Goal: Transaction & Acquisition: Purchase product/service

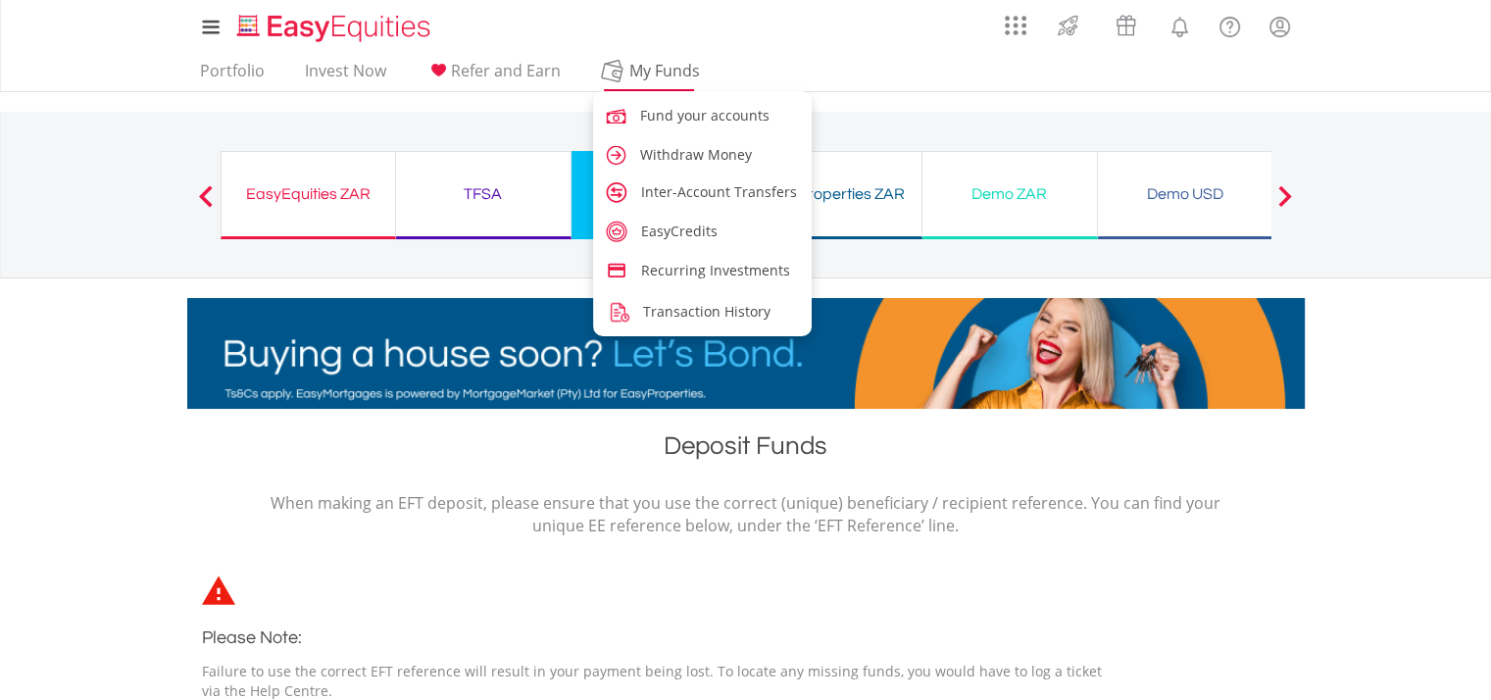
click at [645, 75] on span "My Funds" at bounding box center [665, 70] width 128 height 25
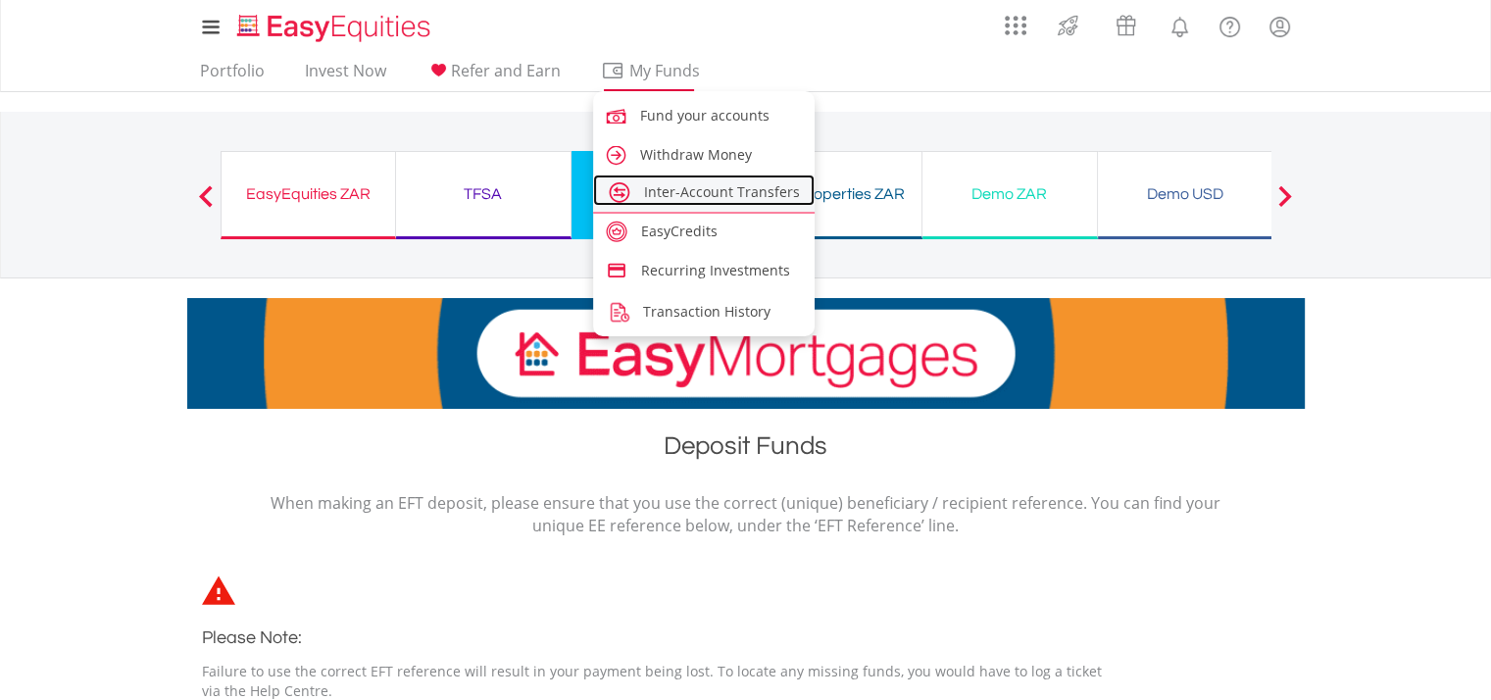
click at [665, 185] on span "Inter-Account Transfers" at bounding box center [722, 191] width 156 height 19
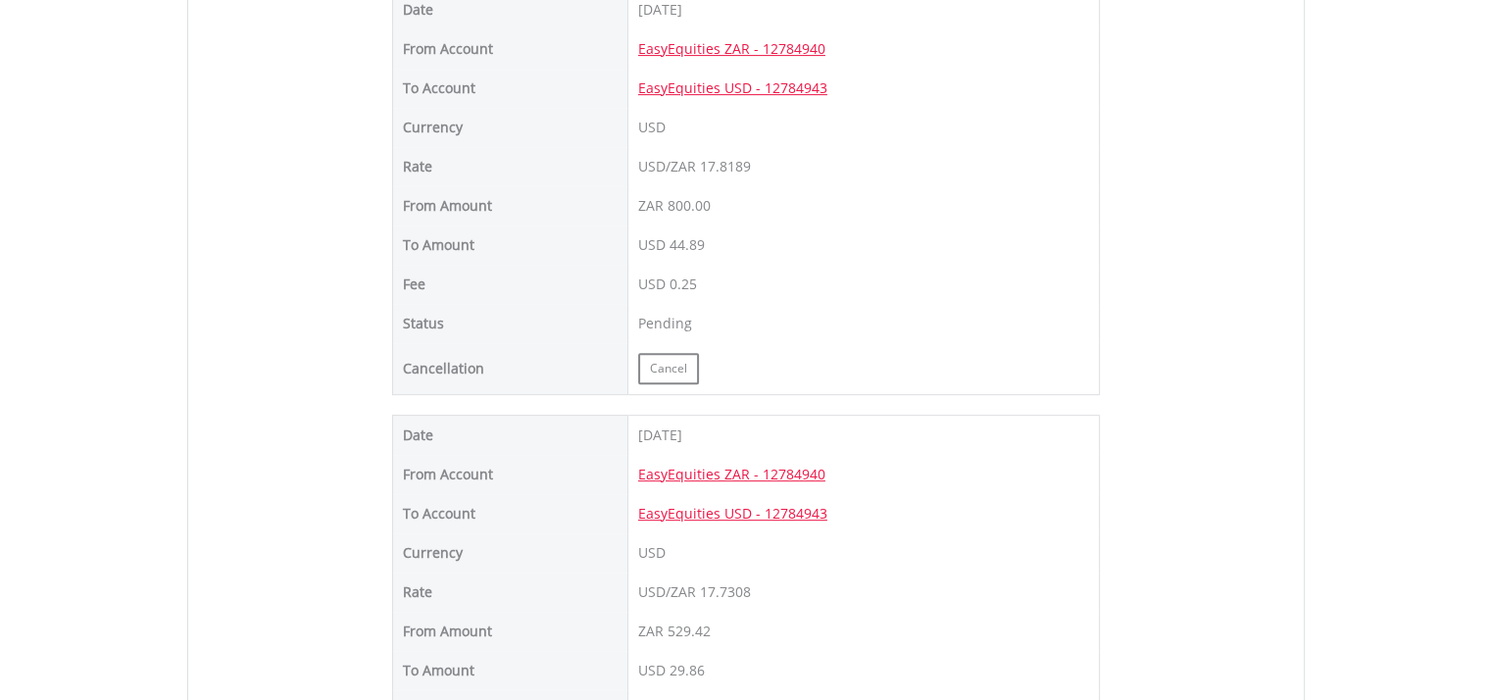
scroll to position [686, 0]
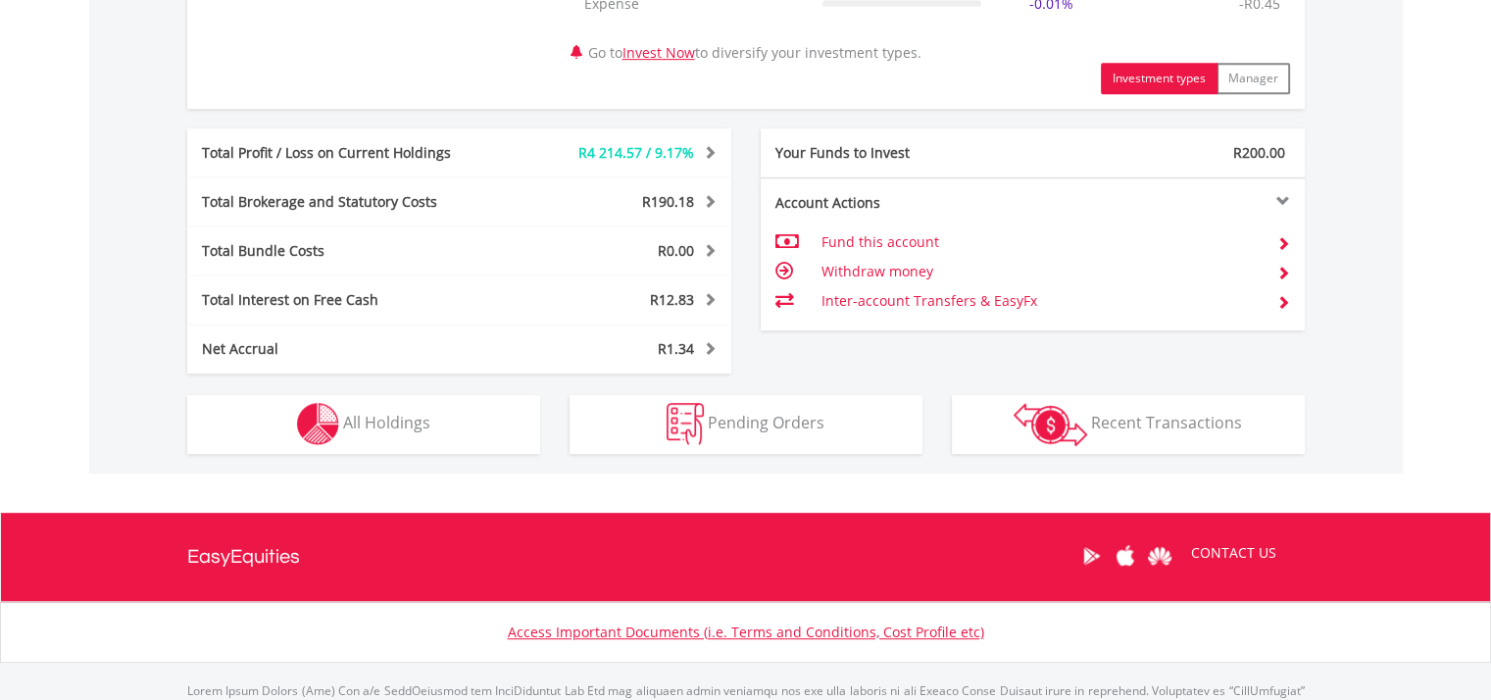
scroll to position [1074, 0]
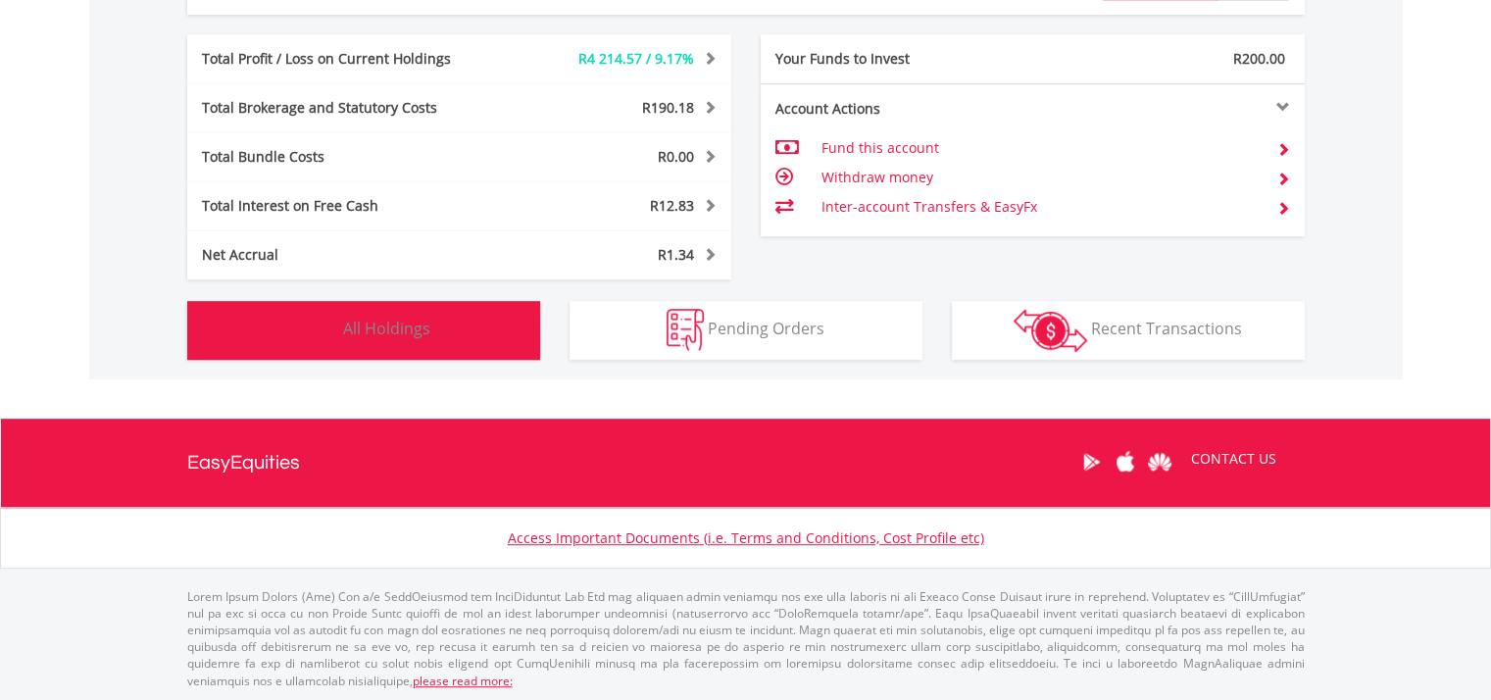
click at [441, 343] on button "Holdings All Holdings" at bounding box center [363, 330] width 353 height 59
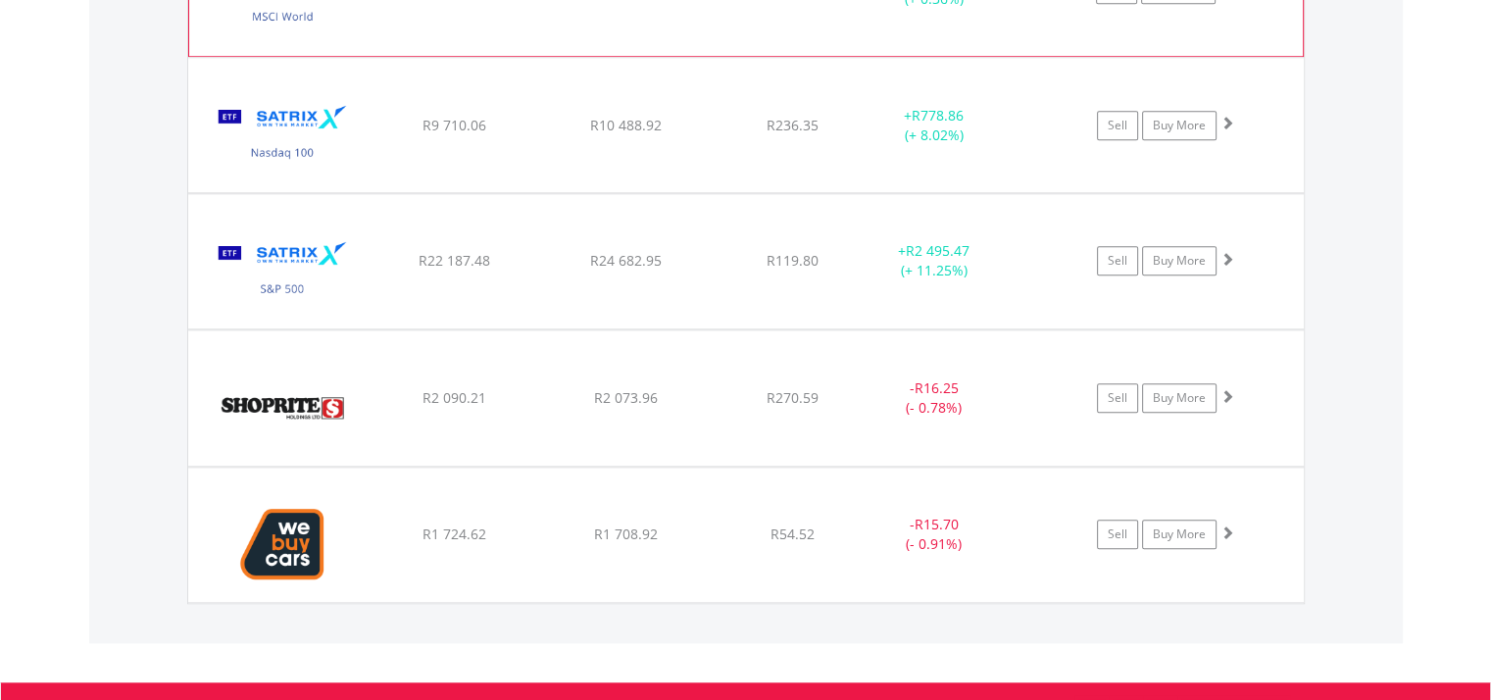
scroll to position [2079, 0]
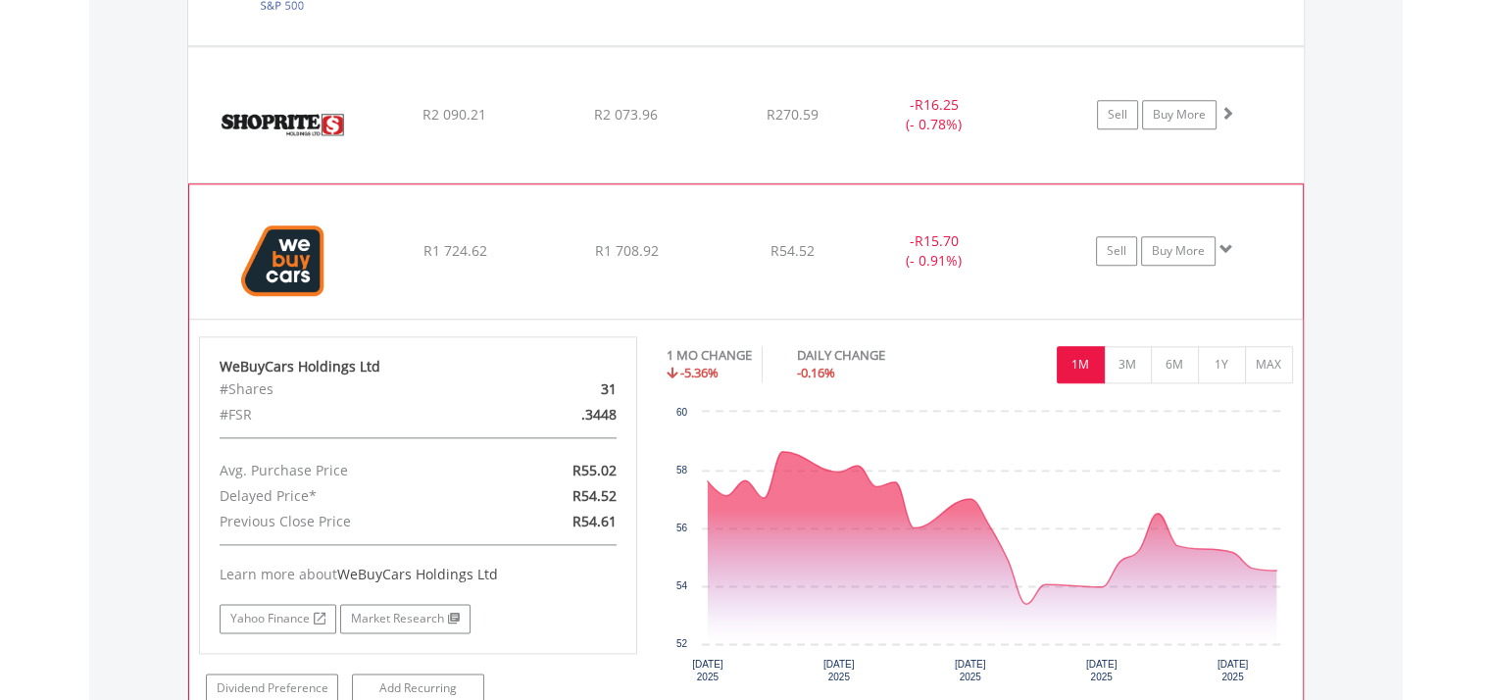
scroll to position [2373, 0]
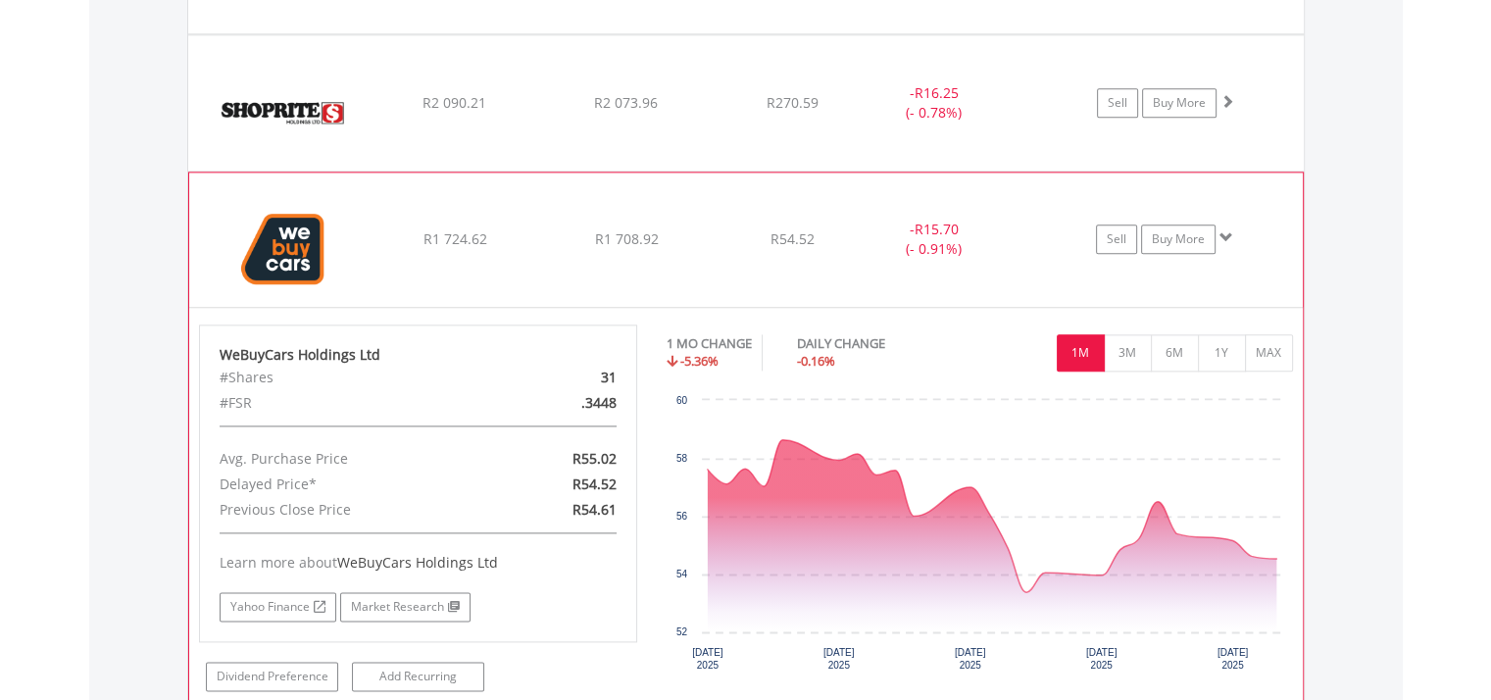
click at [313, 230] on img at bounding box center [283, 249] width 169 height 104
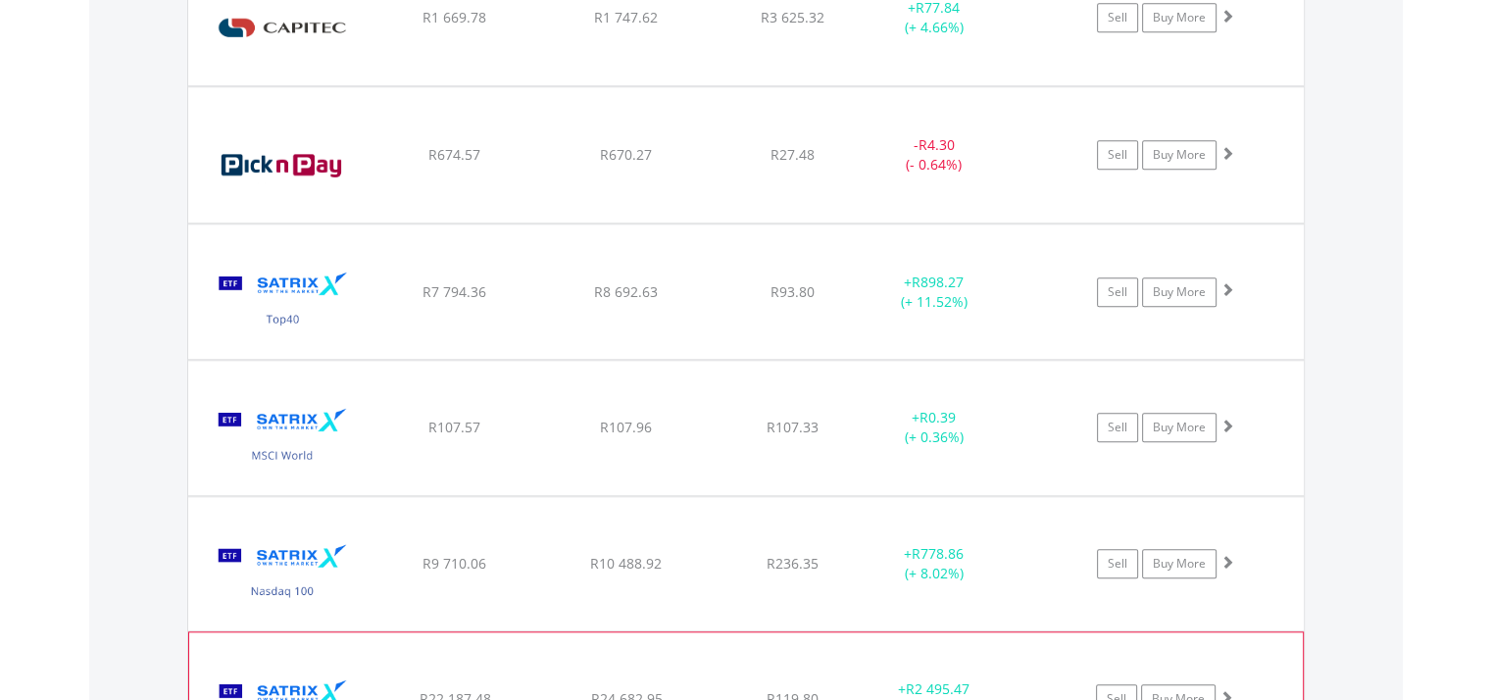
scroll to position [1553, 0]
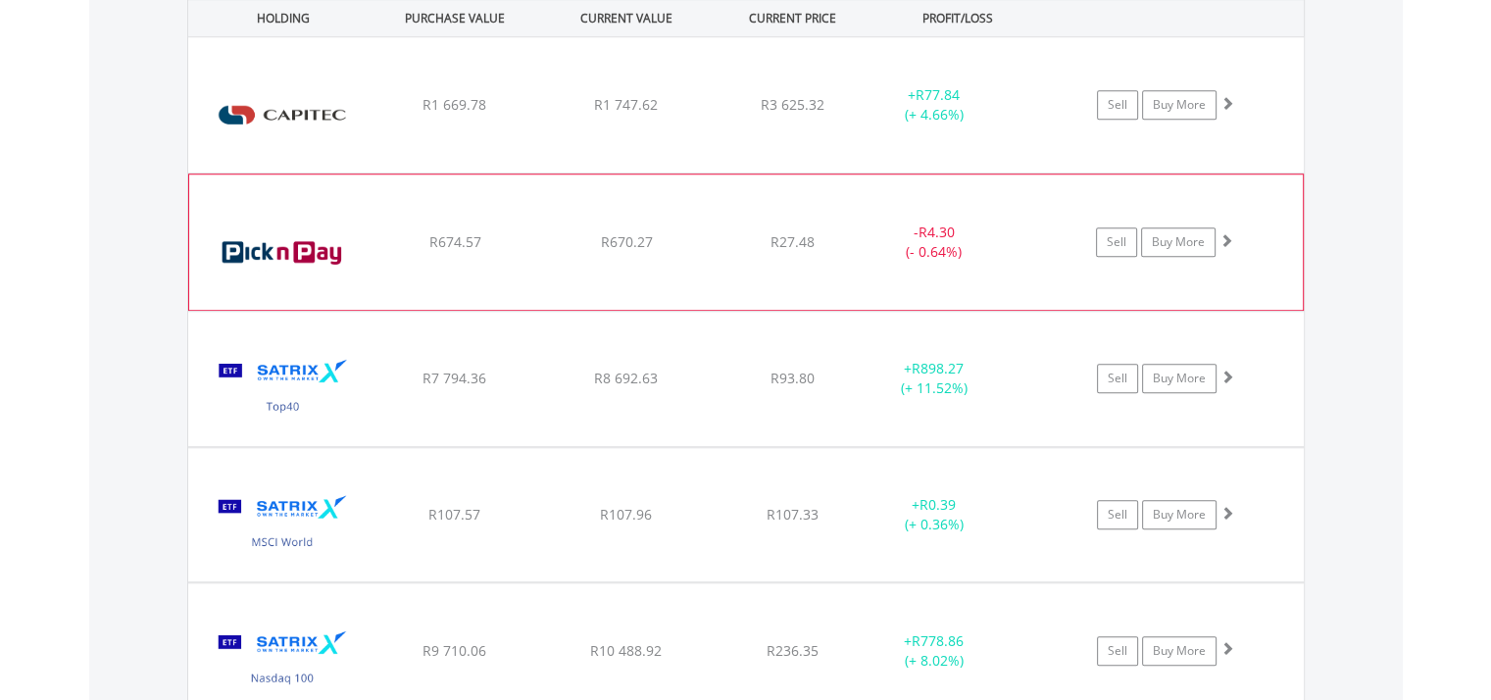
click at [312, 238] on img at bounding box center [283, 252] width 169 height 106
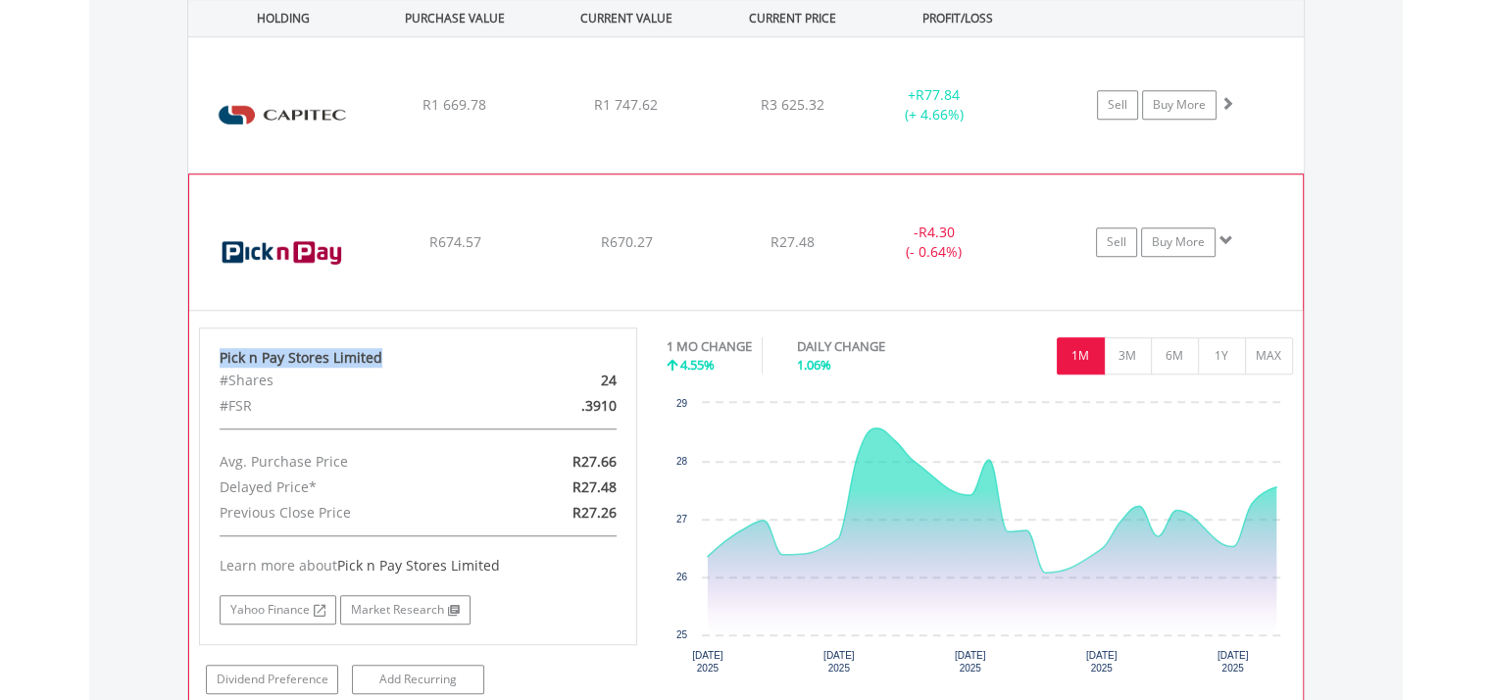
drag, startPoint x: 377, startPoint y: 350, endPoint x: 217, endPoint y: 346, distance: 160.8
click at [217, 346] on div "Pick n Pay Stores Limited #Shares 24 #FSR .3910 Avg. Purchase Price R27.66 Dela…" at bounding box center [418, 486] width 439 height 318
copy div "Pick n Pay Stores Limited"
click at [304, 261] on img at bounding box center [283, 252] width 169 height 106
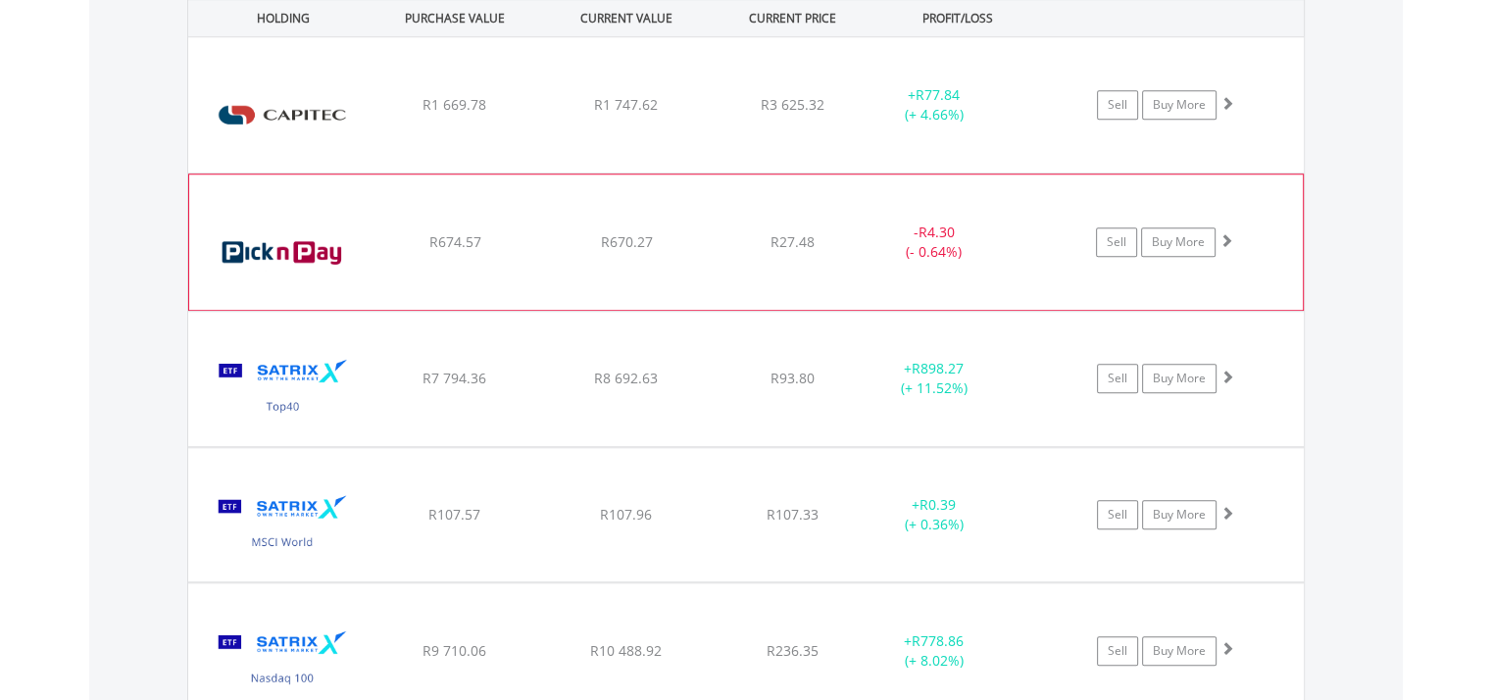
click at [280, 261] on img at bounding box center [283, 252] width 169 height 106
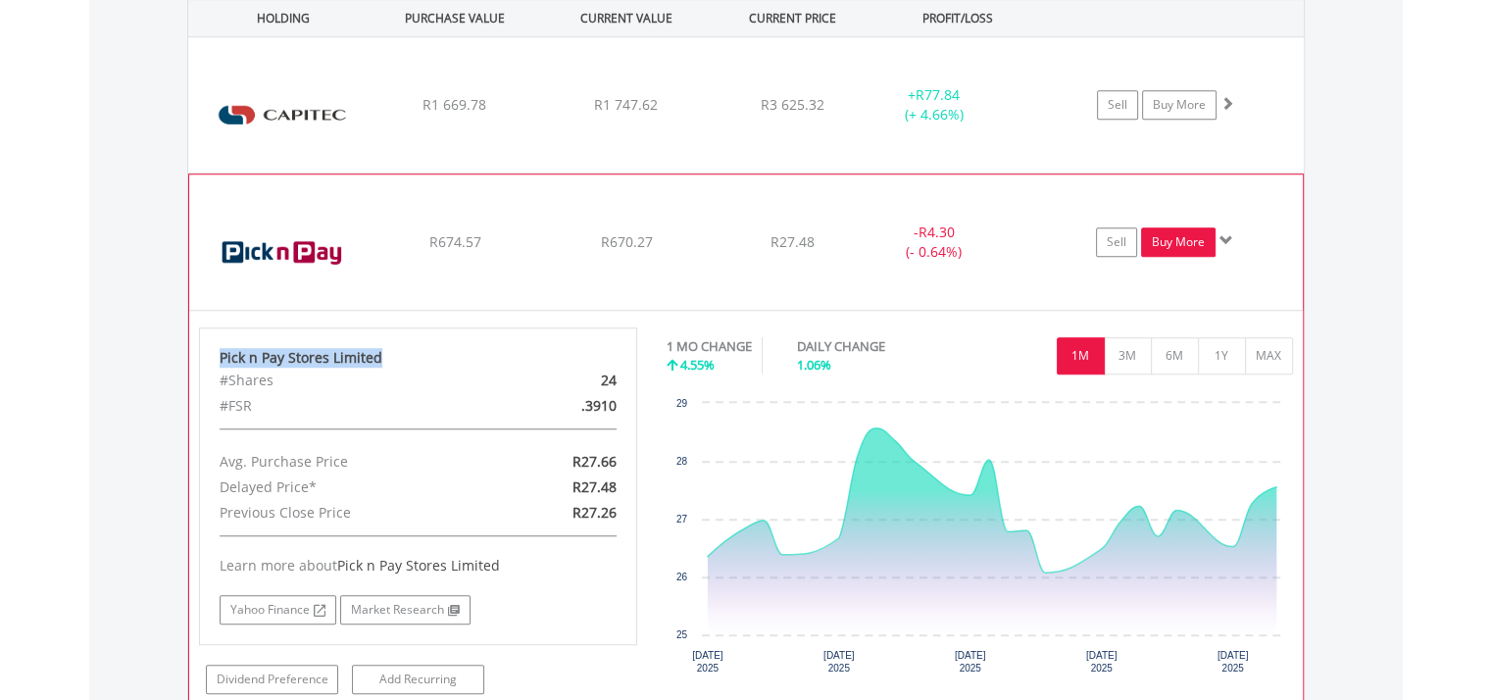
click at [1179, 238] on link "Buy More" at bounding box center [1178, 241] width 75 height 29
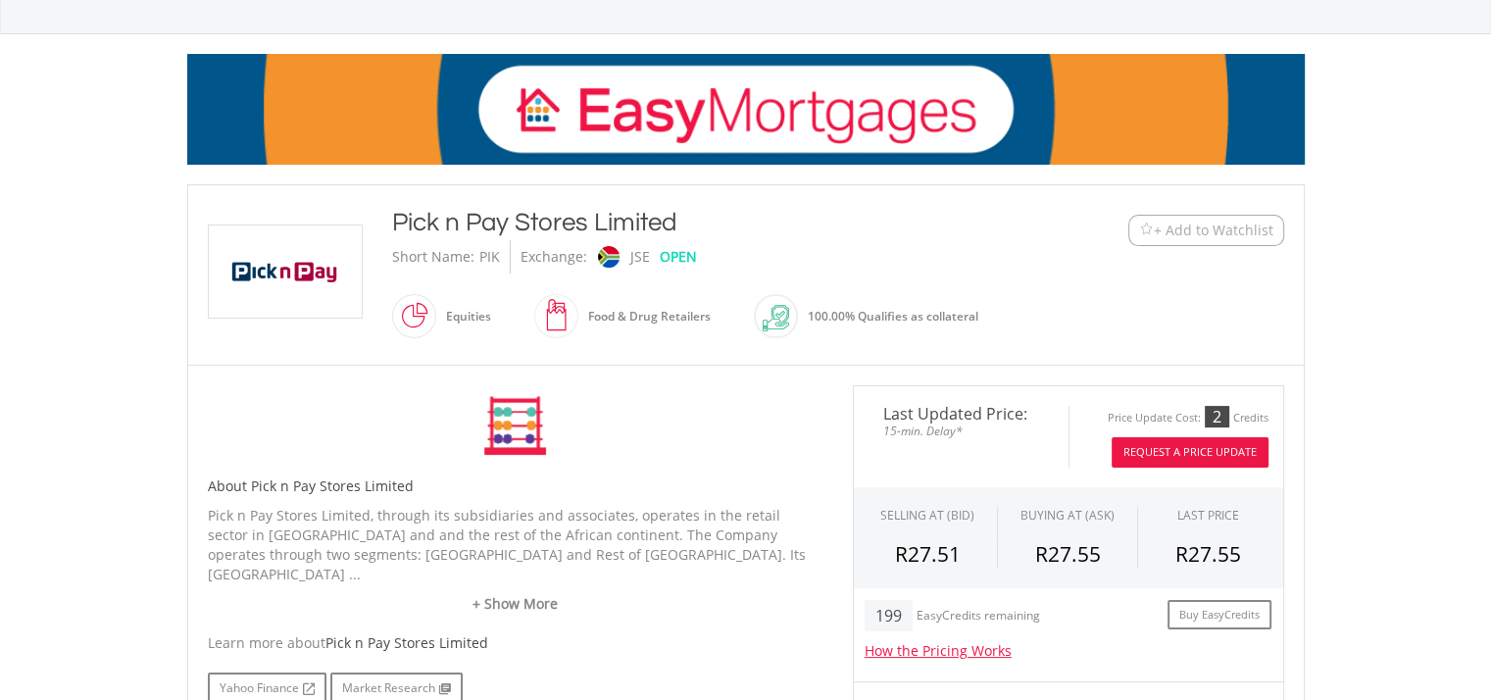
scroll to position [392, 0]
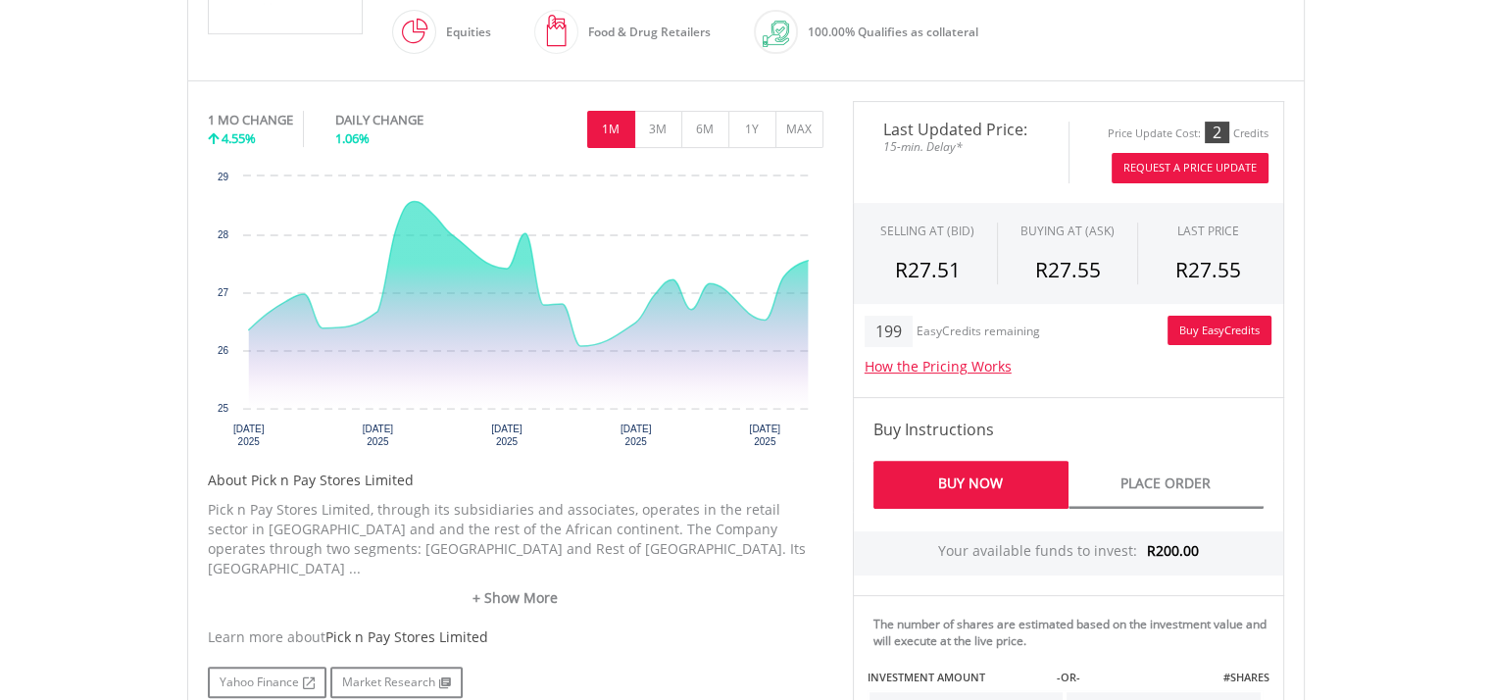
scroll to position [588, 0]
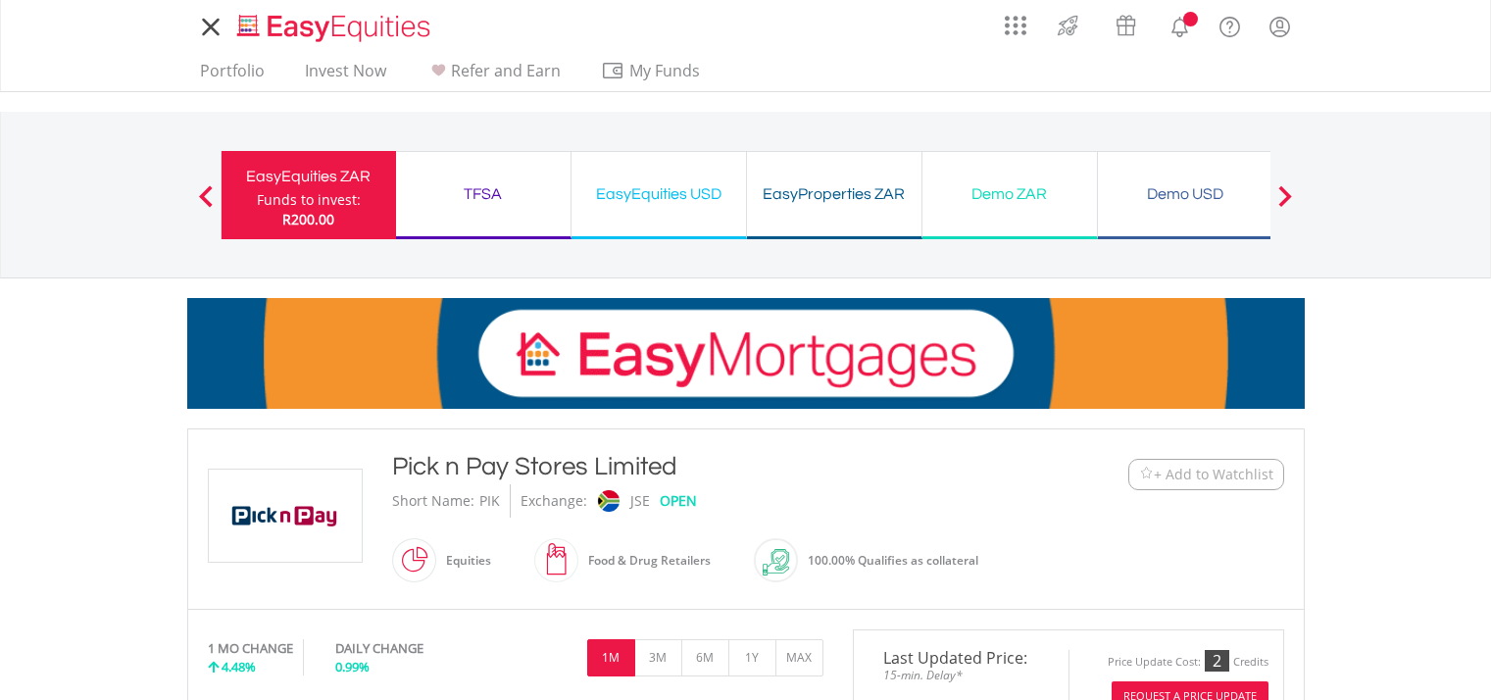
scroll to position [588, 0]
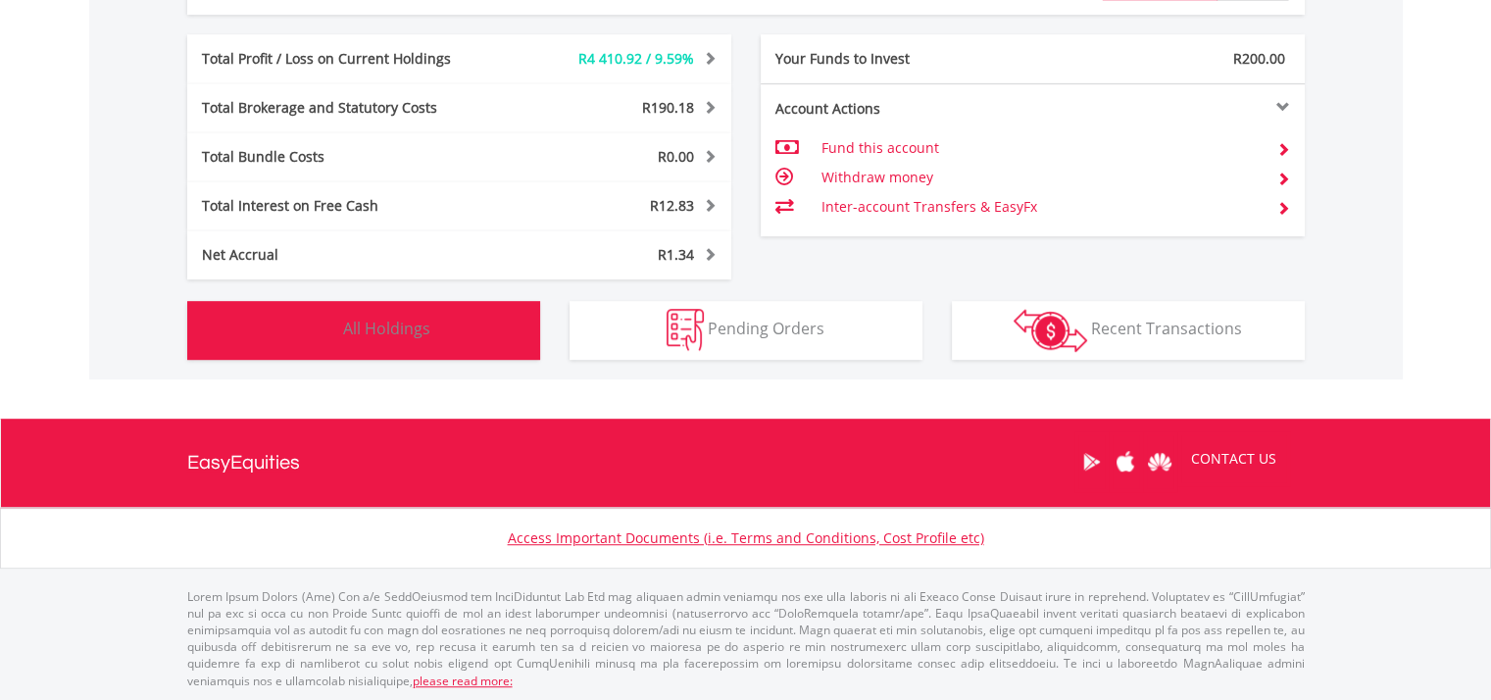
scroll to position [188, 373]
click at [447, 336] on button "Holdings All Holdings" at bounding box center [363, 330] width 353 height 59
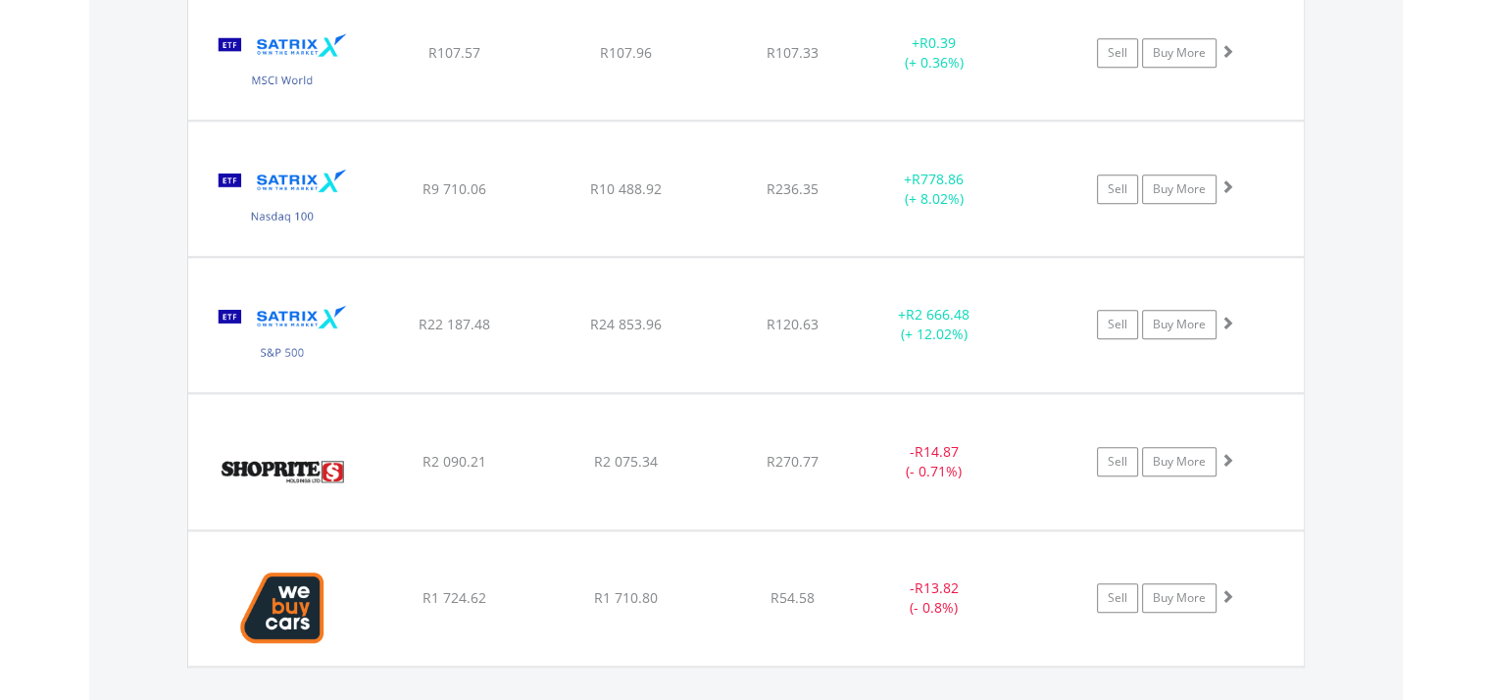
scroll to position [2079, 0]
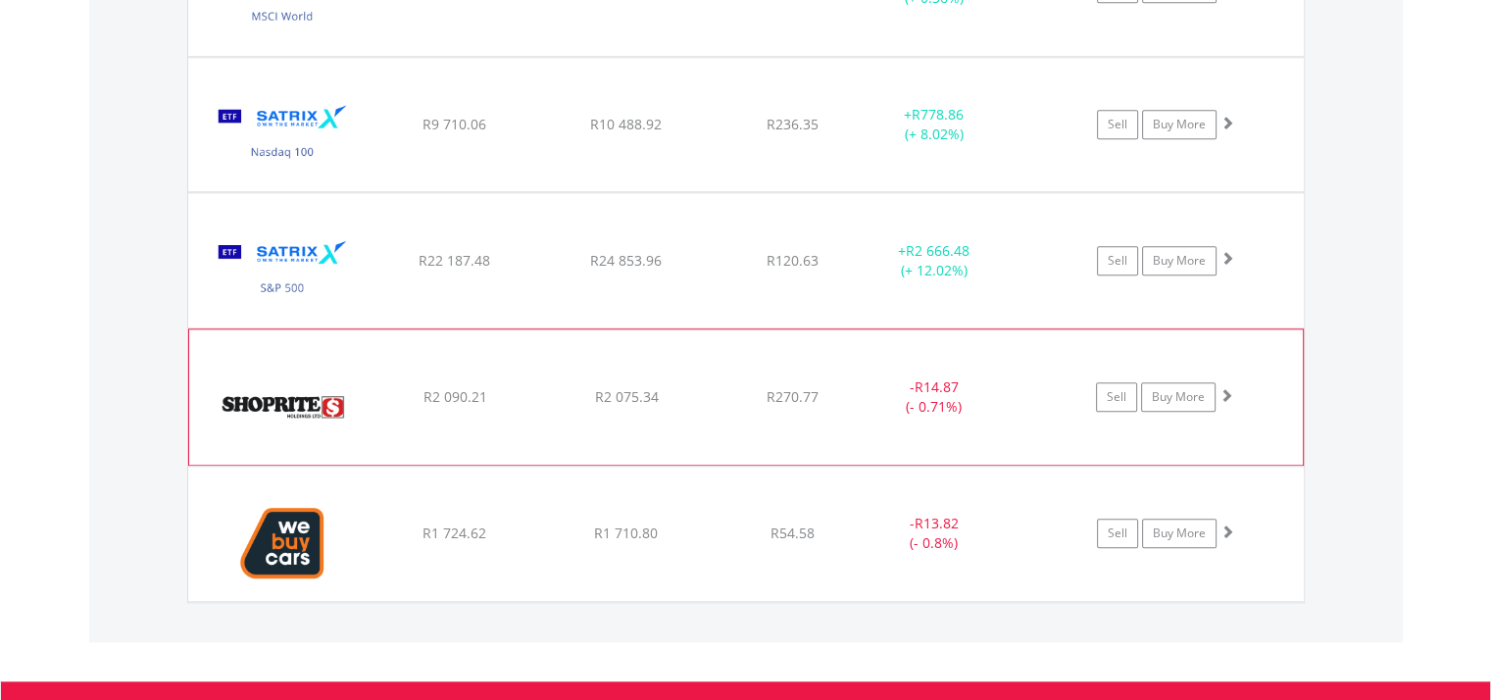
click at [269, 388] on img at bounding box center [283, 407] width 169 height 106
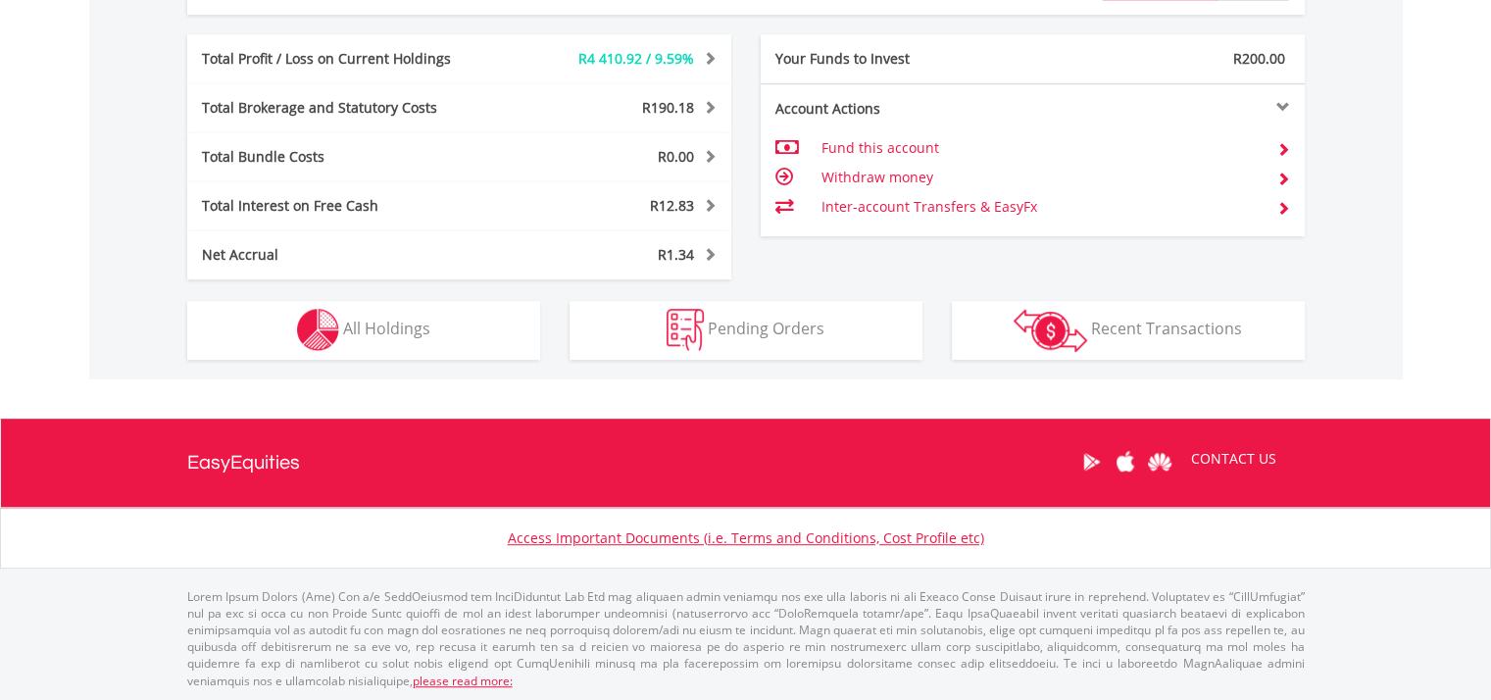
scroll to position [188, 373]
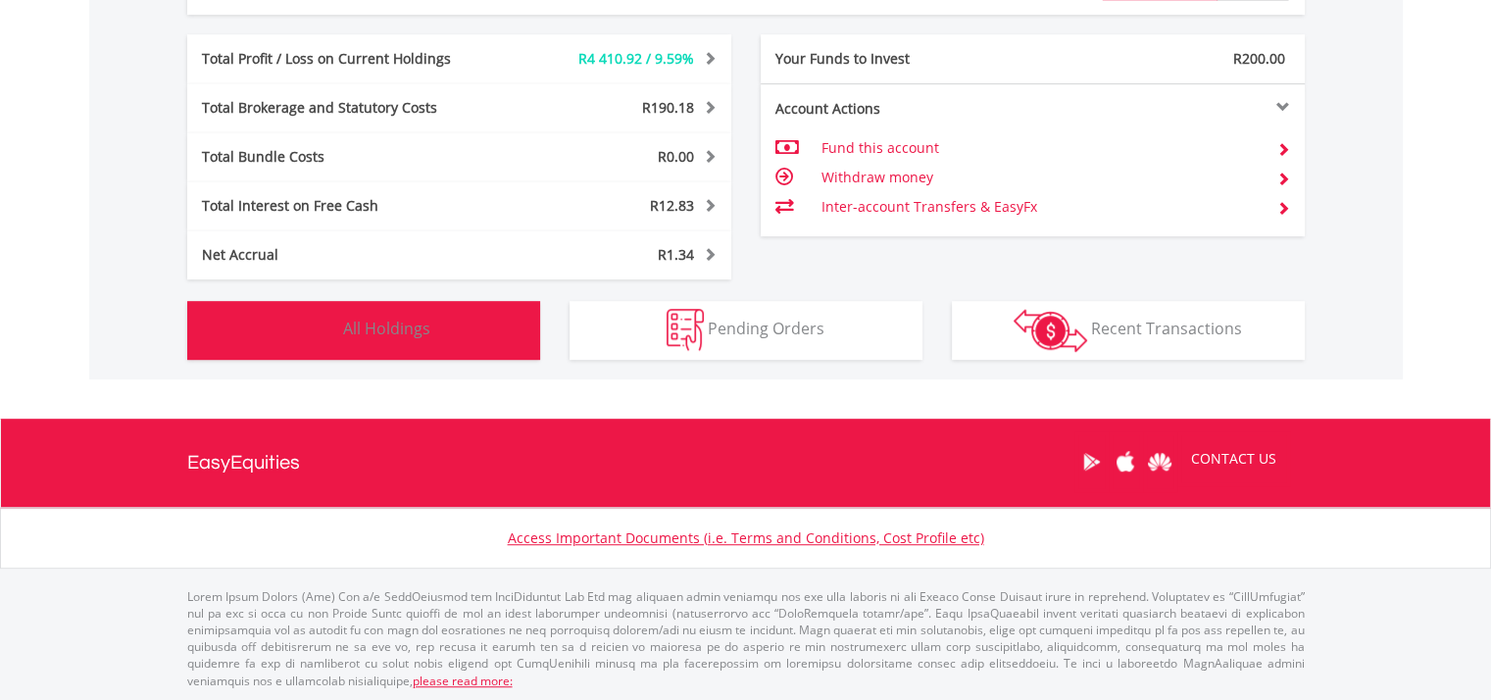
click at [430, 342] on button "Holdings All Holdings" at bounding box center [363, 330] width 353 height 59
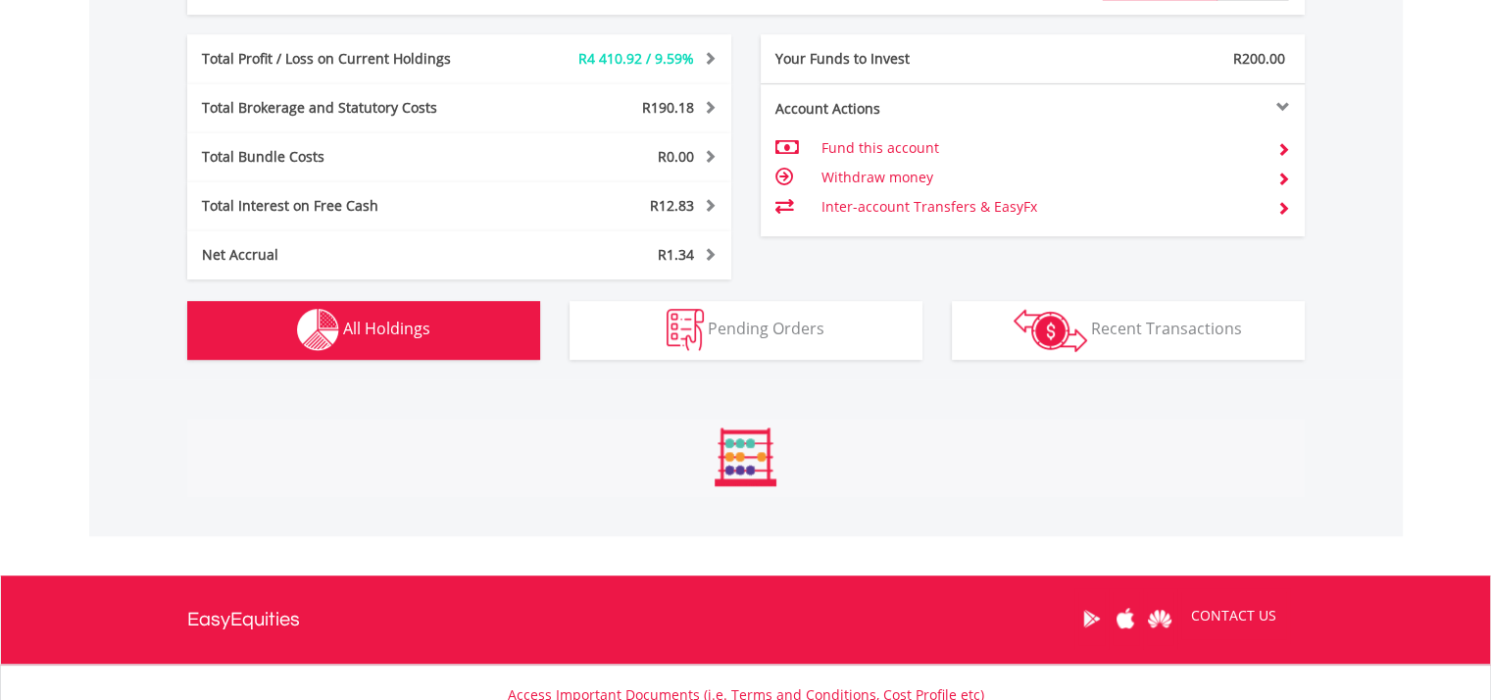
scroll to position [1491, 0]
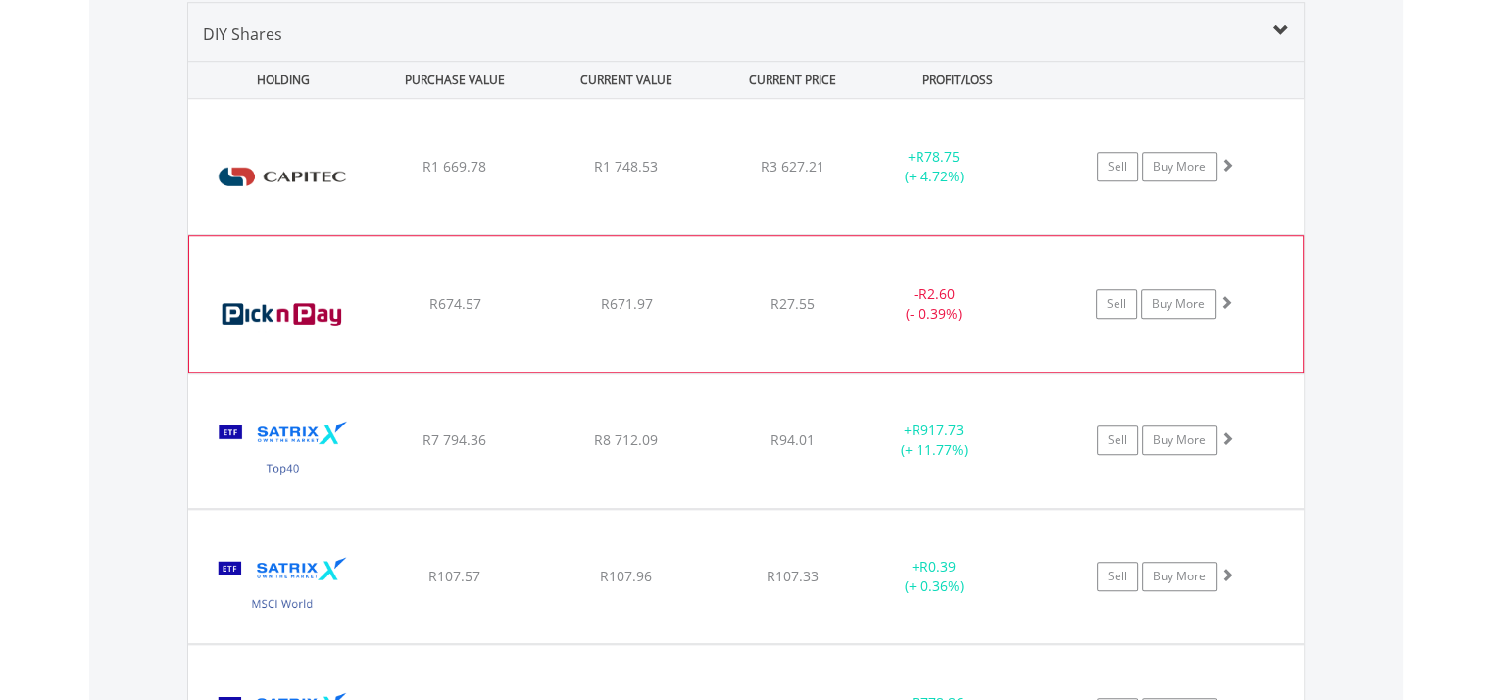
click at [300, 300] on img at bounding box center [283, 314] width 169 height 106
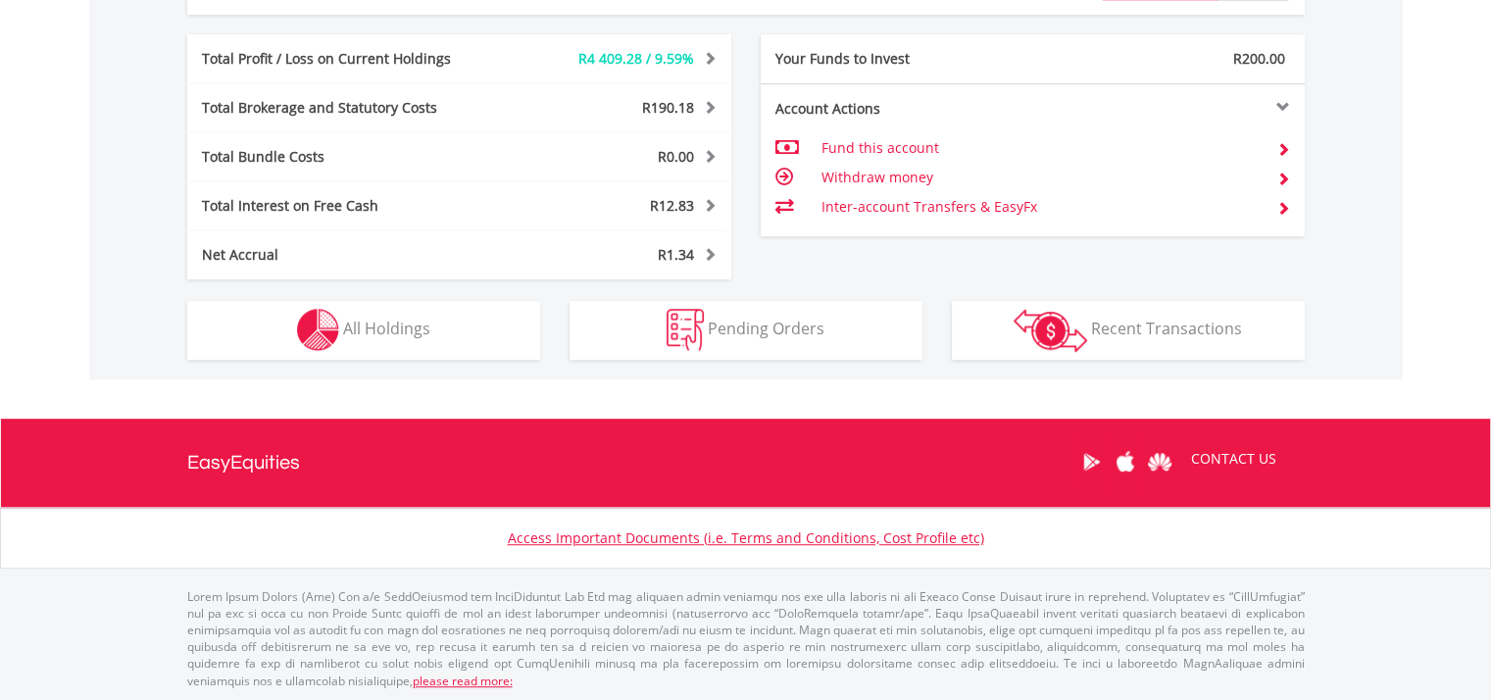
scroll to position [188, 373]
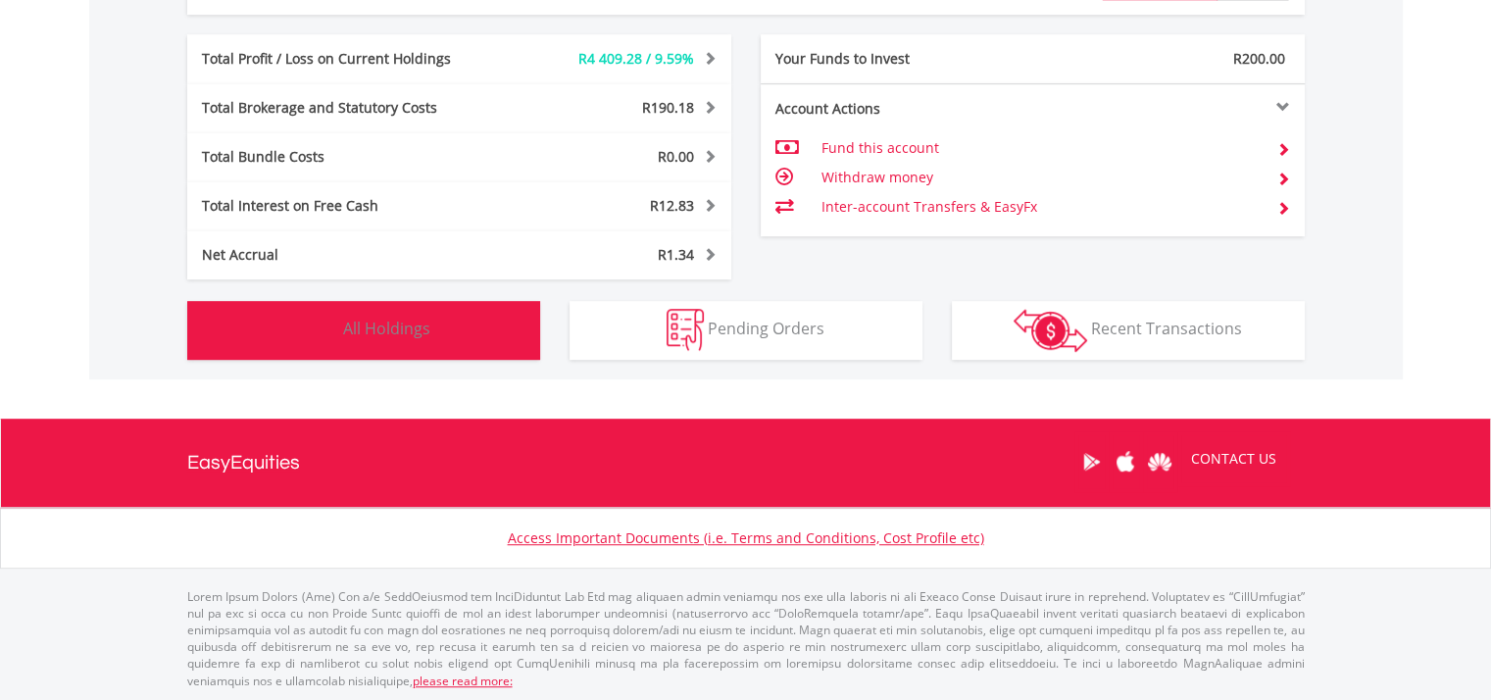
click at [475, 324] on button "Holdings All Holdings" at bounding box center [363, 330] width 353 height 59
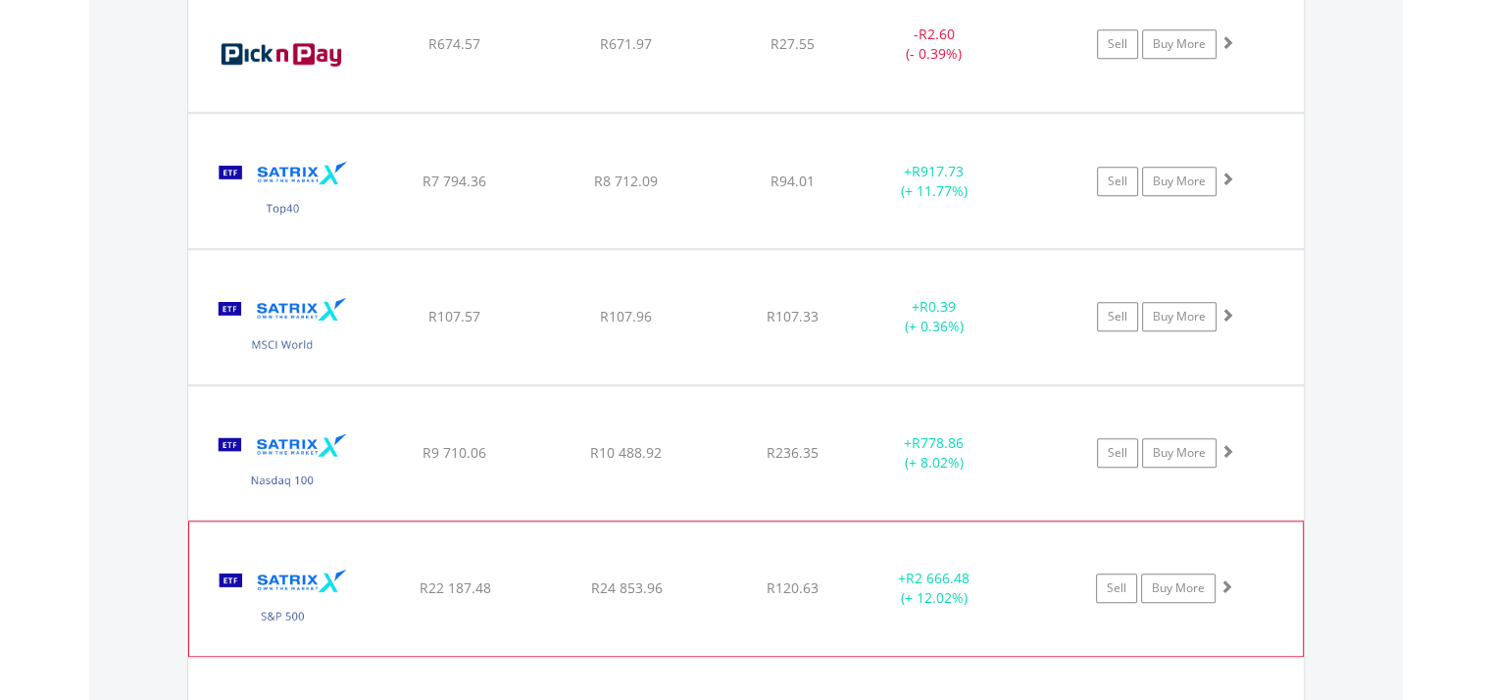
scroll to position [1589, 0]
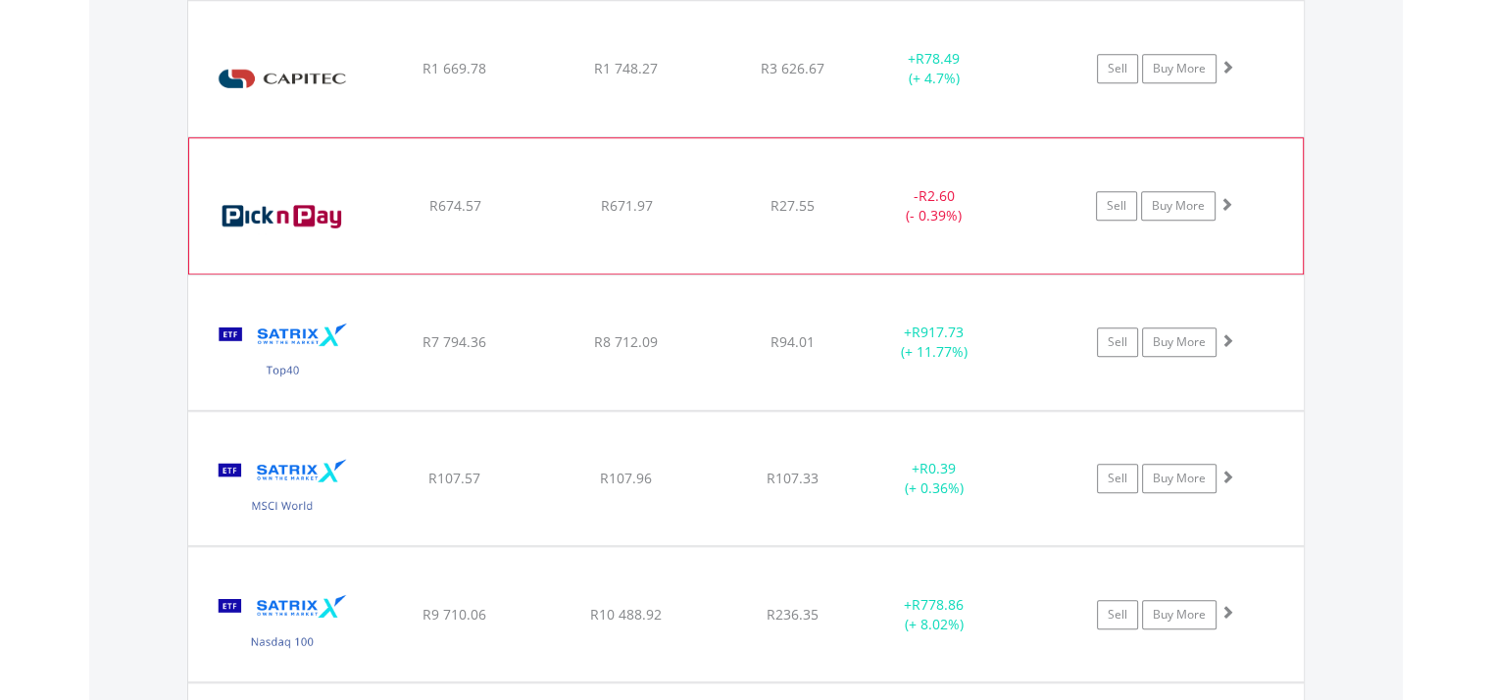
click at [282, 218] on img at bounding box center [283, 216] width 169 height 106
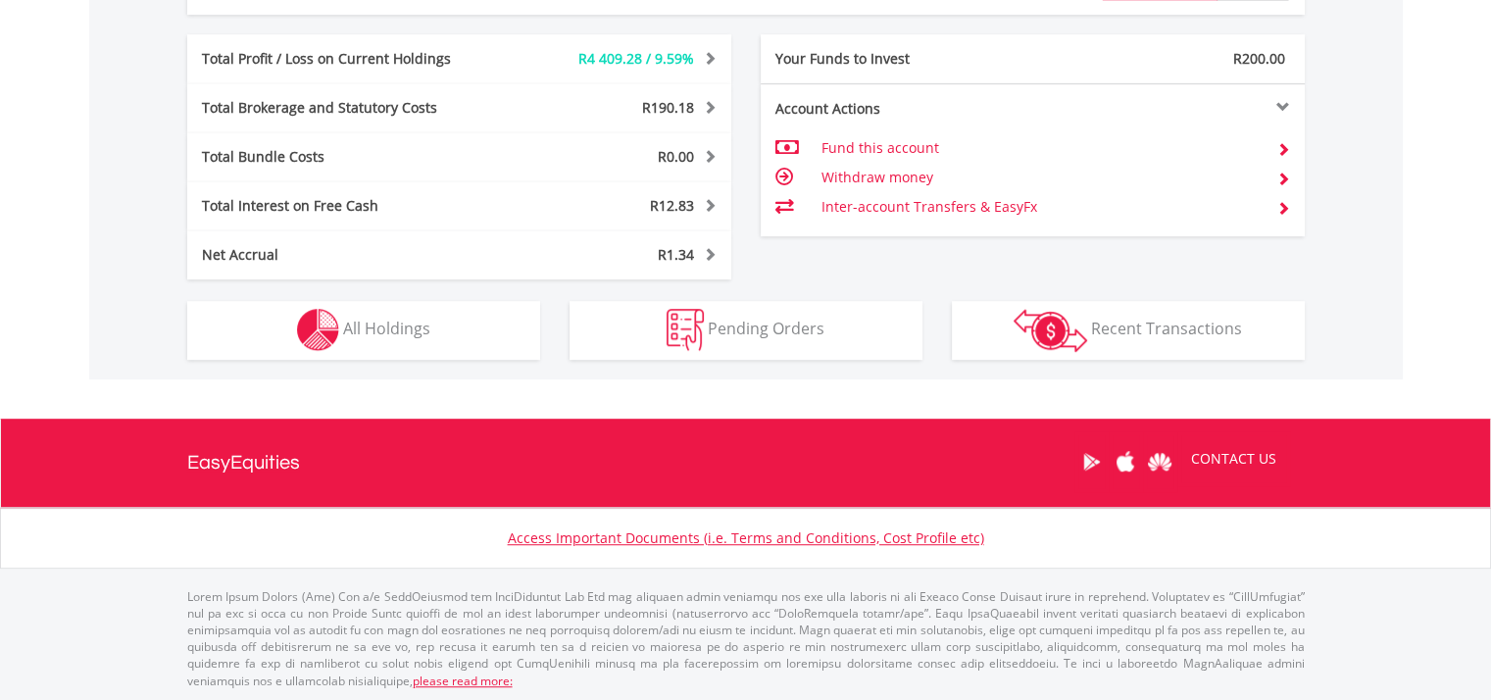
scroll to position [188, 373]
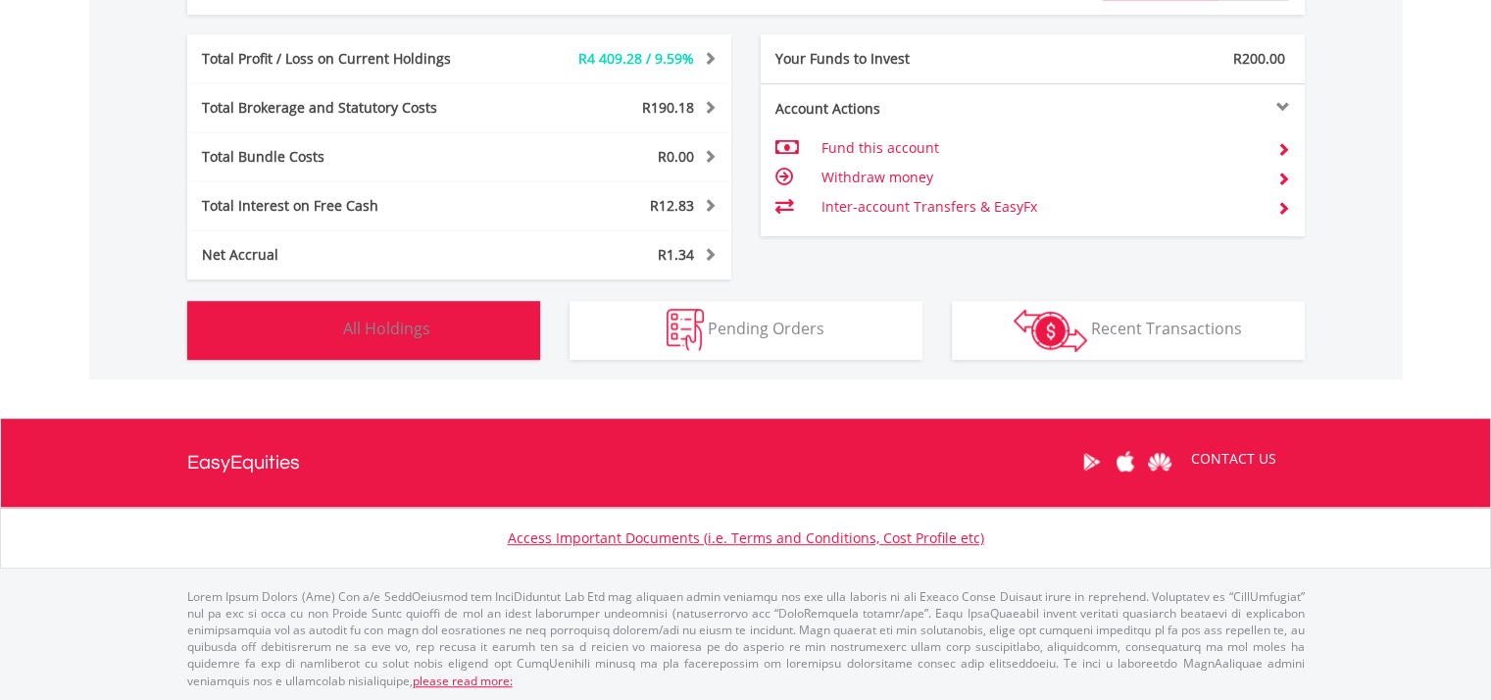
click at [396, 337] on span "All Holdings" at bounding box center [386, 329] width 87 height 22
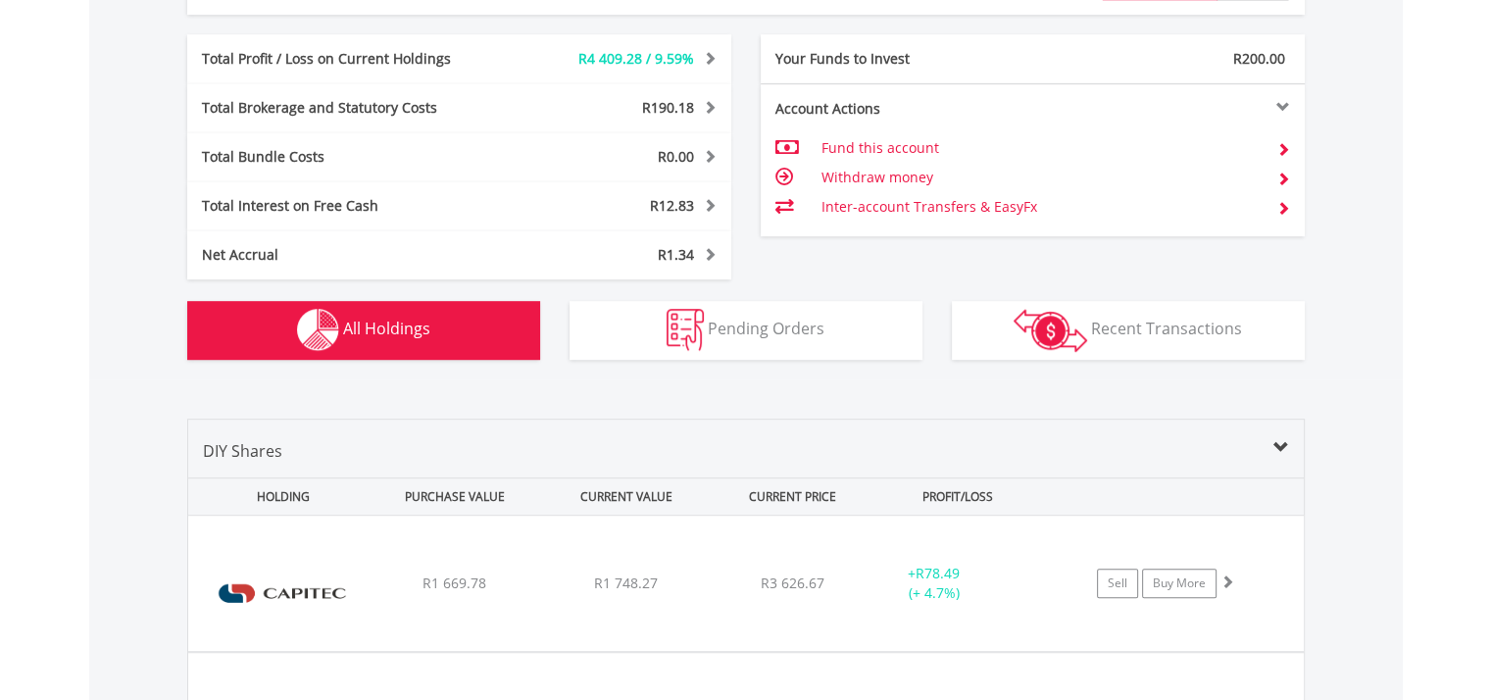
scroll to position [1491, 0]
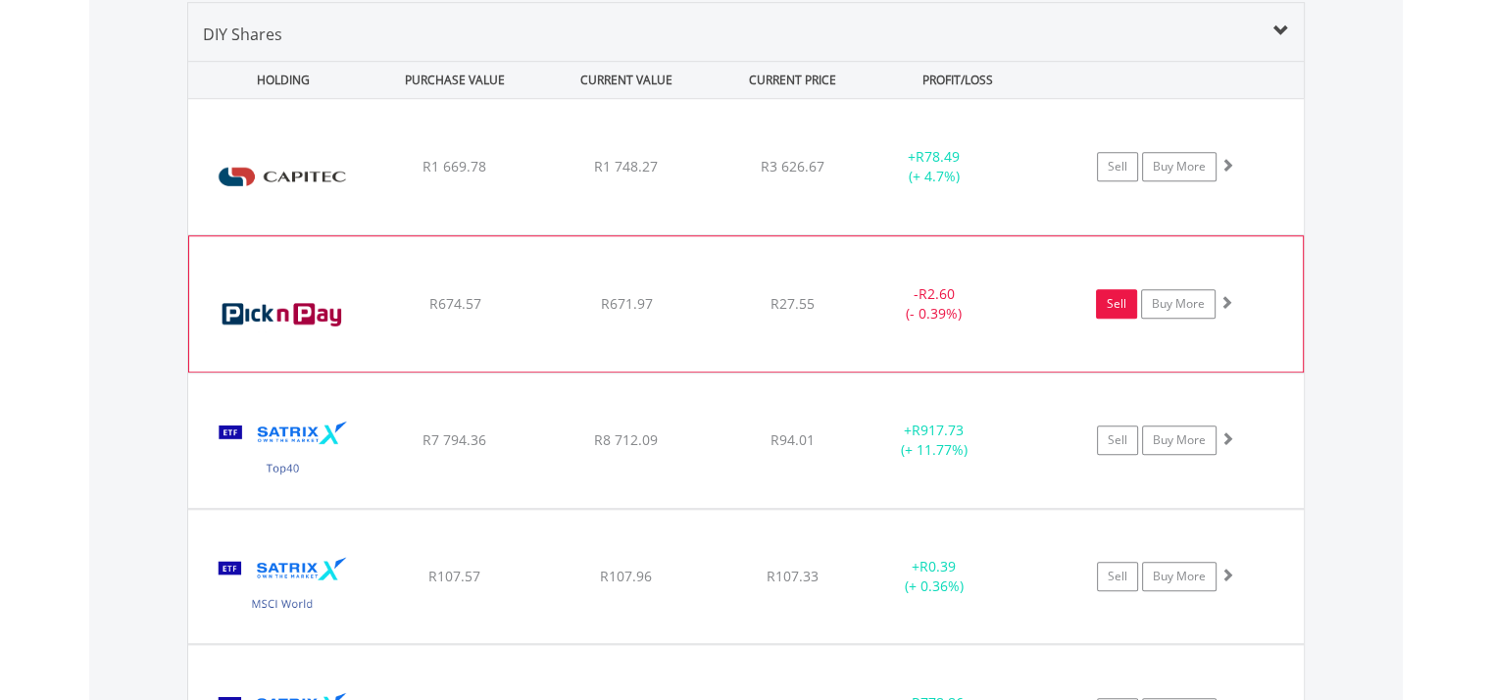
click at [1107, 300] on link "Sell" at bounding box center [1116, 303] width 41 height 29
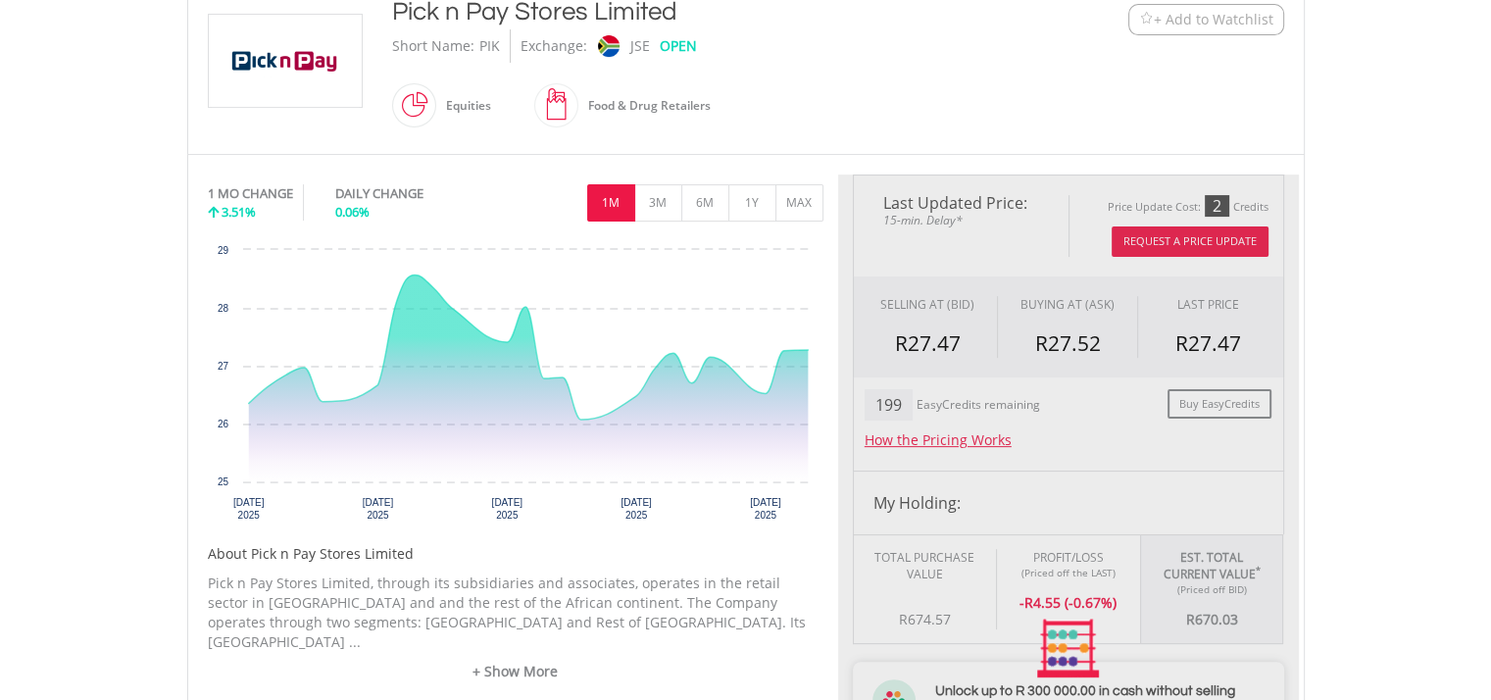
scroll to position [490, 0]
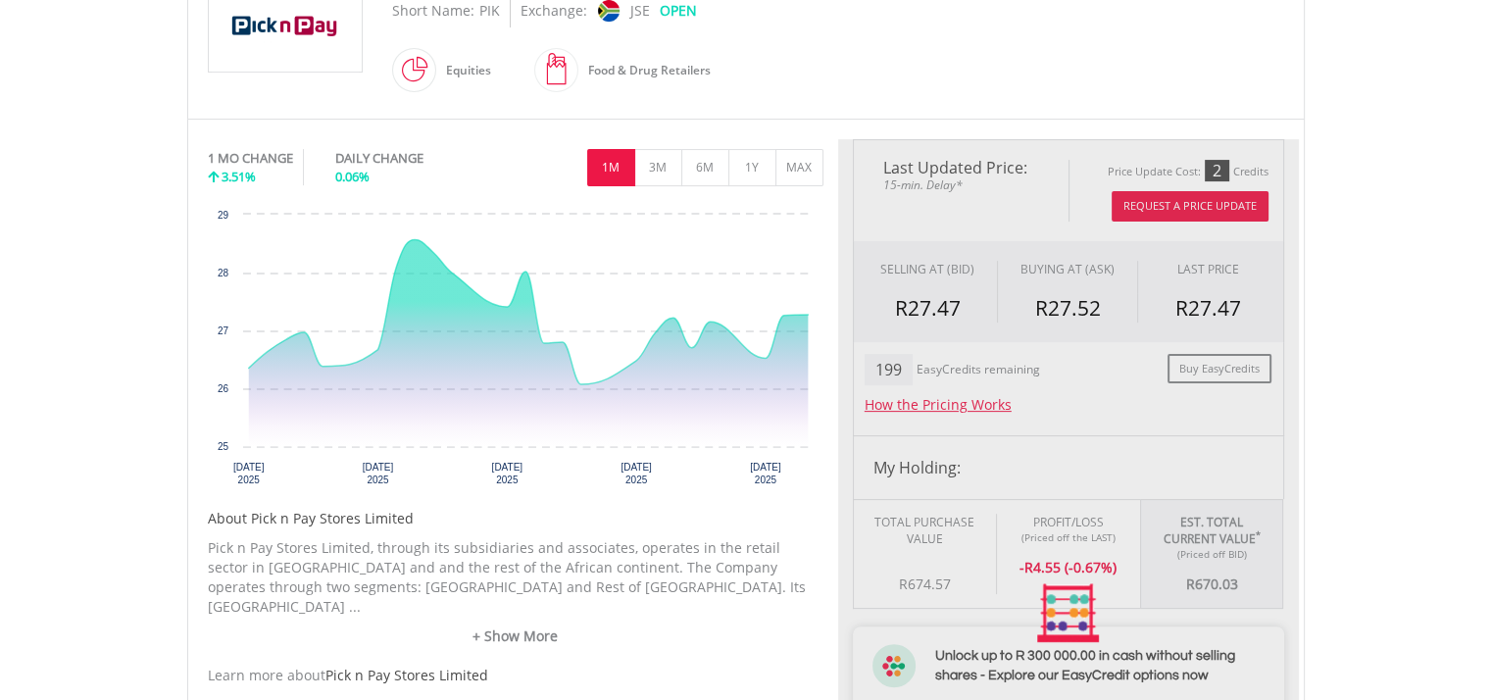
type input "******"
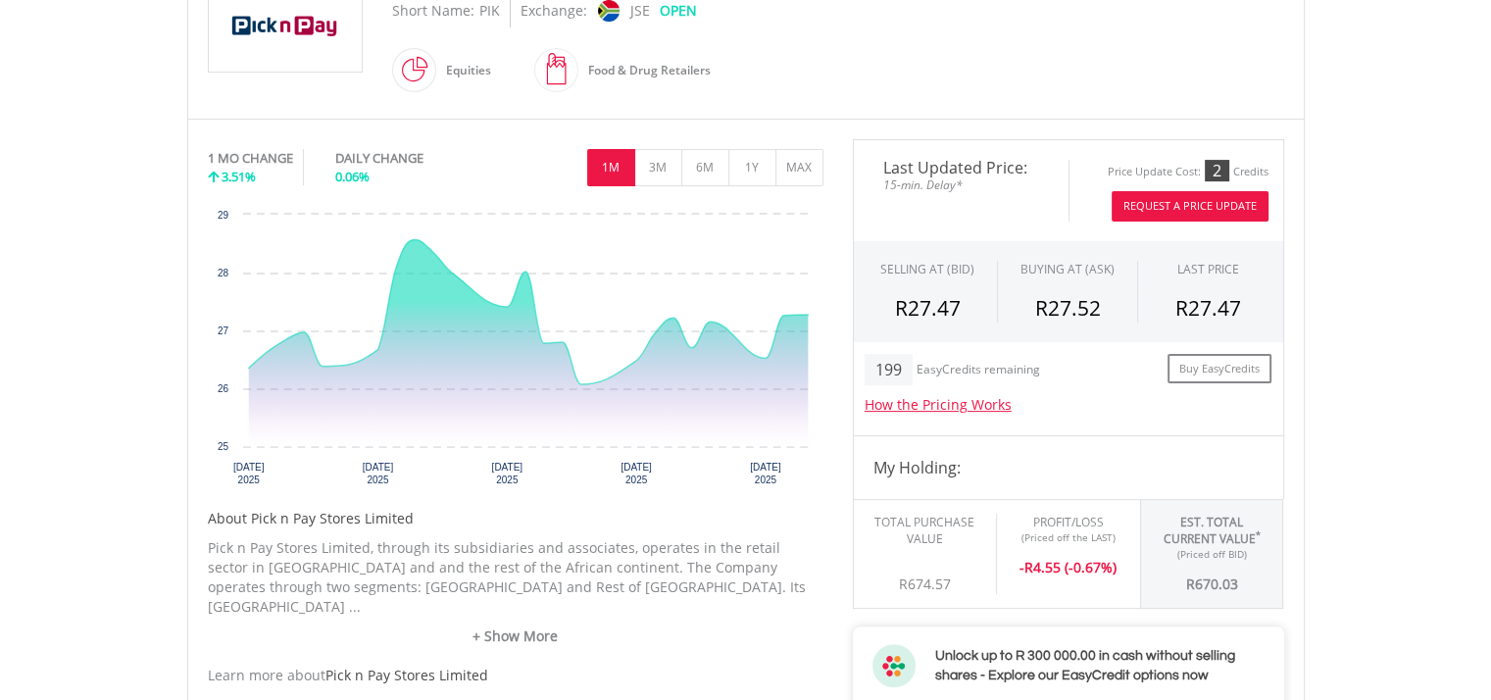
click at [1174, 200] on button "Request A Price Update" at bounding box center [1190, 206] width 157 height 30
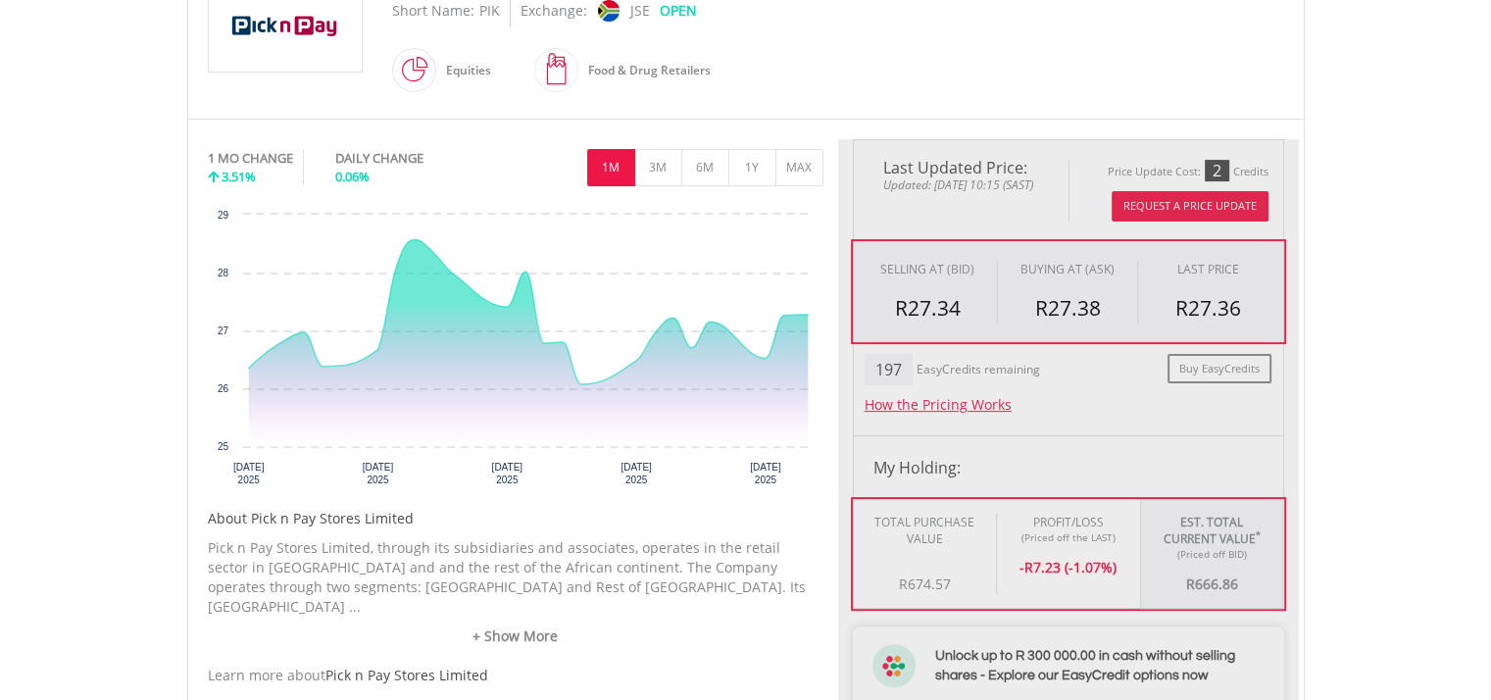
type input "******"
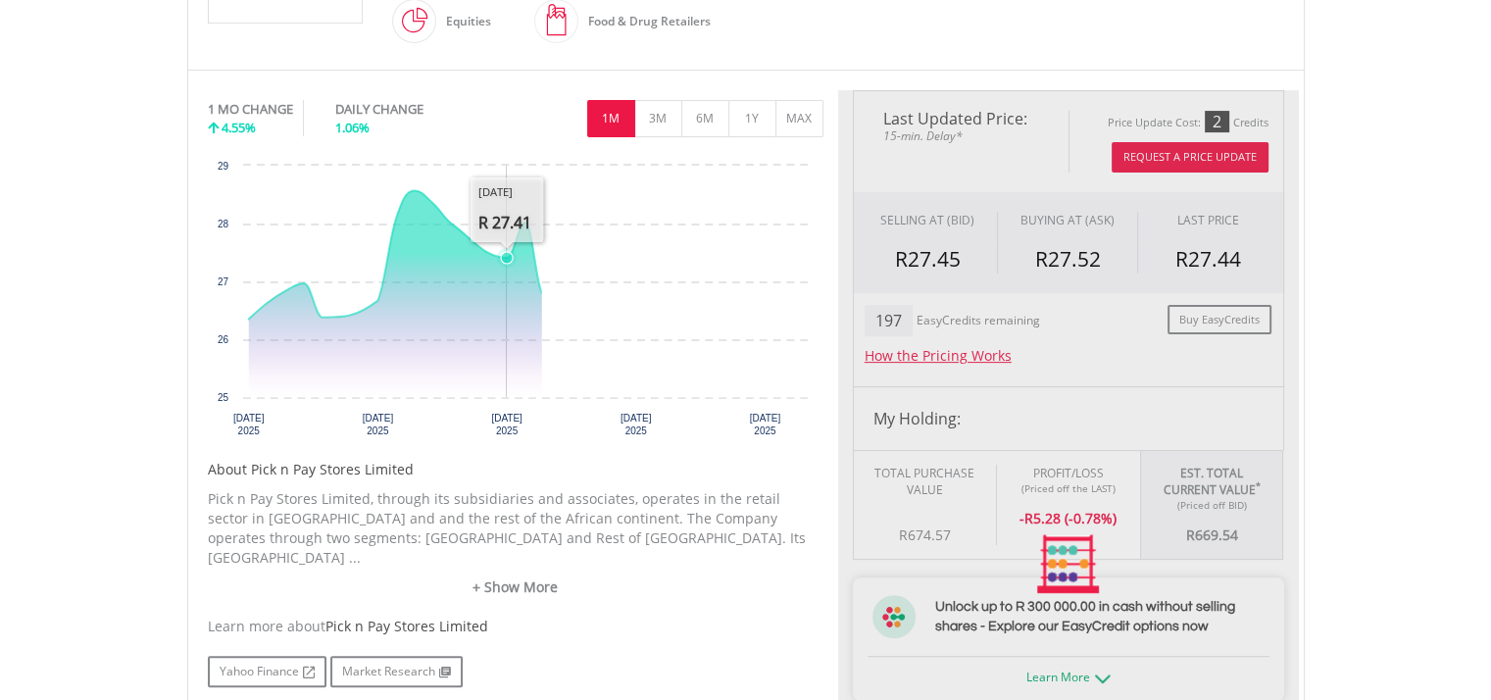
scroll to position [588, 0]
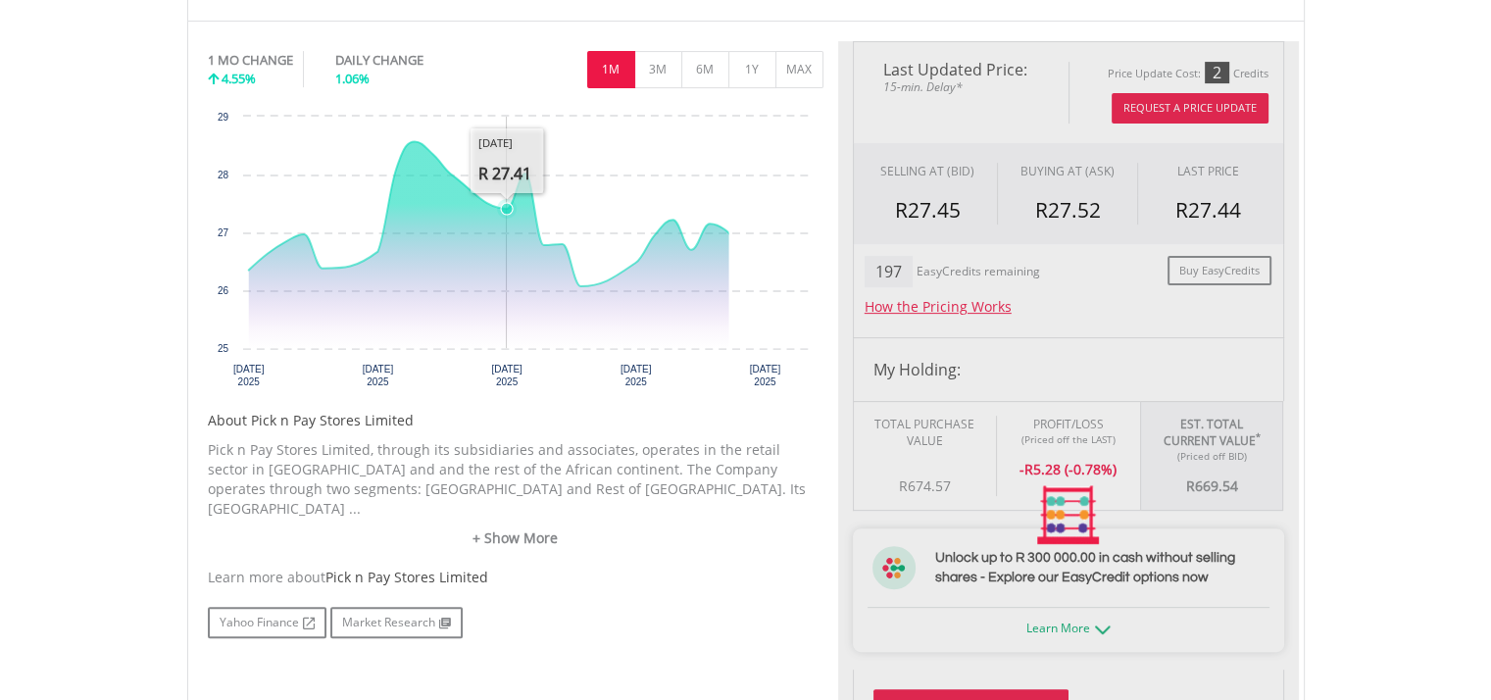
type input "******"
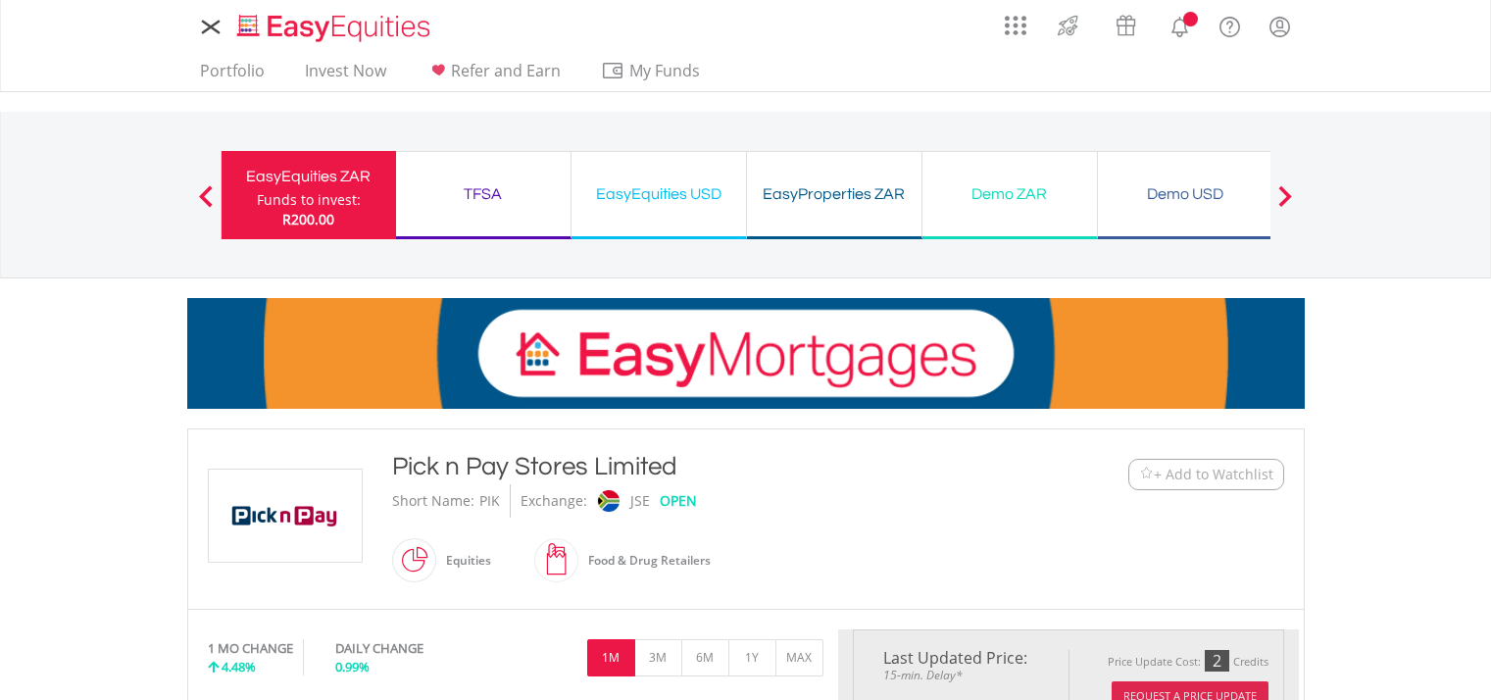
scroll to position [588, 0]
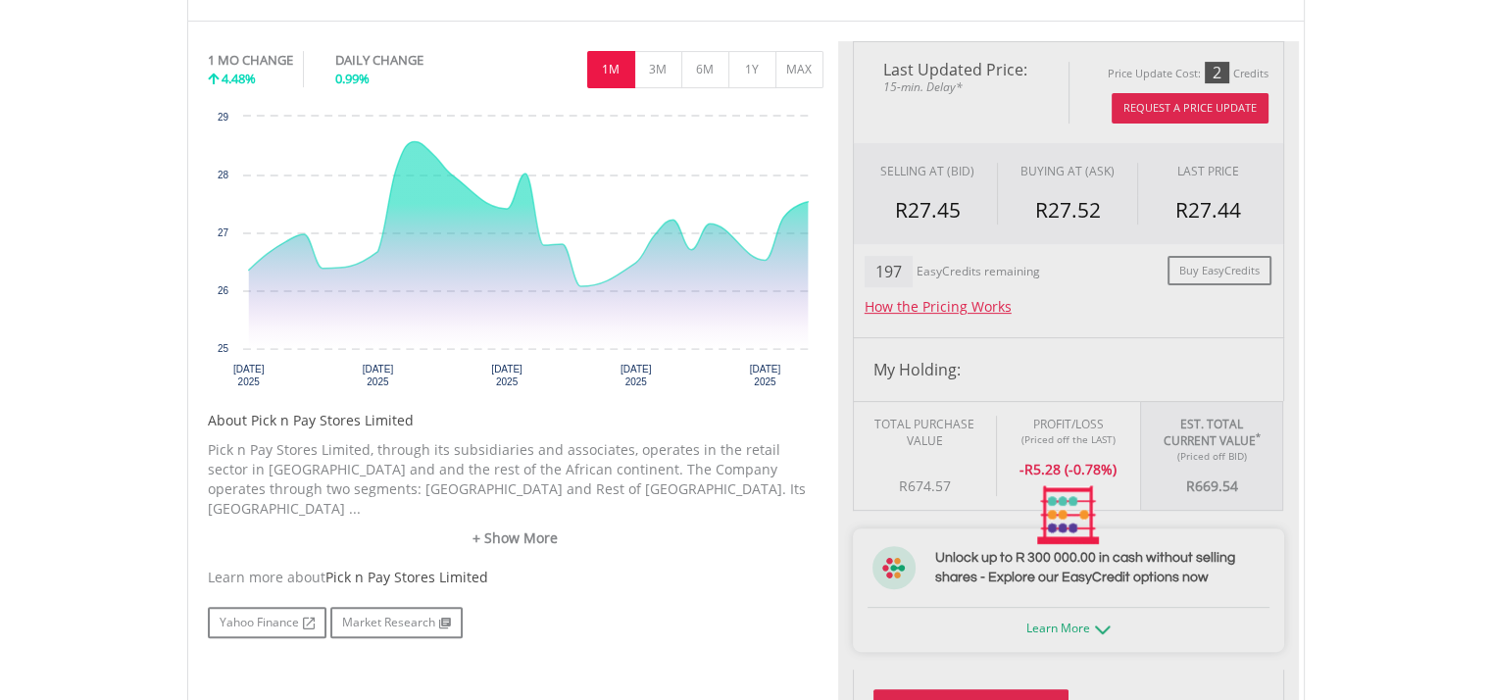
type input "******"
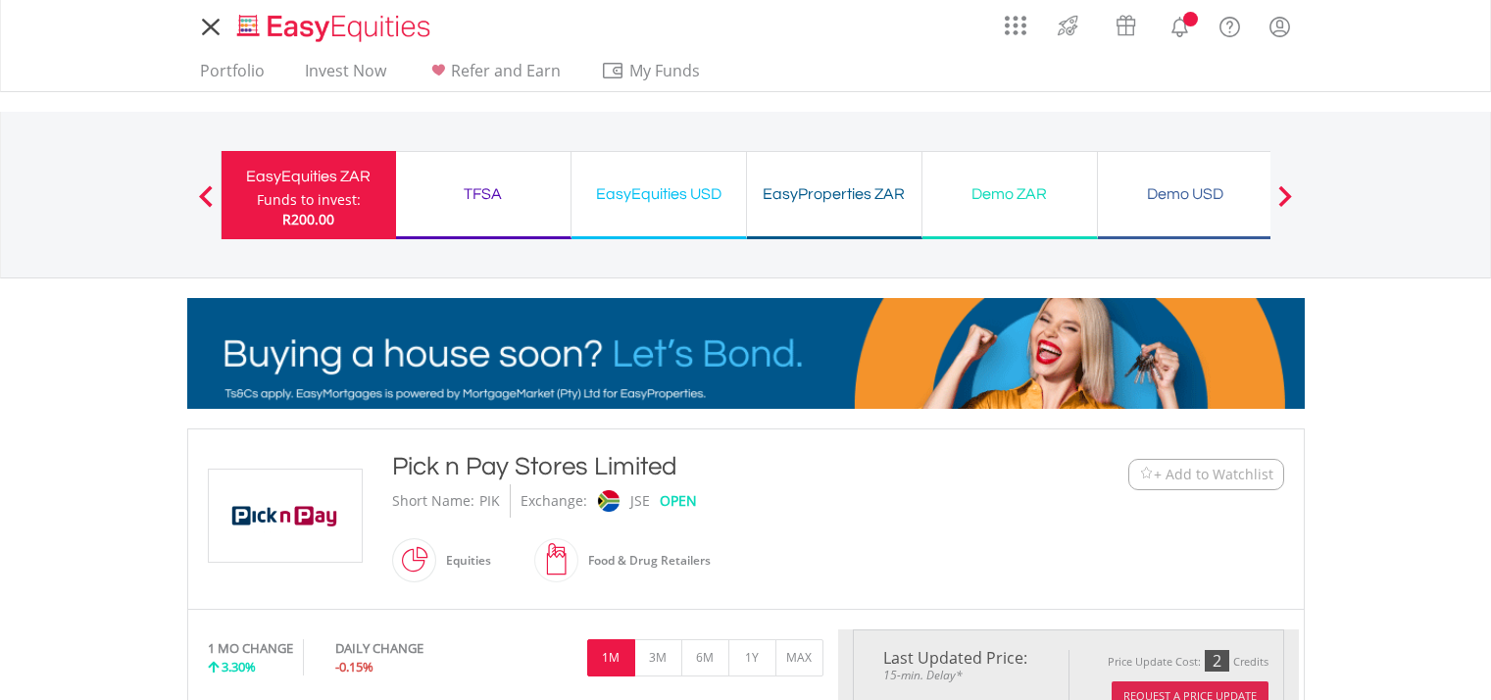
type input "******"
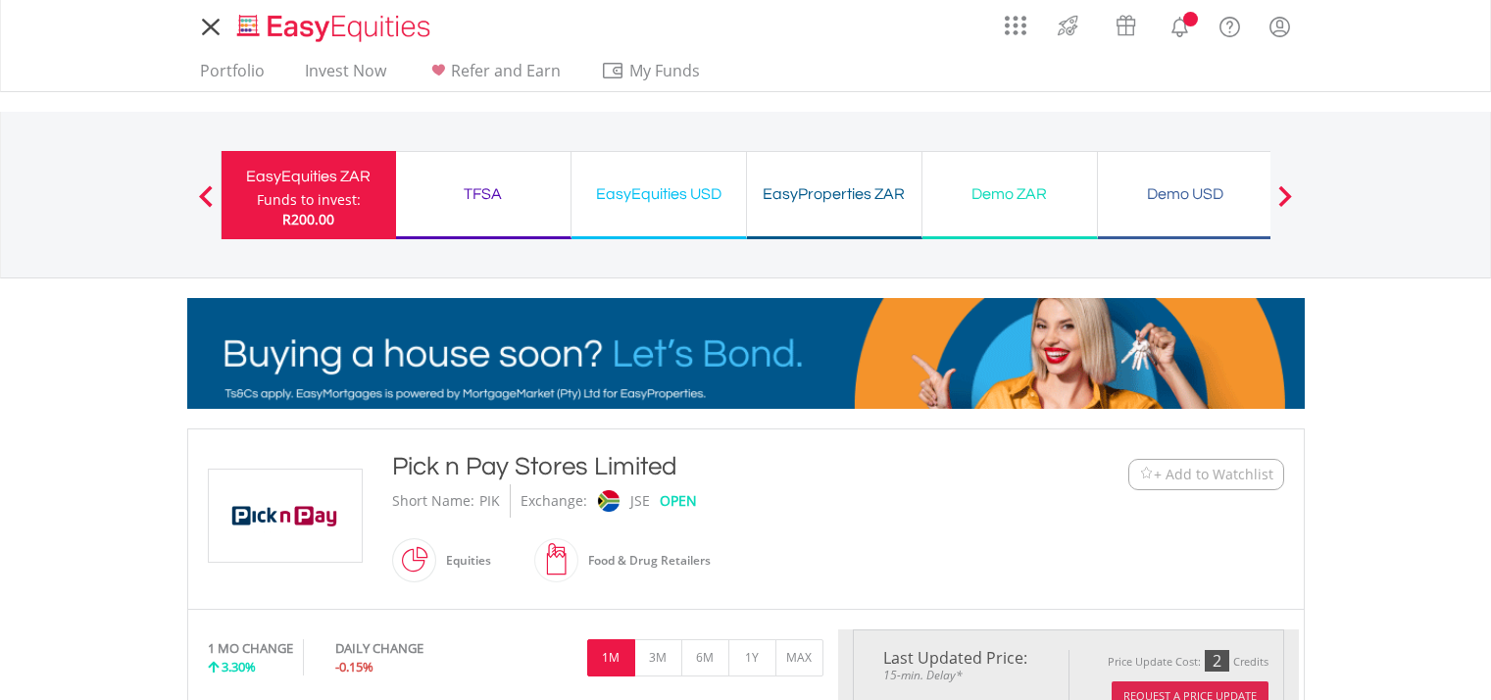
type input "******"
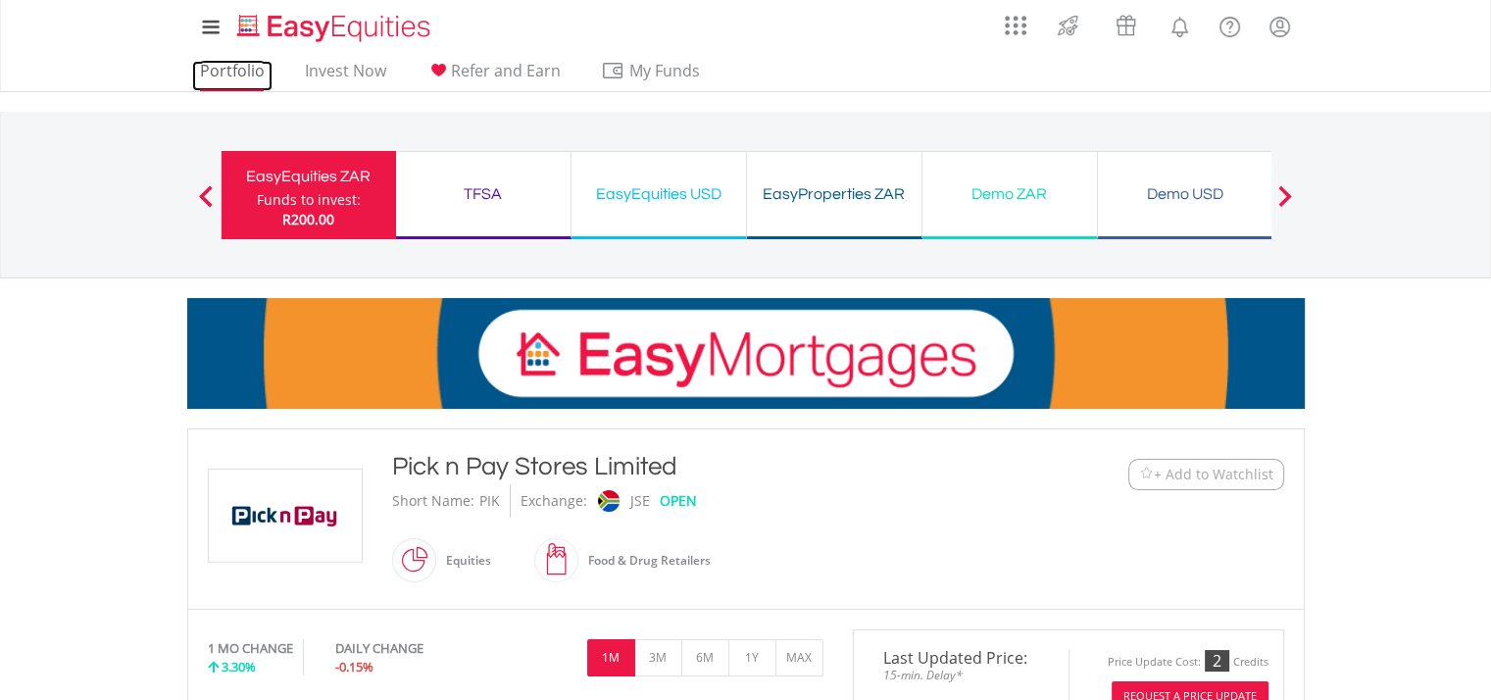
click at [237, 69] on link "Portfolio" at bounding box center [232, 76] width 80 height 30
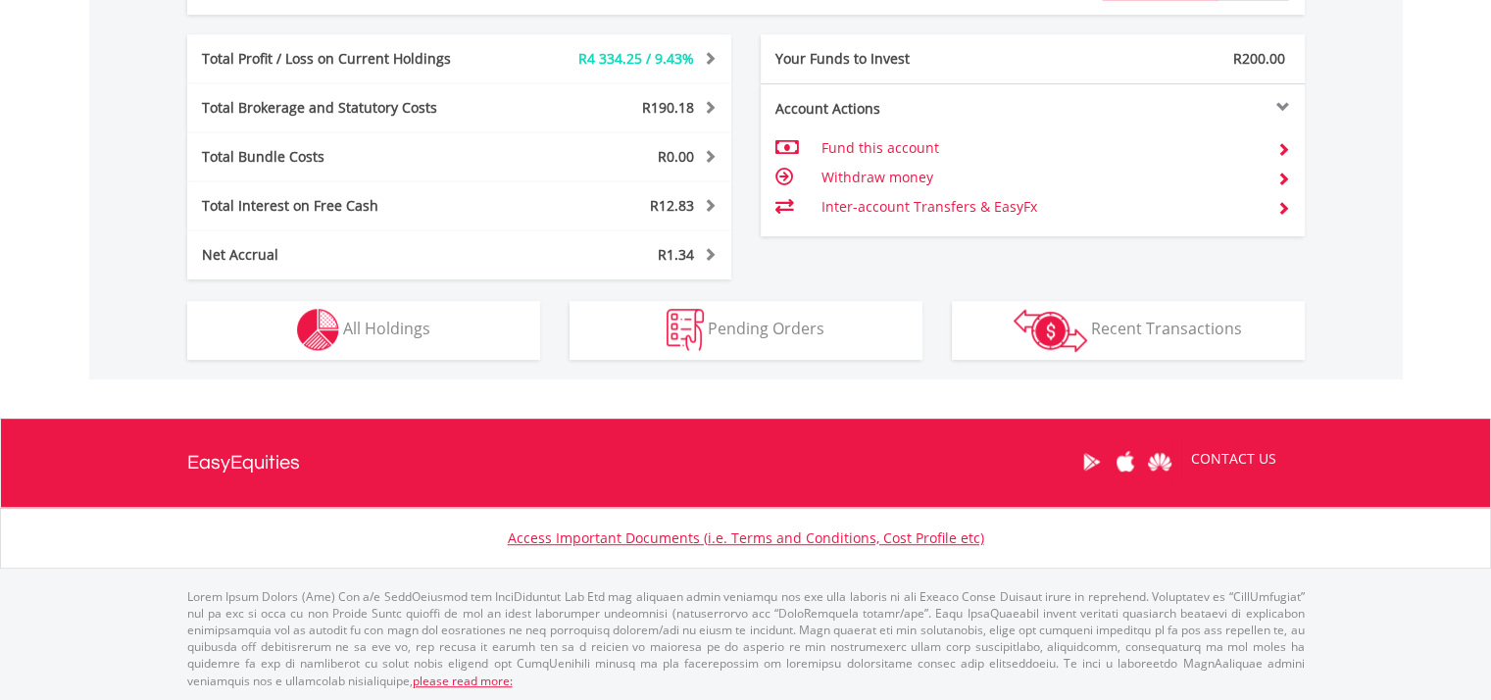
scroll to position [188, 373]
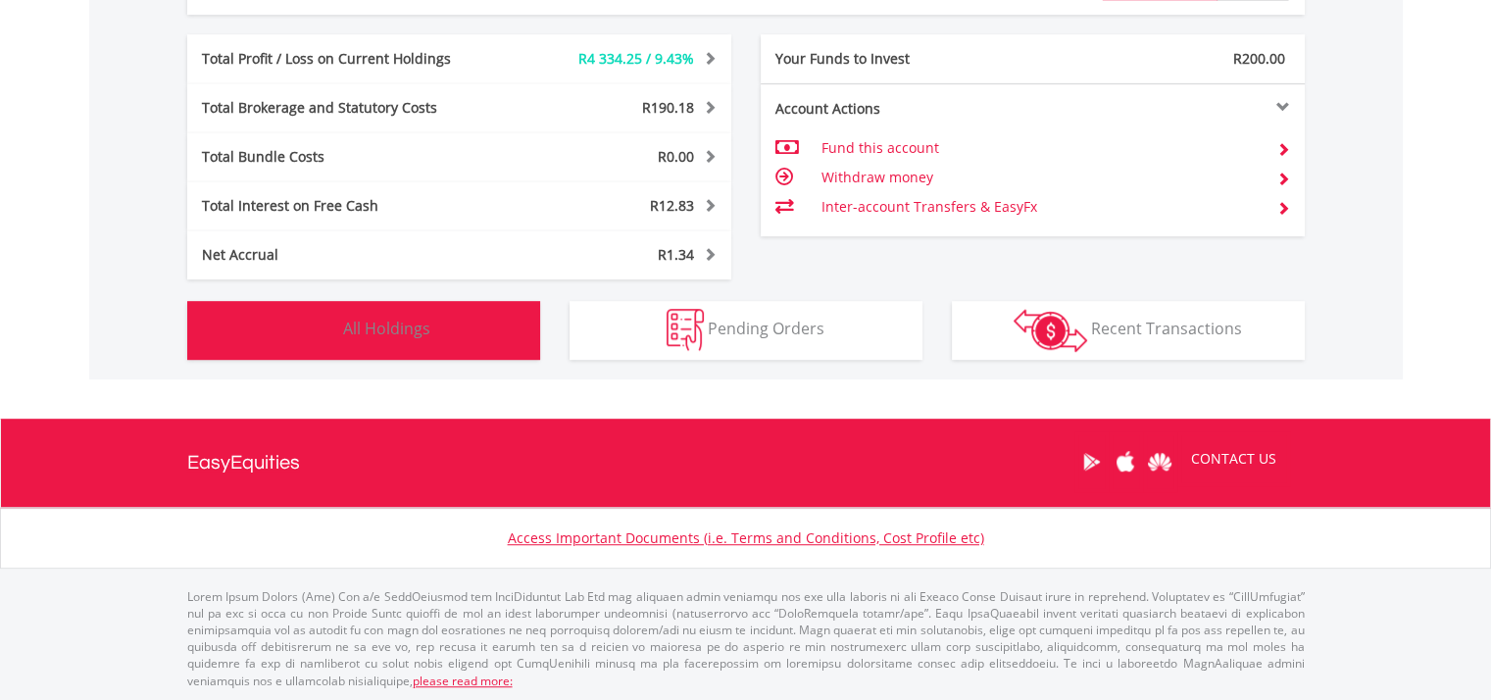
click at [465, 335] on button "Holdings All Holdings" at bounding box center [363, 330] width 353 height 59
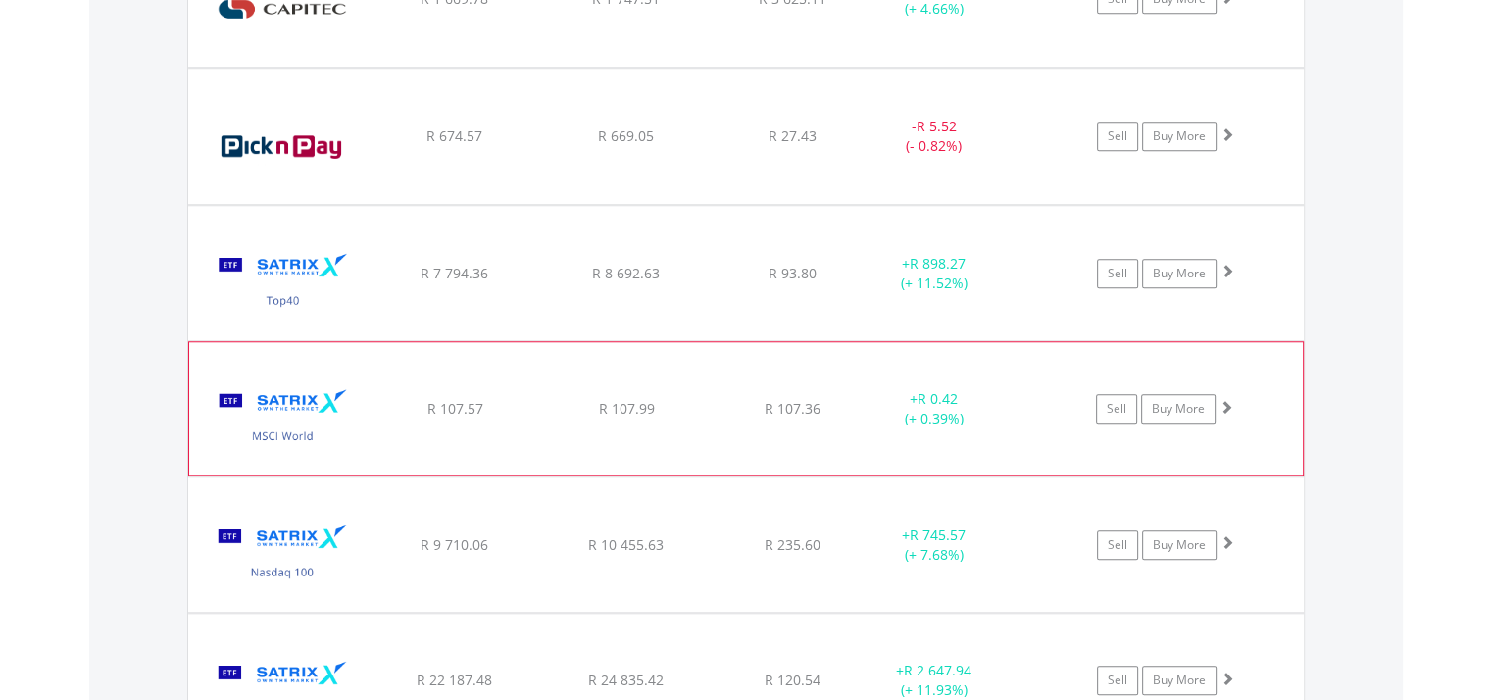
scroll to position [1687, 0]
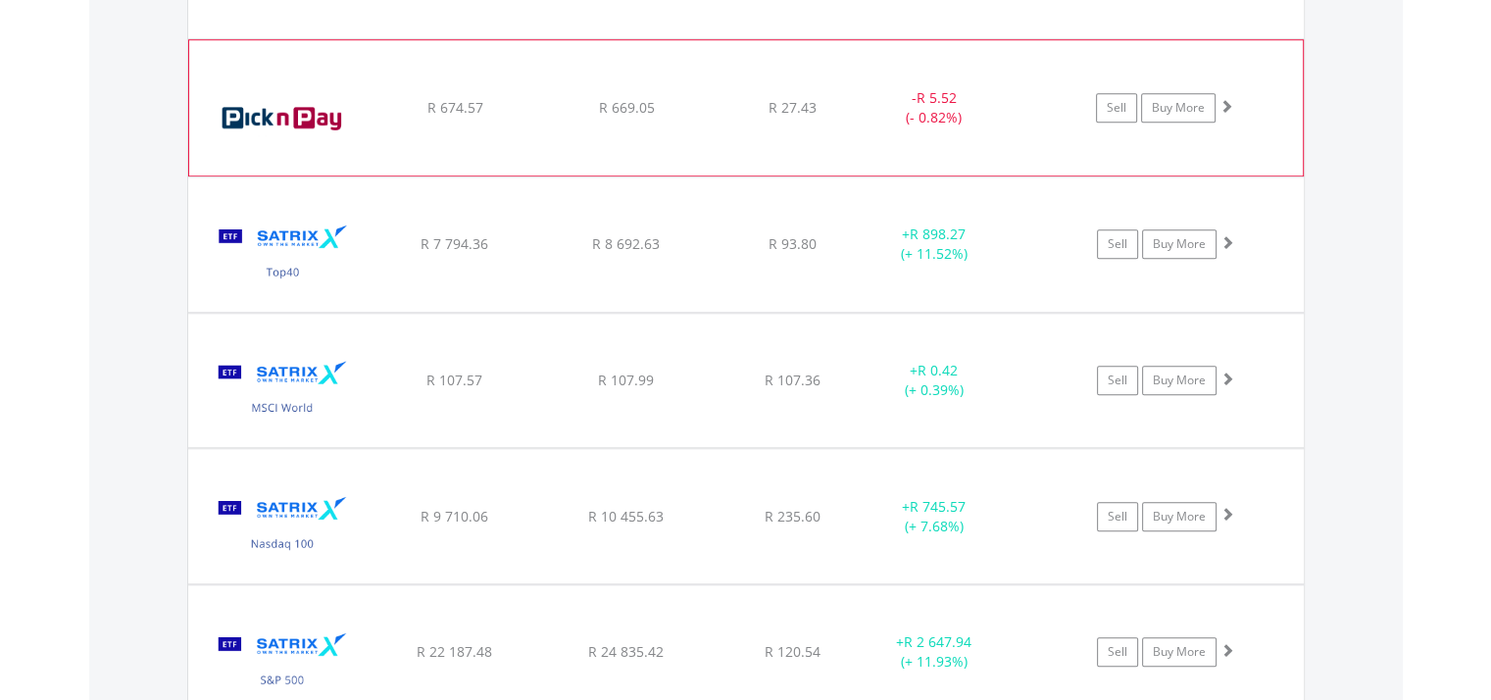
click at [323, 132] on img at bounding box center [283, 118] width 169 height 106
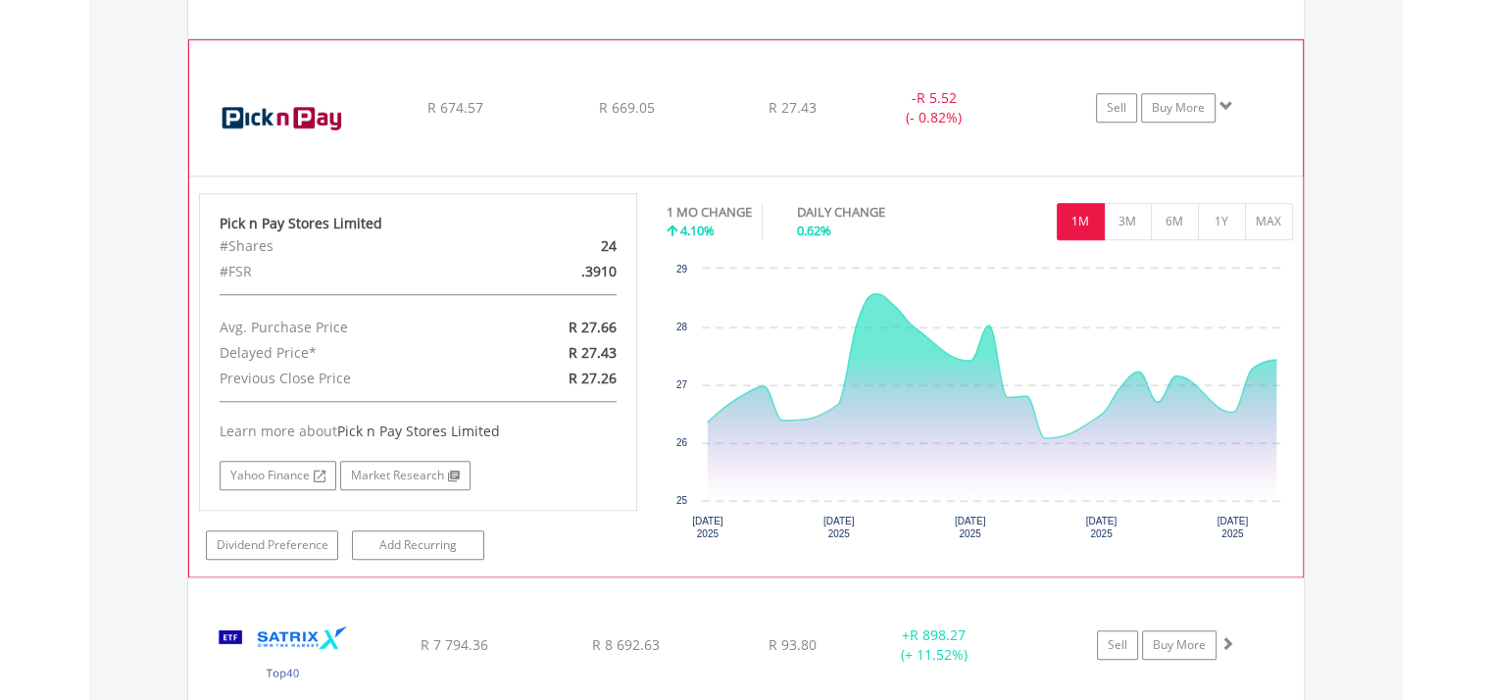
click at [323, 132] on img at bounding box center [283, 118] width 169 height 106
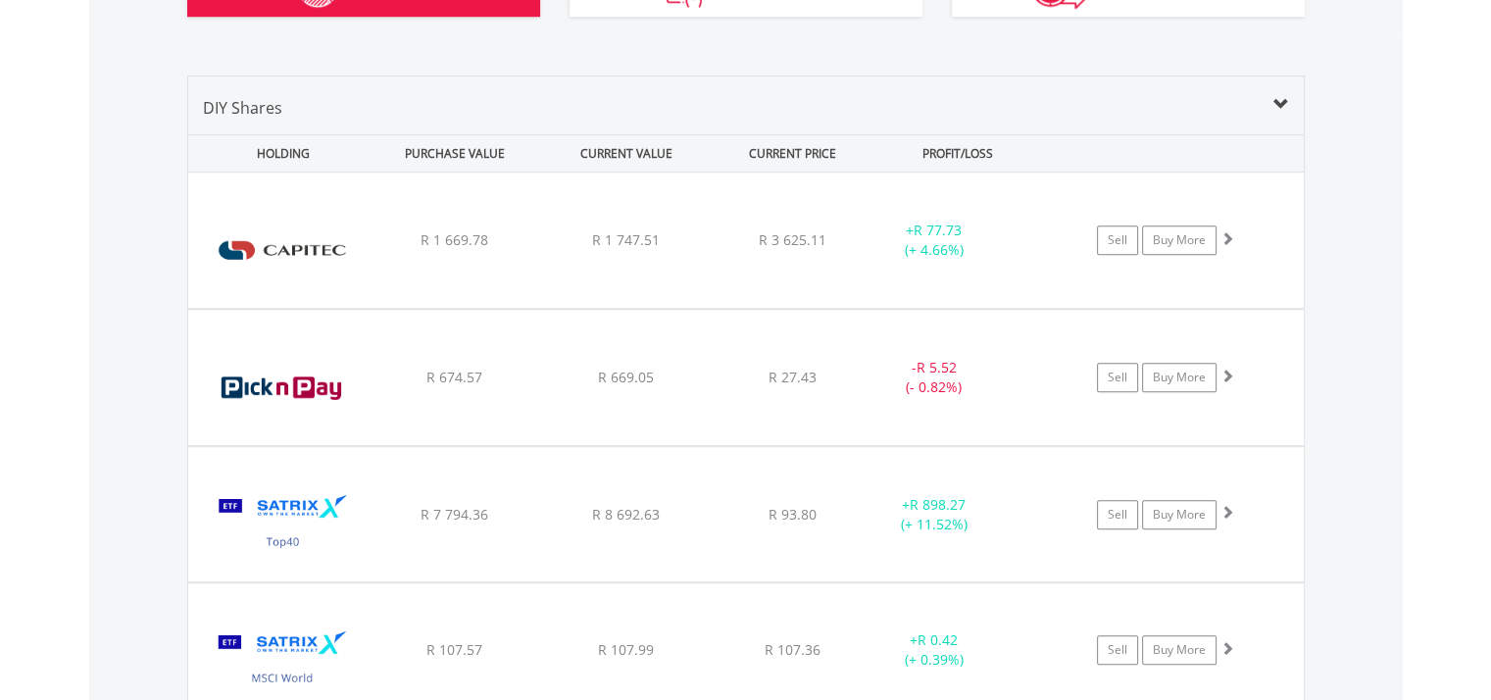
scroll to position [1393, 0]
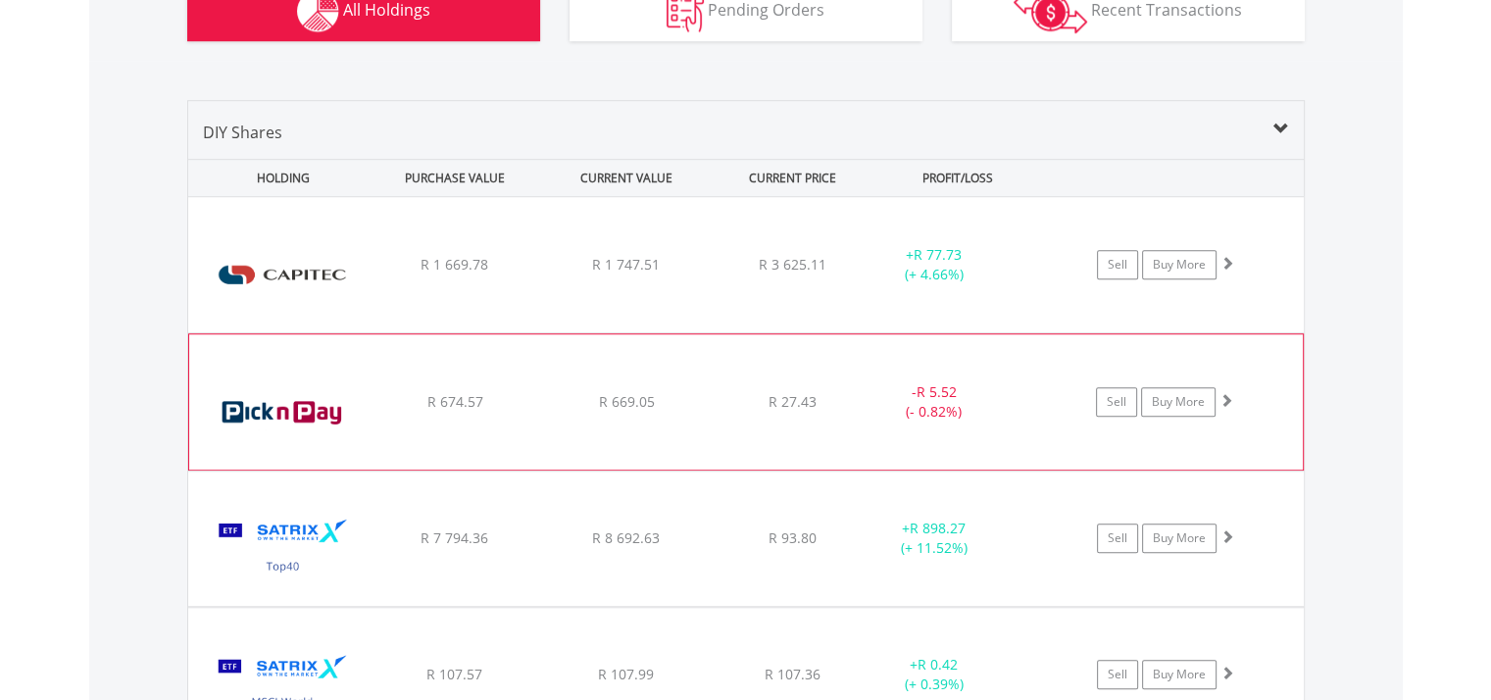
click at [327, 399] on img at bounding box center [283, 412] width 169 height 106
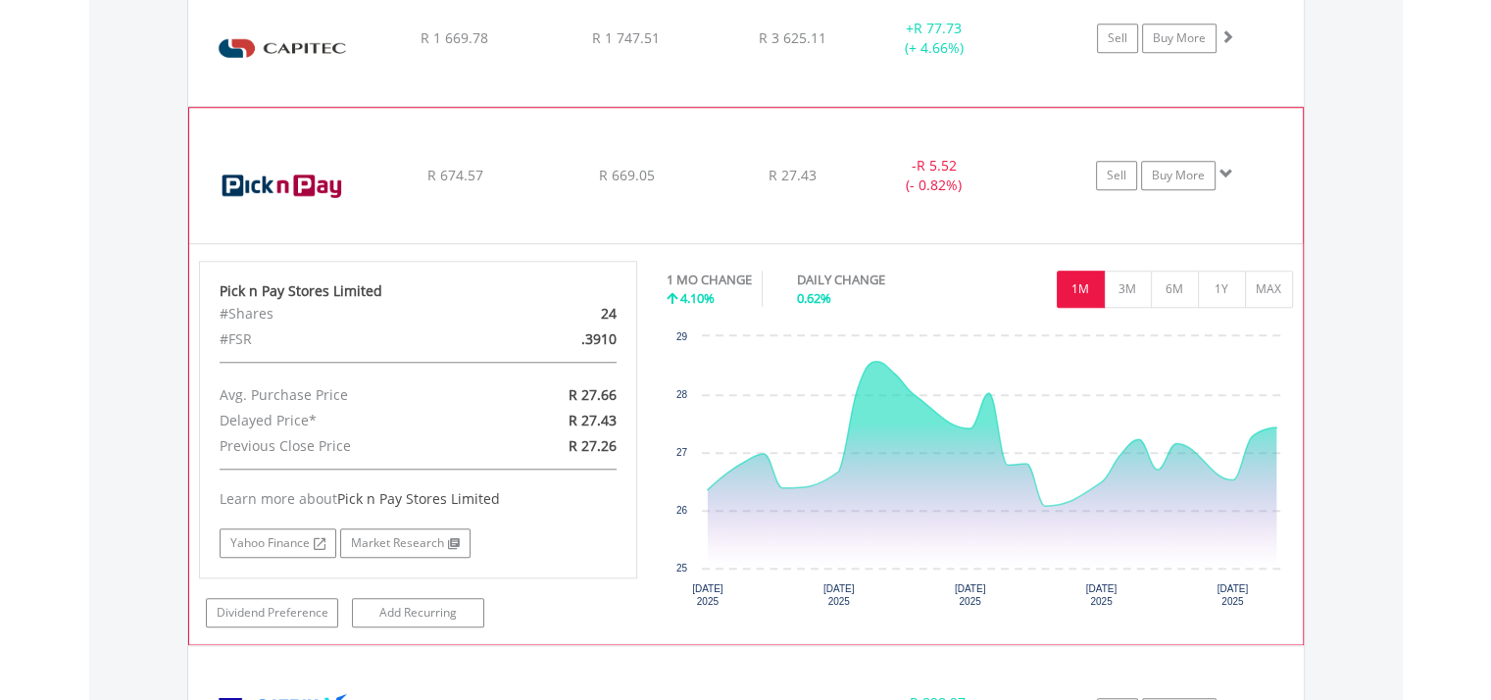
scroll to position [1687, 0]
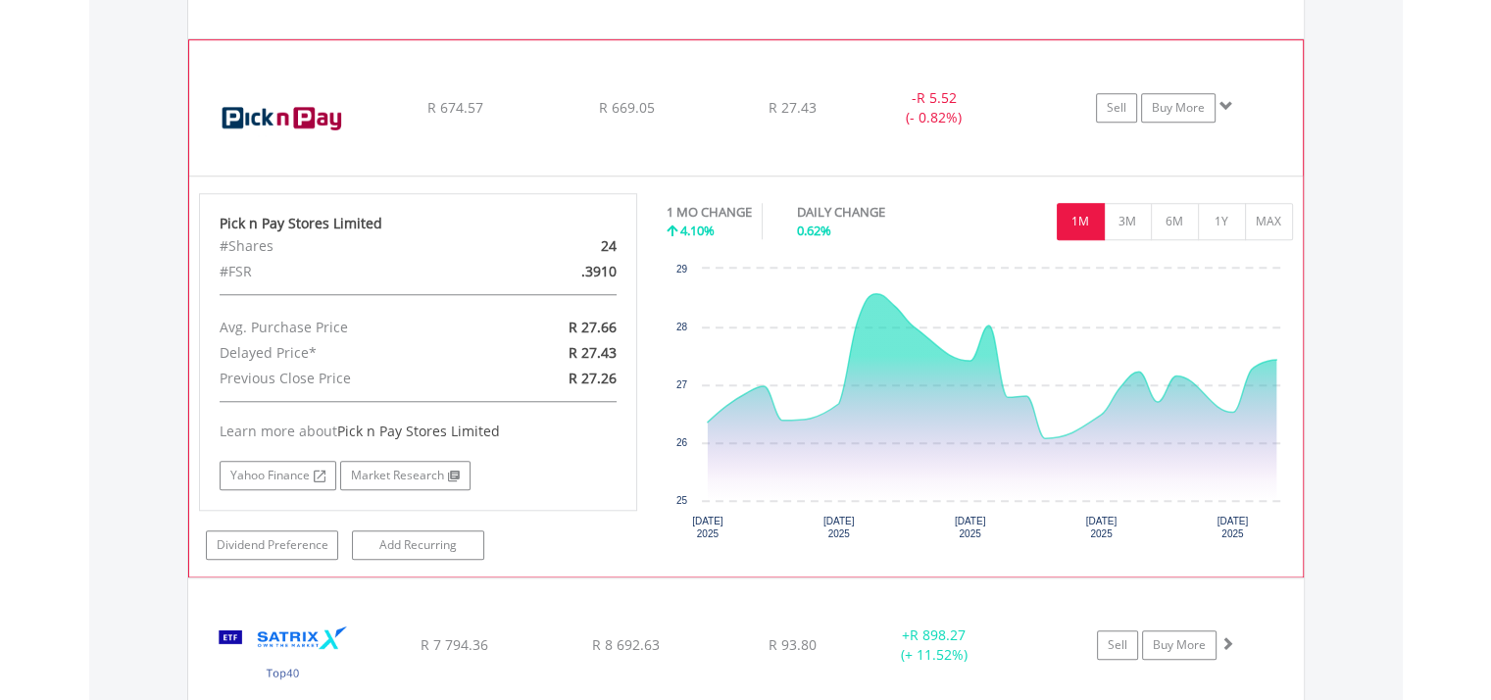
click at [258, 121] on img at bounding box center [283, 118] width 169 height 106
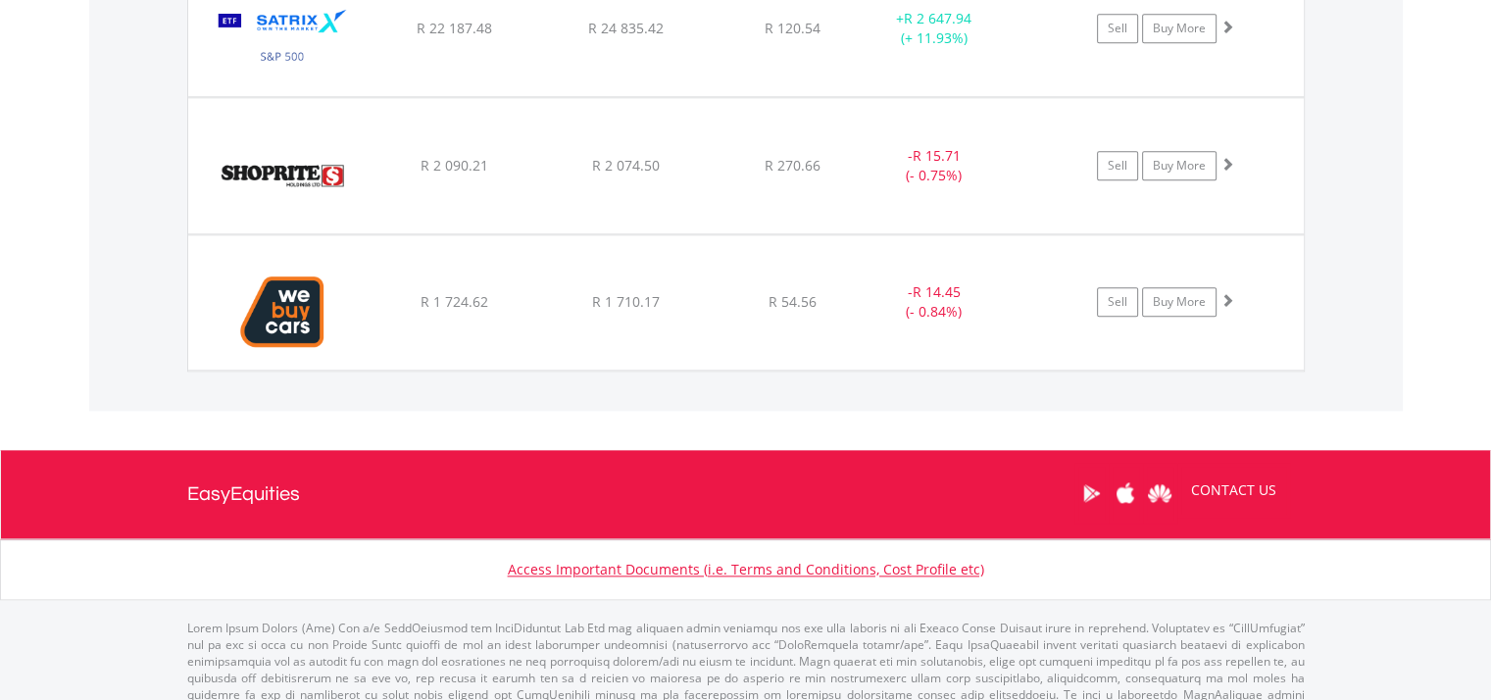
scroll to position [2337, 0]
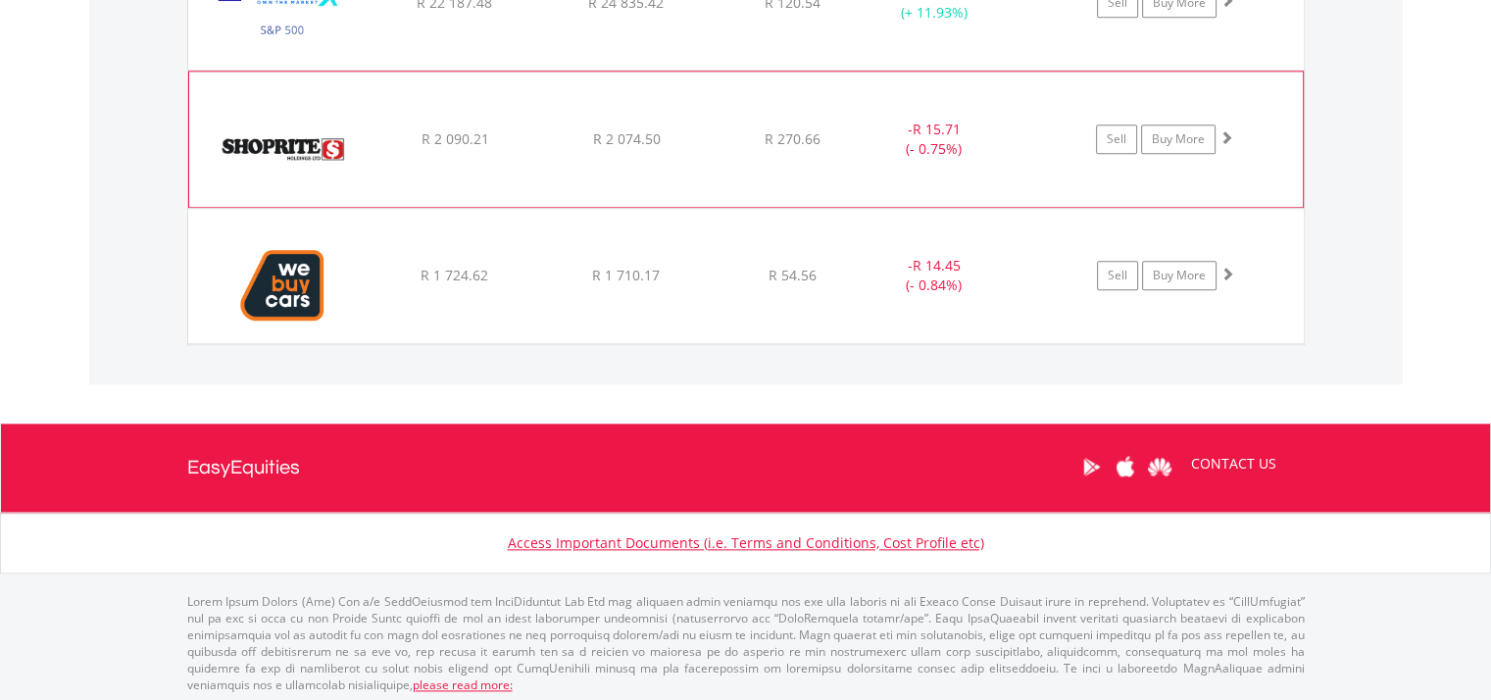
click at [274, 143] on img at bounding box center [283, 149] width 169 height 106
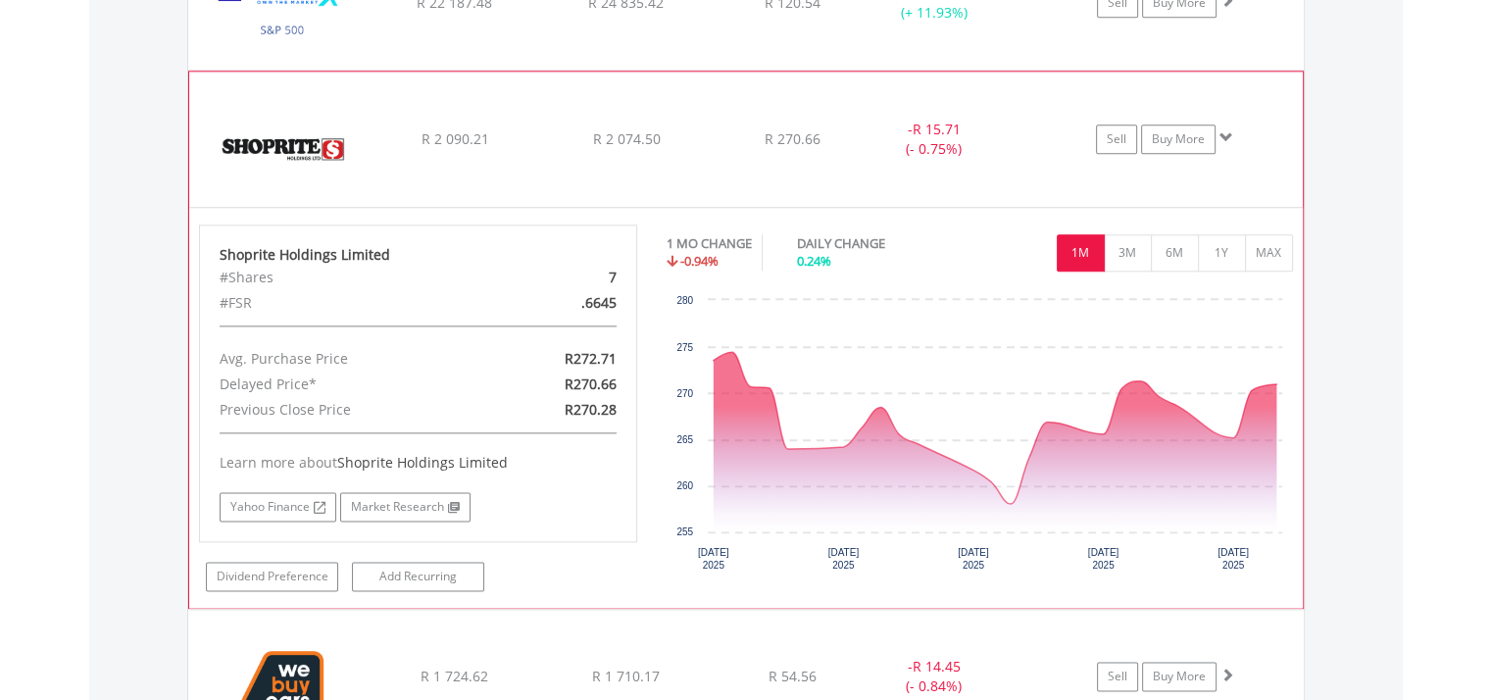
click at [274, 143] on img at bounding box center [283, 149] width 169 height 106
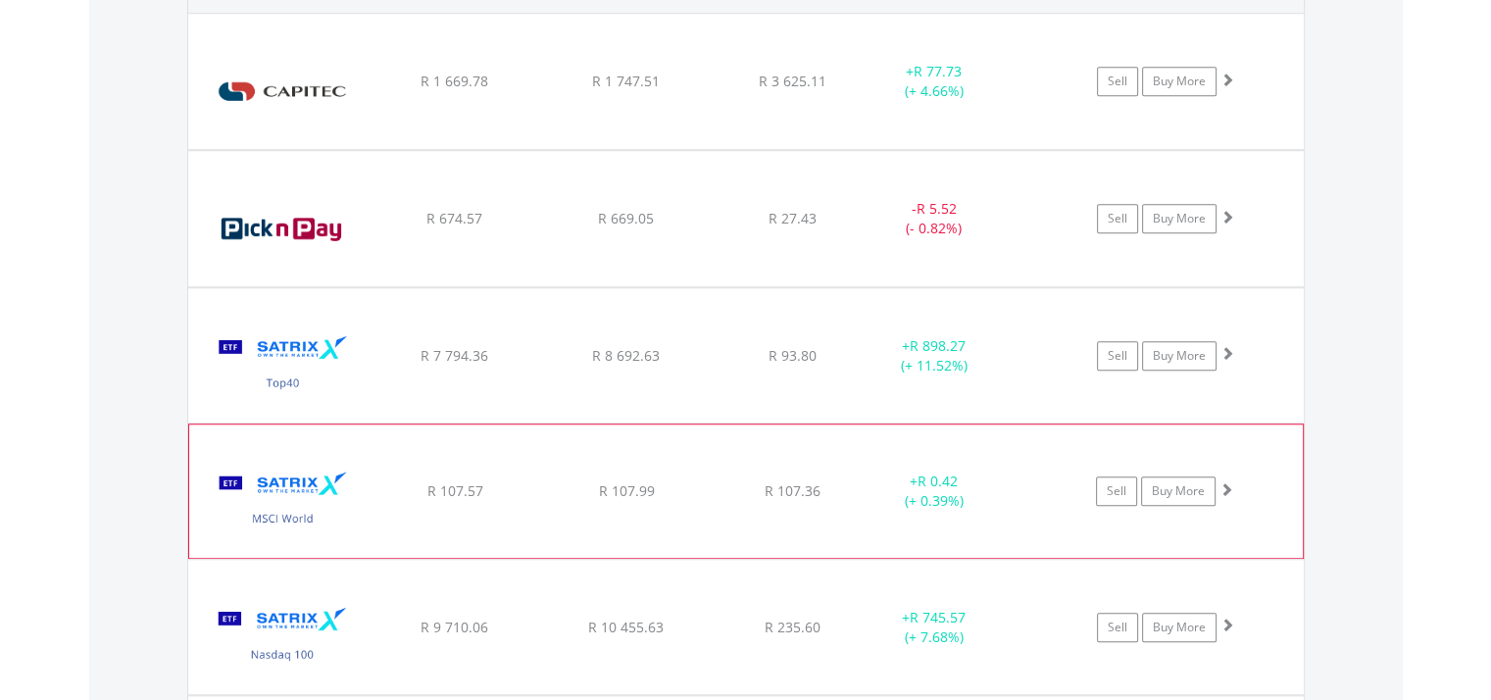
scroll to position [1455, 0]
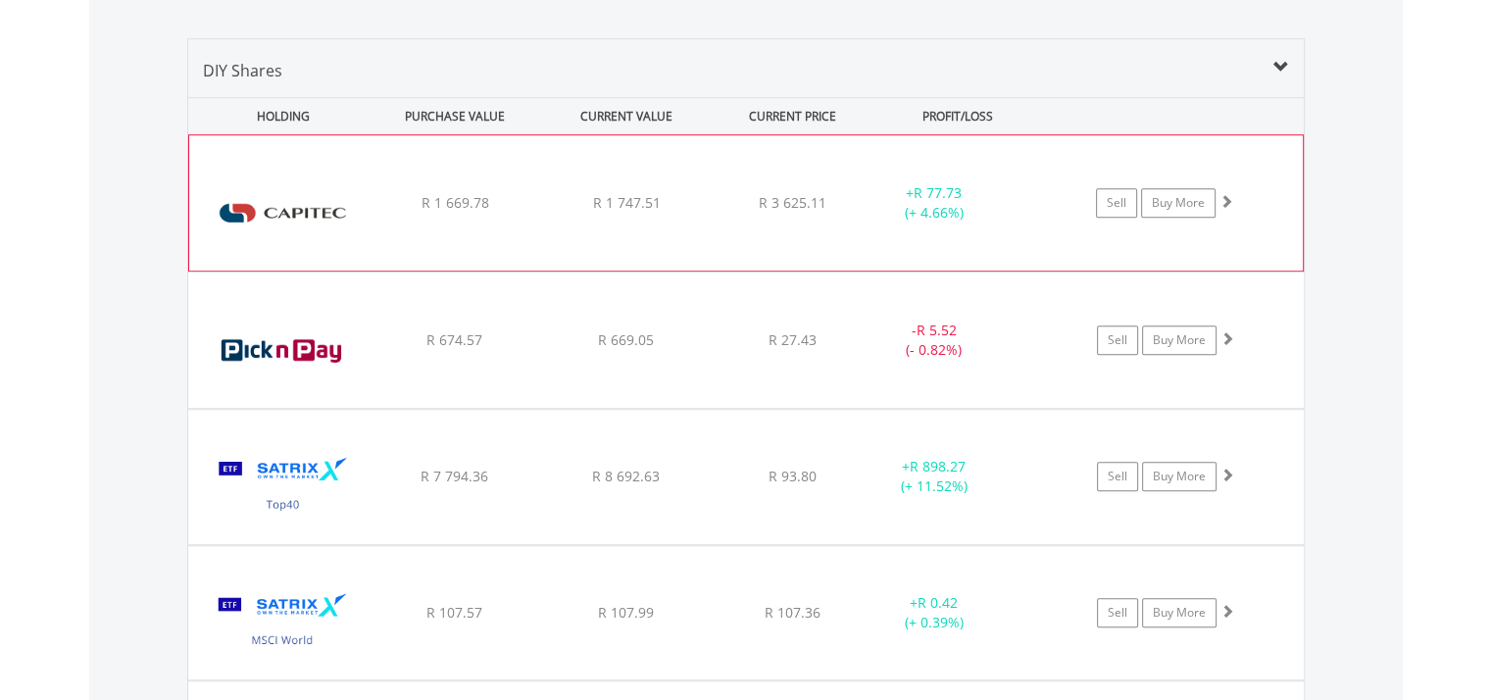
click at [333, 204] on img at bounding box center [283, 213] width 169 height 106
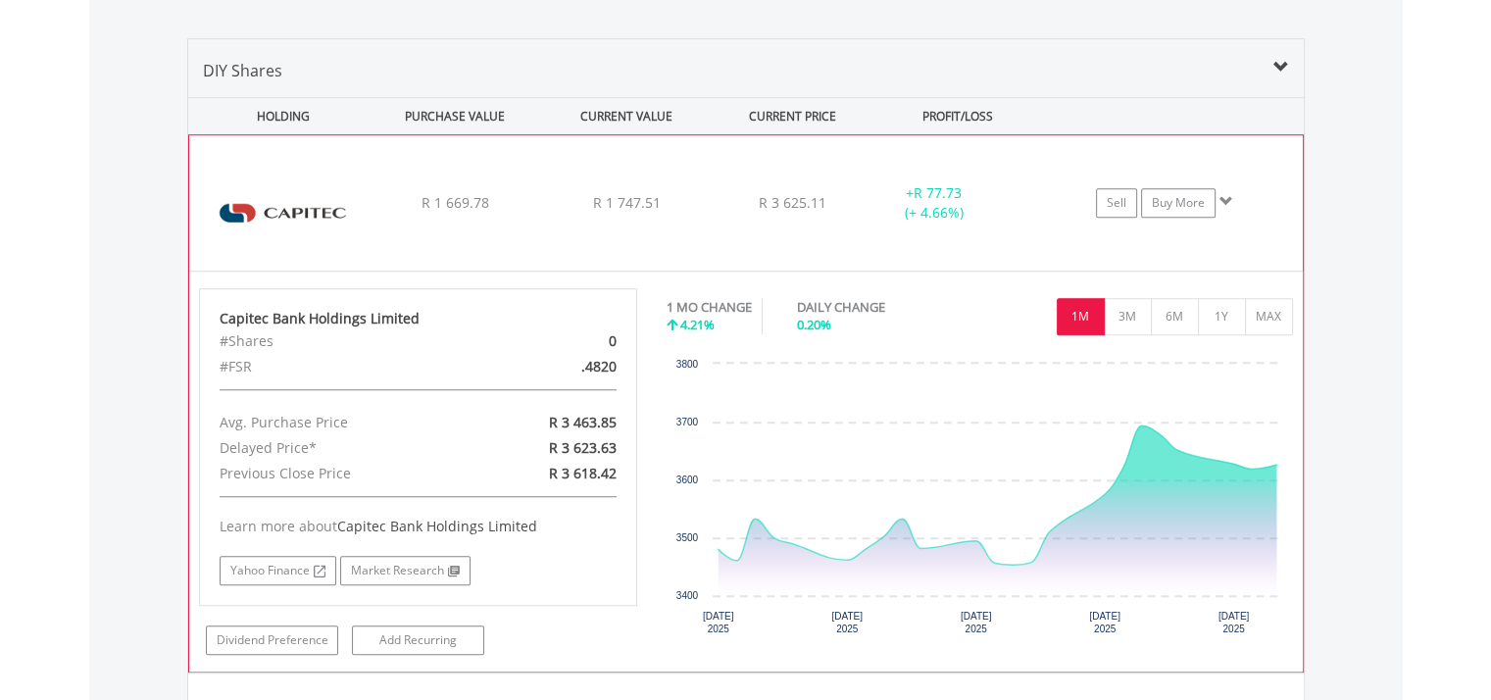
click at [333, 204] on img at bounding box center [283, 213] width 169 height 106
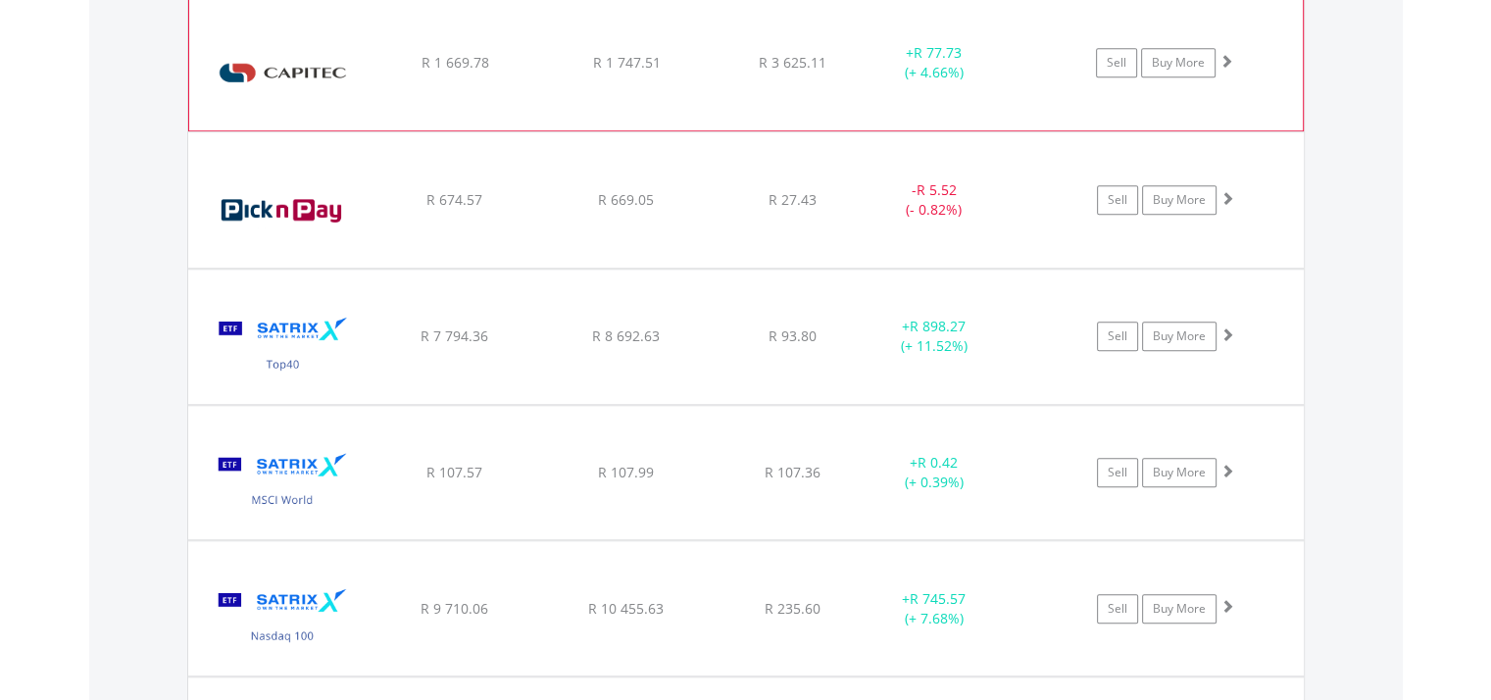
scroll to position [1651, 0]
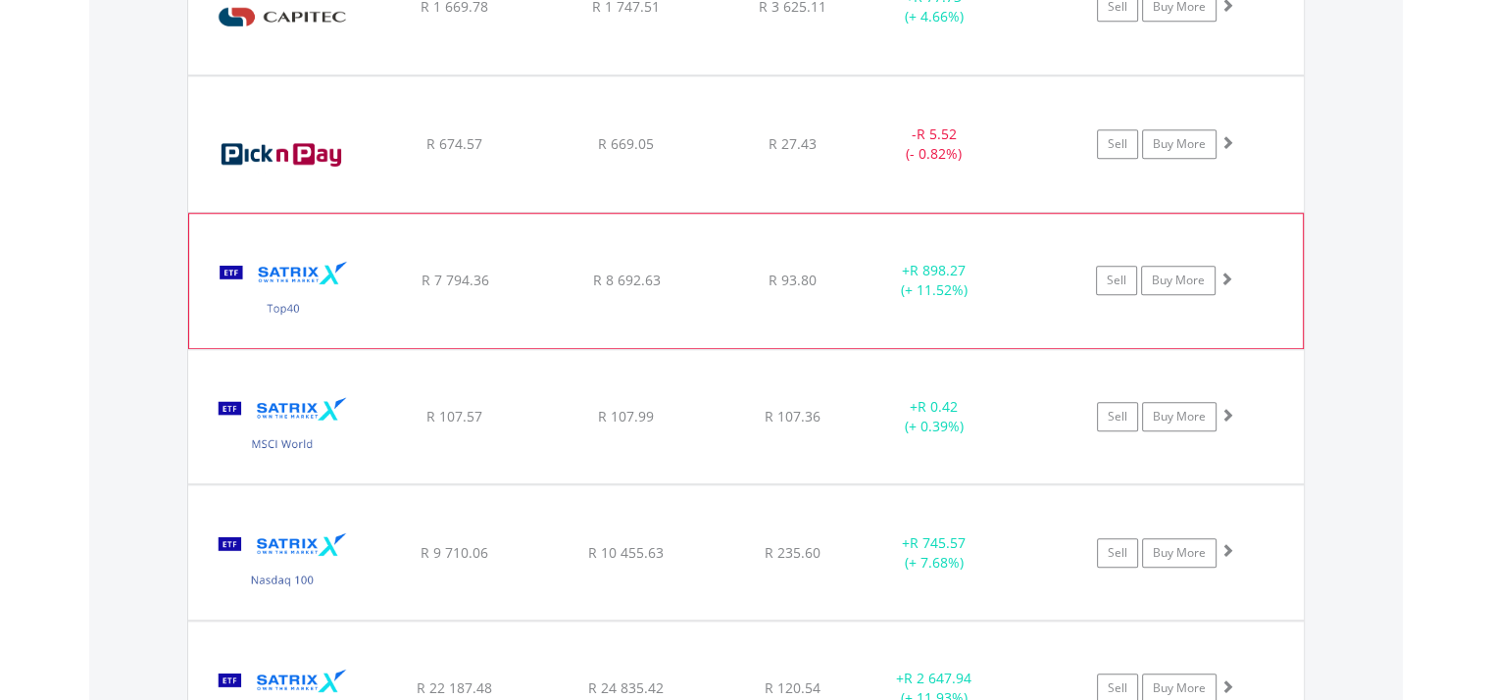
click at [329, 289] on img at bounding box center [283, 290] width 169 height 104
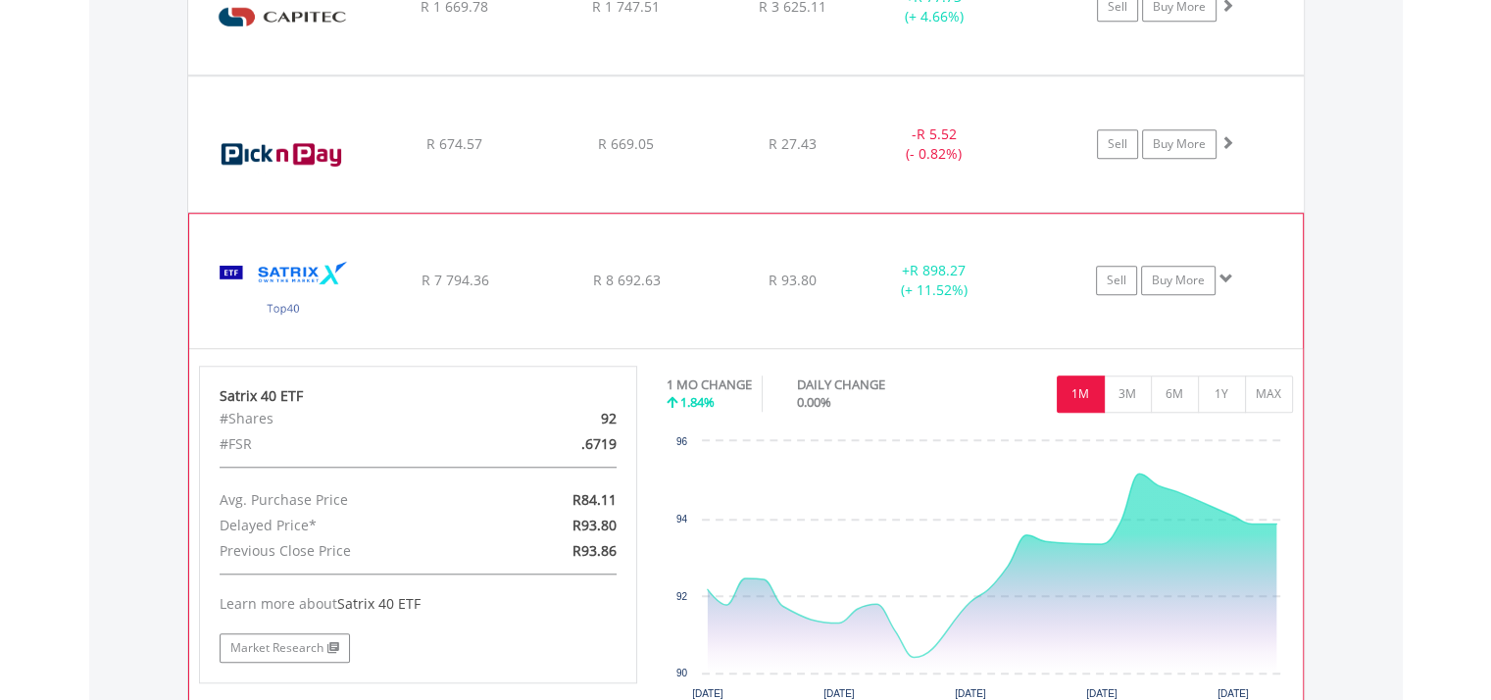
click at [332, 289] on img at bounding box center [283, 290] width 169 height 104
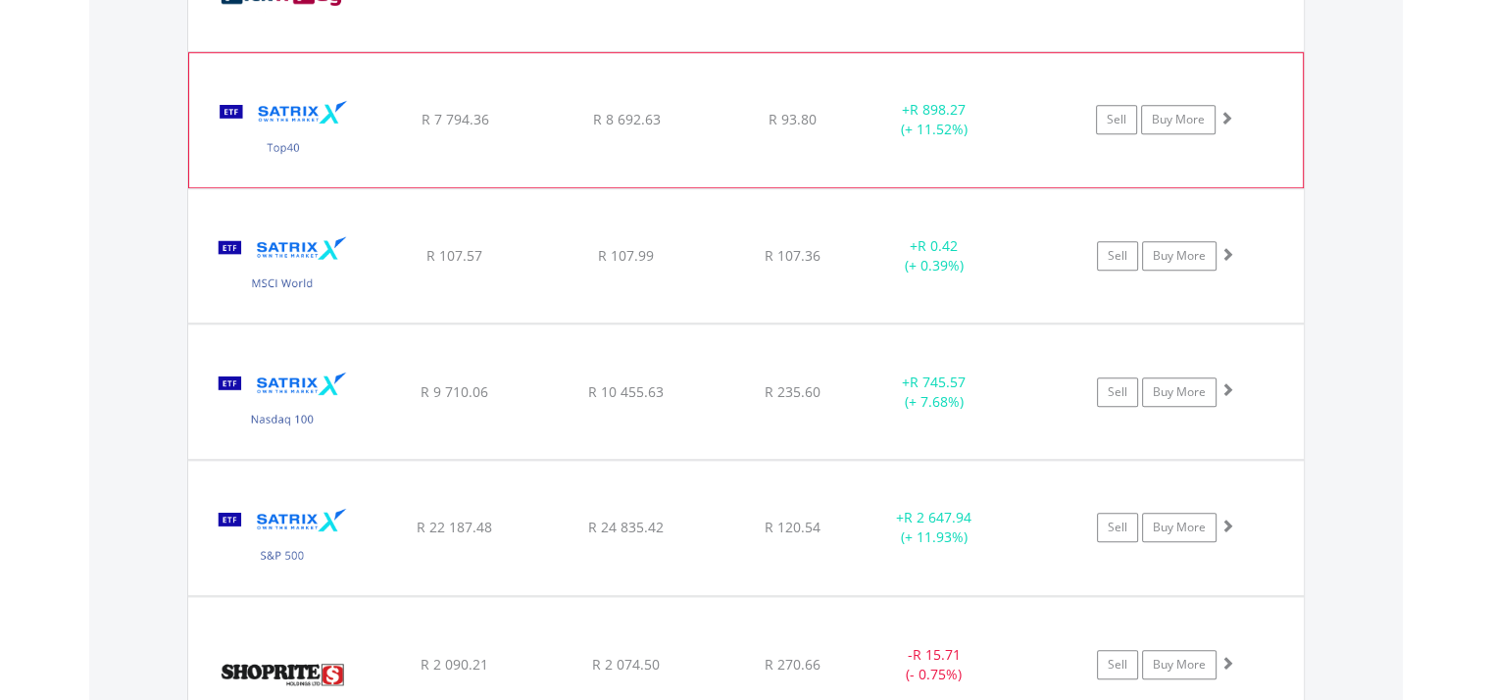
scroll to position [1847, 0]
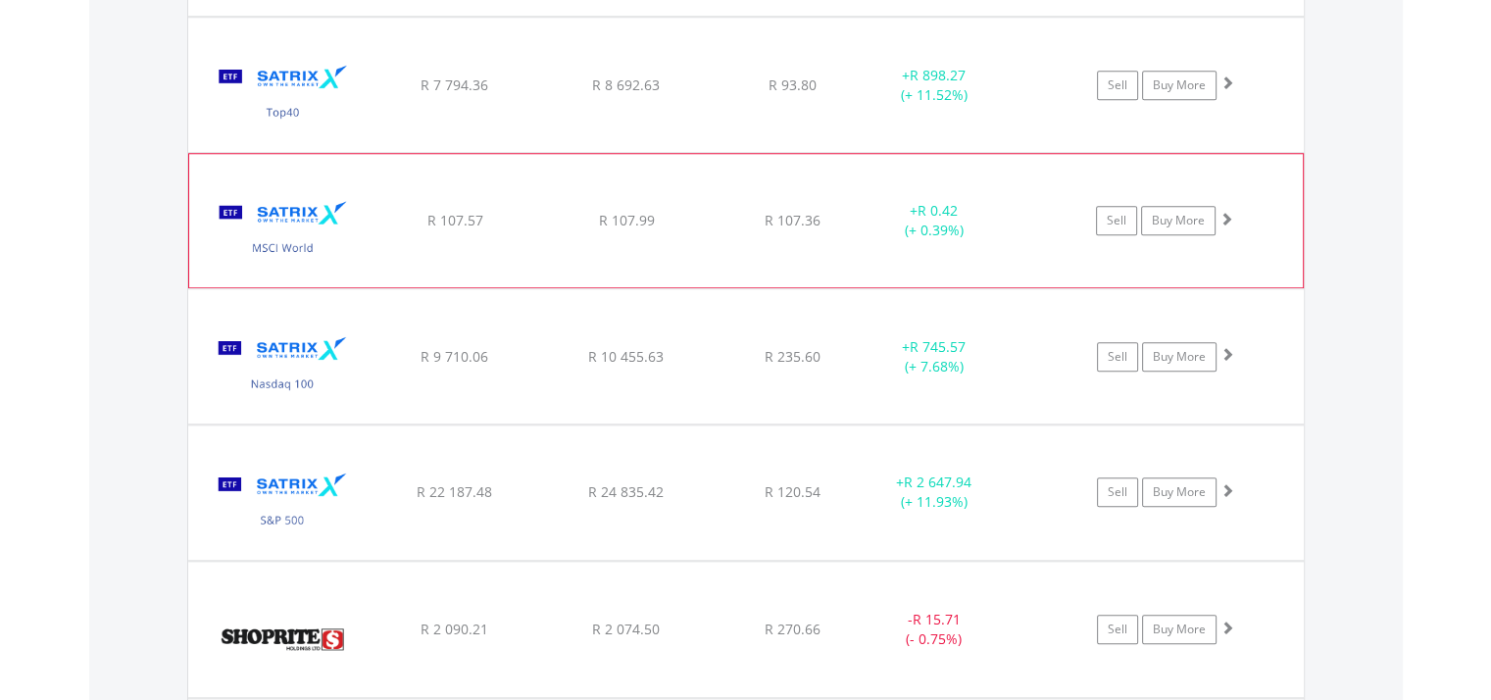
click at [332, 261] on img at bounding box center [283, 230] width 169 height 104
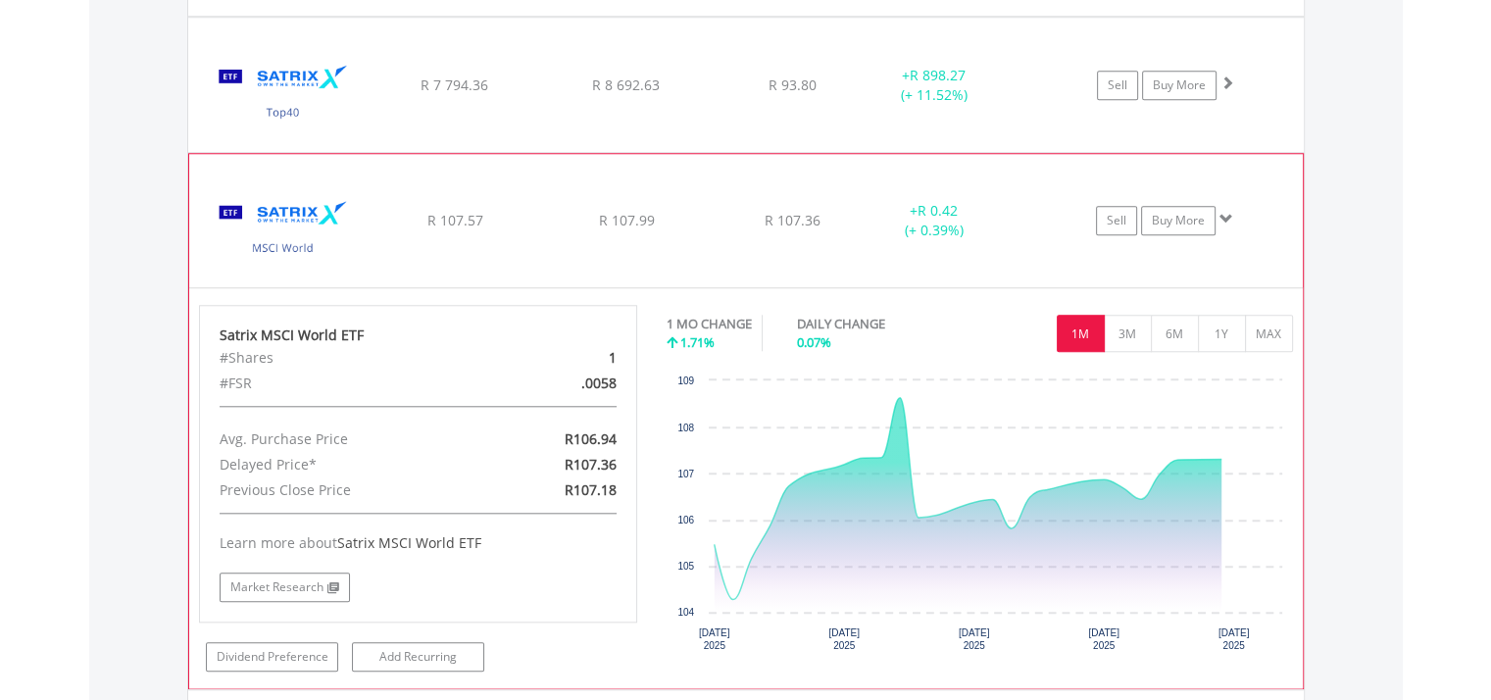
click at [333, 260] on img at bounding box center [283, 230] width 169 height 104
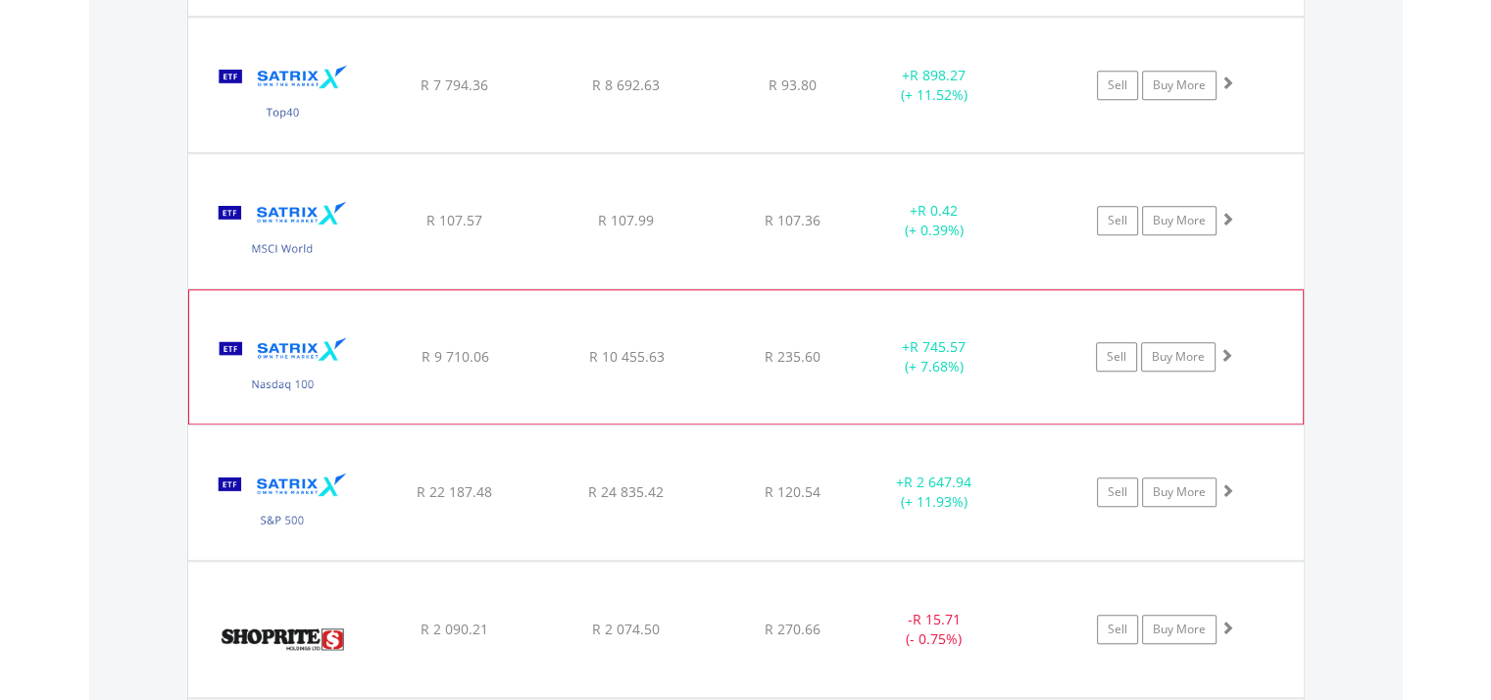
click at [336, 339] on img at bounding box center [283, 367] width 169 height 104
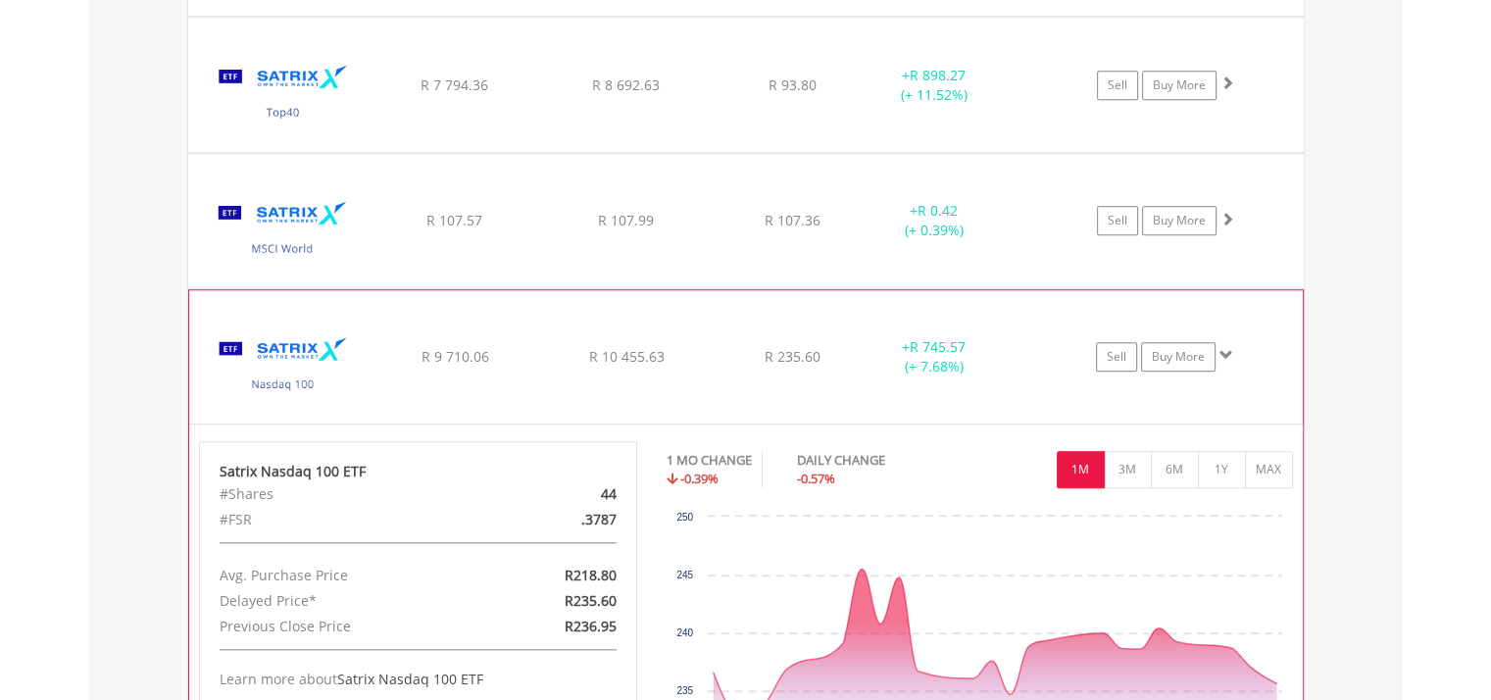
click at [341, 340] on img at bounding box center [283, 367] width 169 height 104
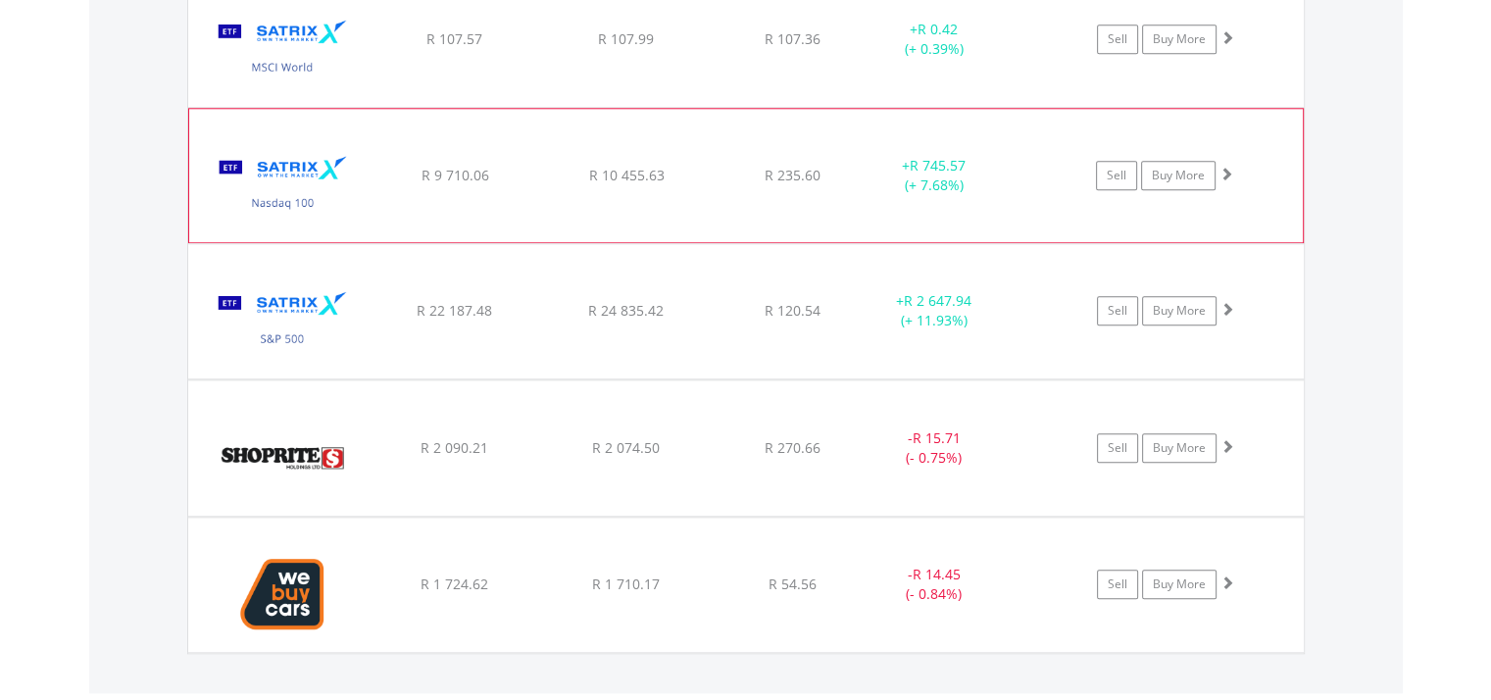
scroll to position [2043, 0]
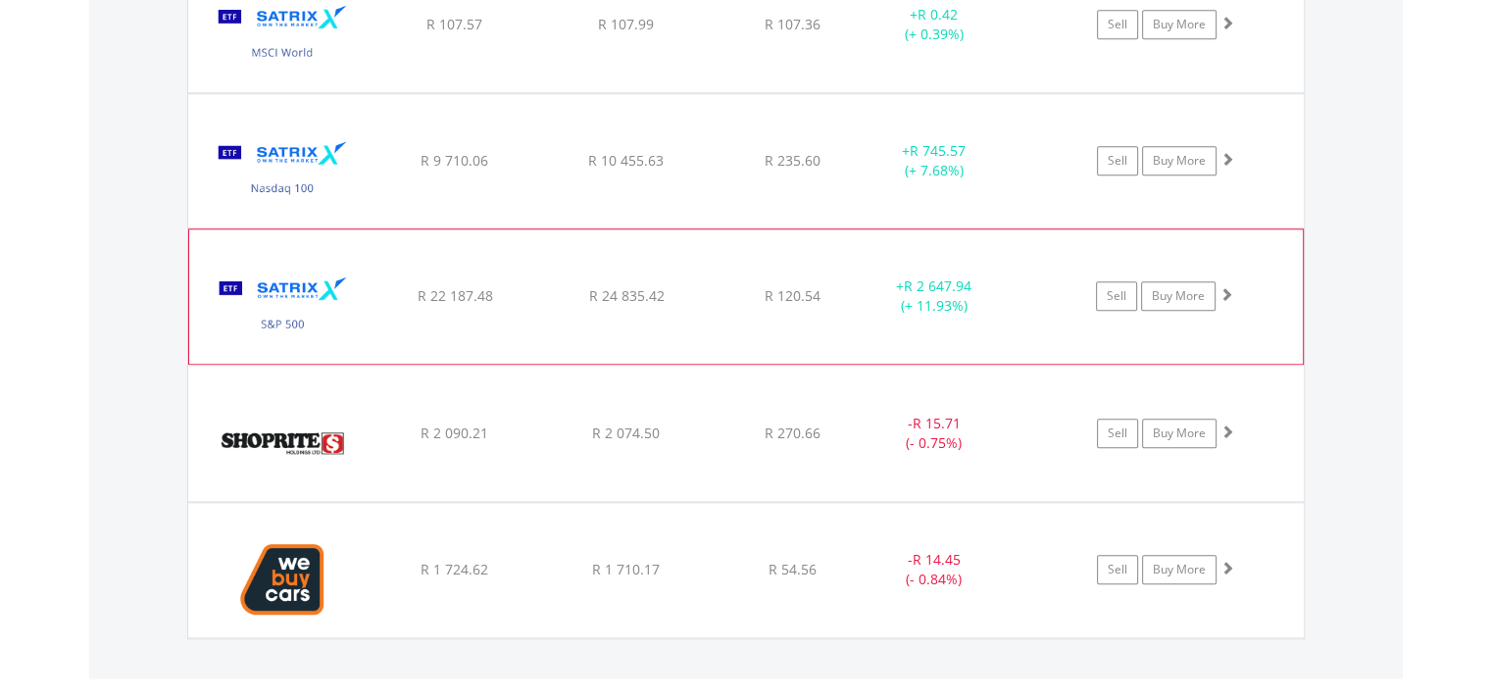
click at [306, 313] on img at bounding box center [283, 306] width 169 height 104
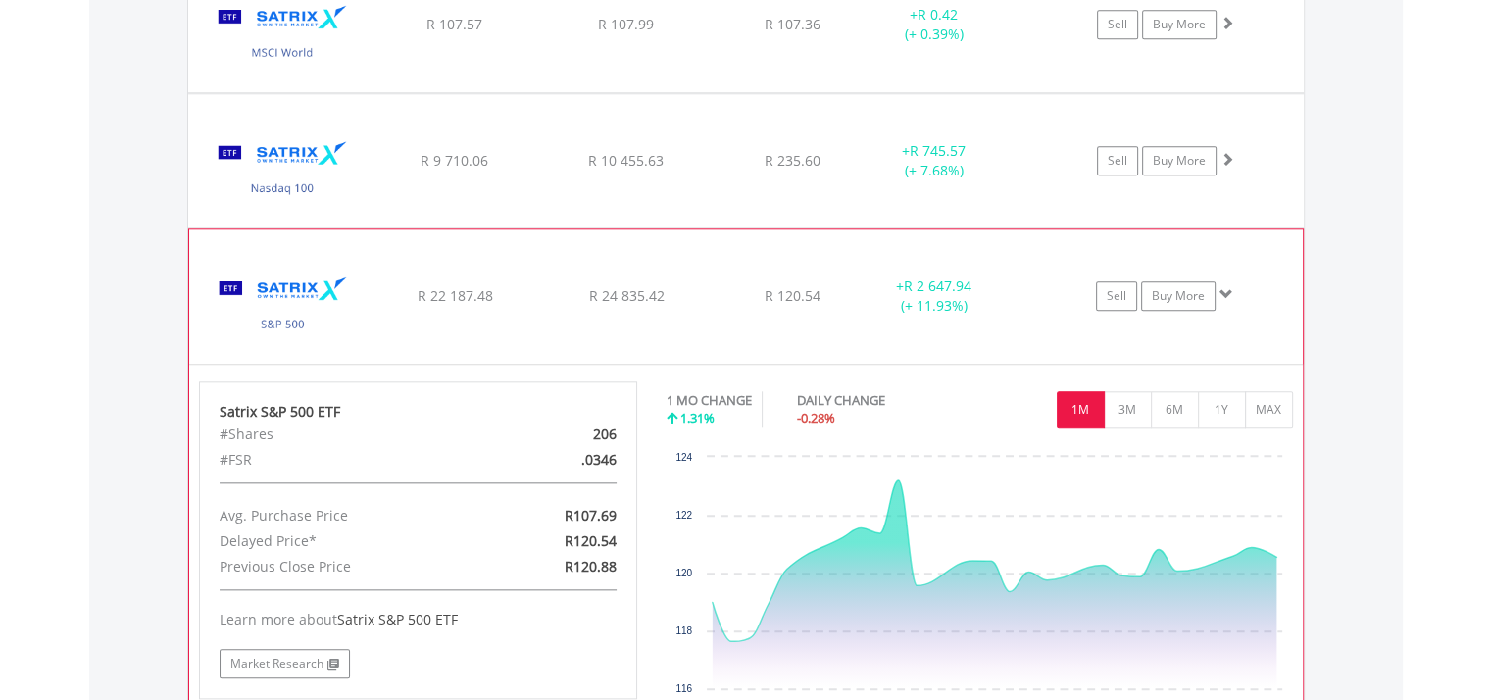
click at [308, 316] on img at bounding box center [283, 306] width 169 height 104
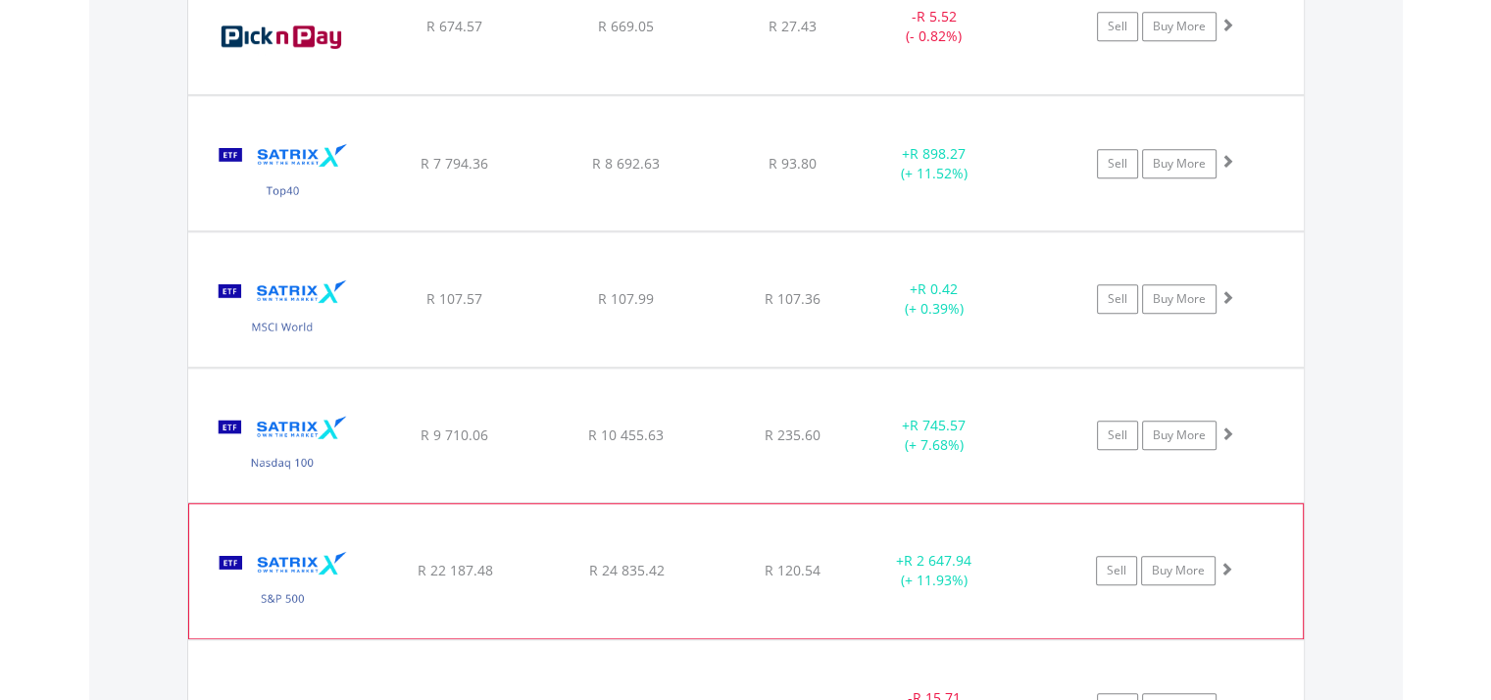
scroll to position [1749, 0]
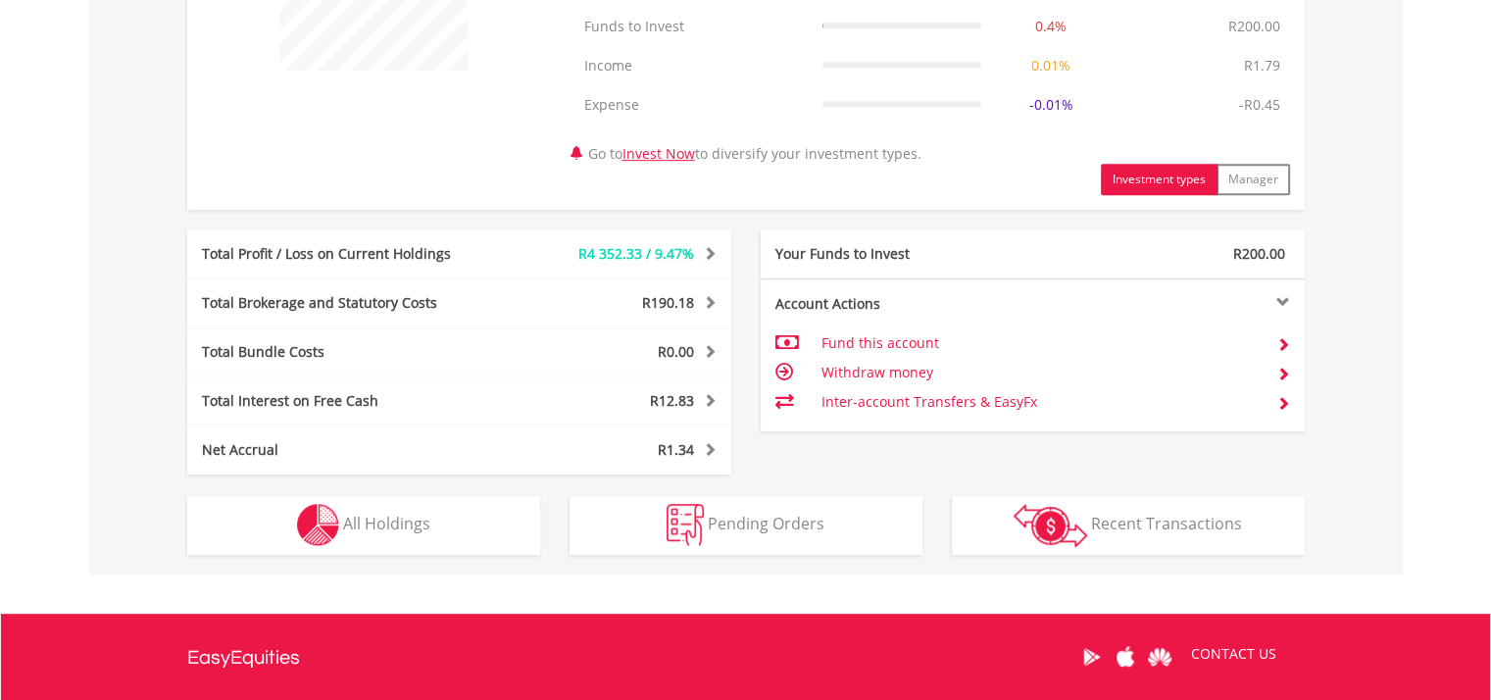
scroll to position [882, 0]
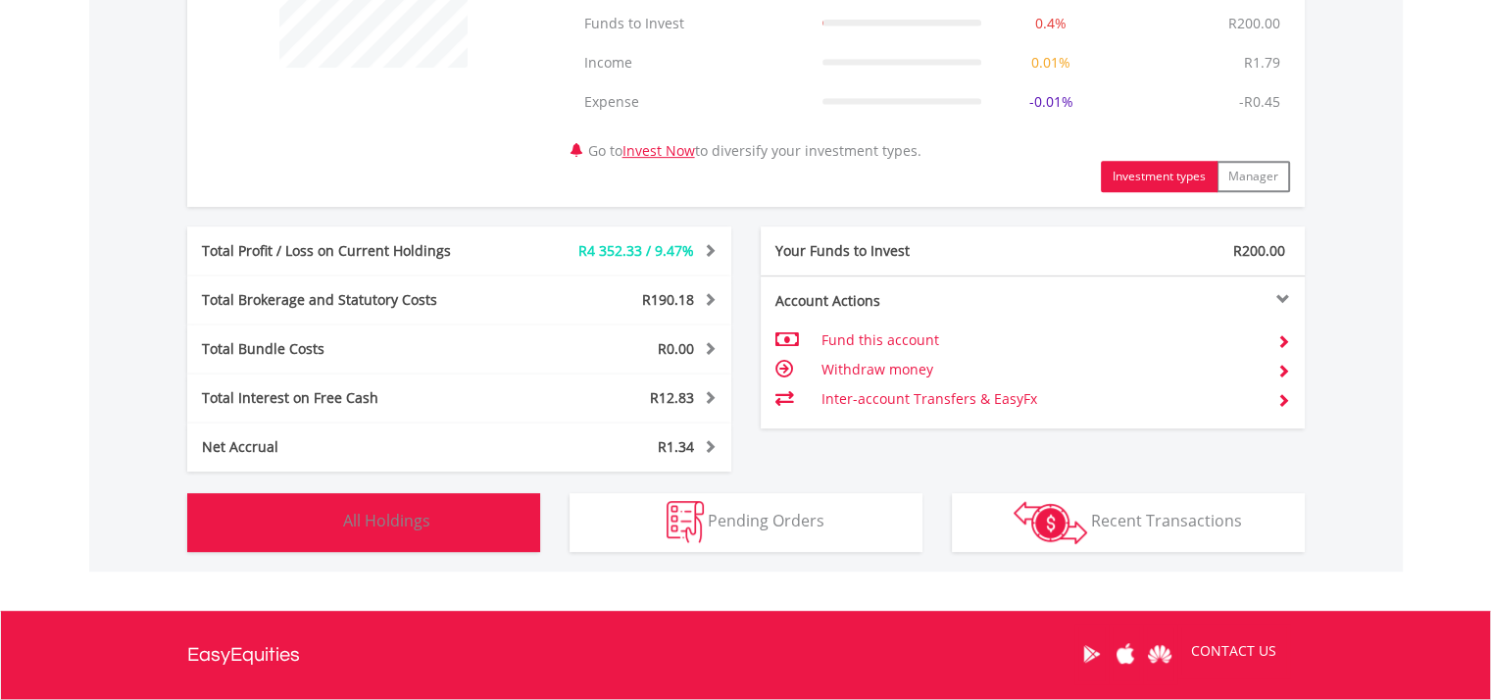
click at [495, 525] on button "Holdings All Holdings" at bounding box center [363, 522] width 353 height 59
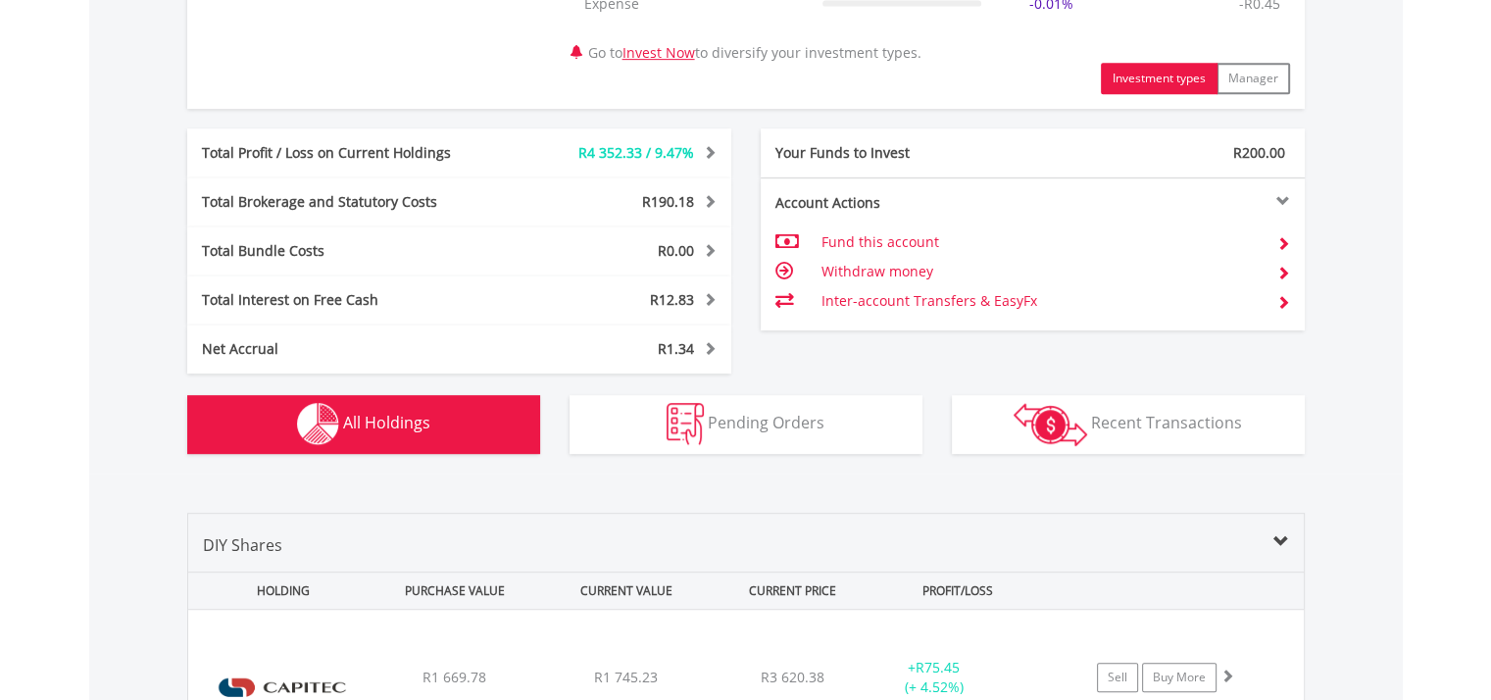
scroll to position [1491, 0]
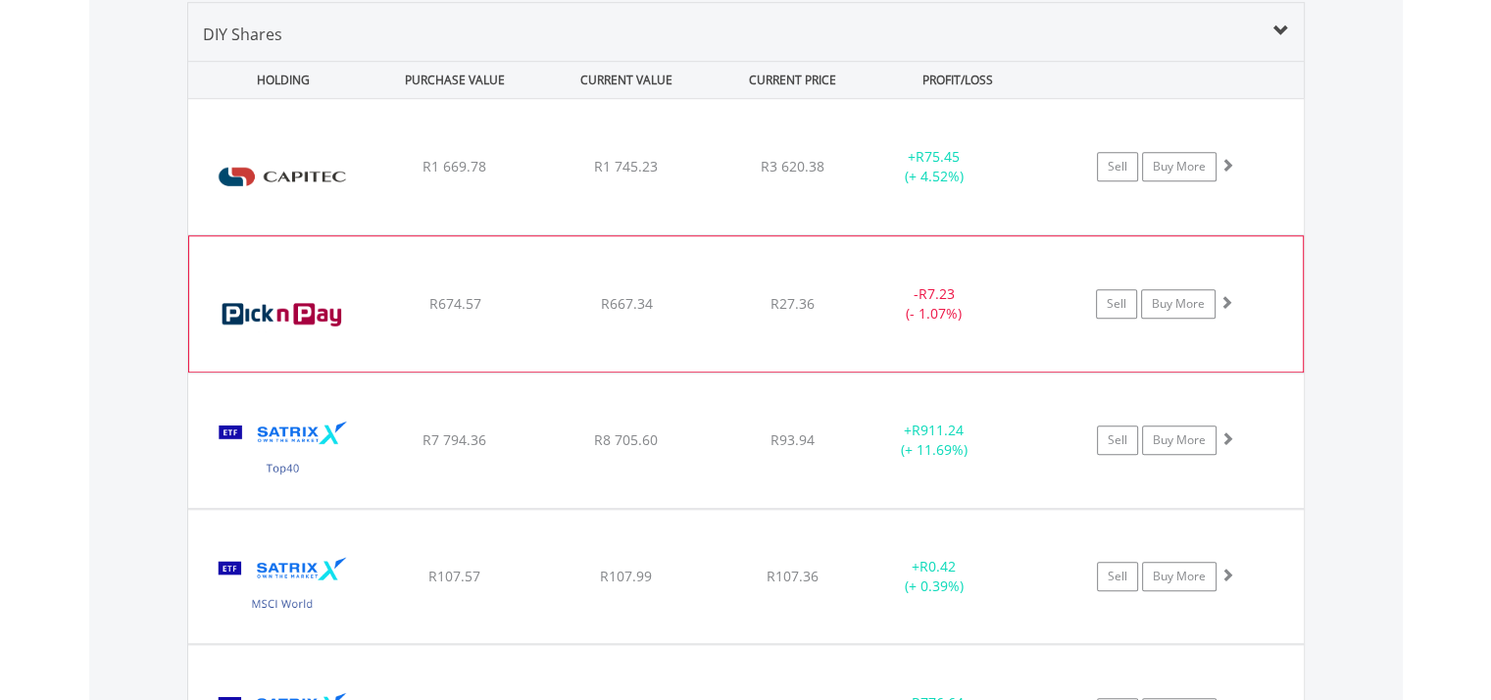
click at [322, 332] on img at bounding box center [283, 314] width 169 height 106
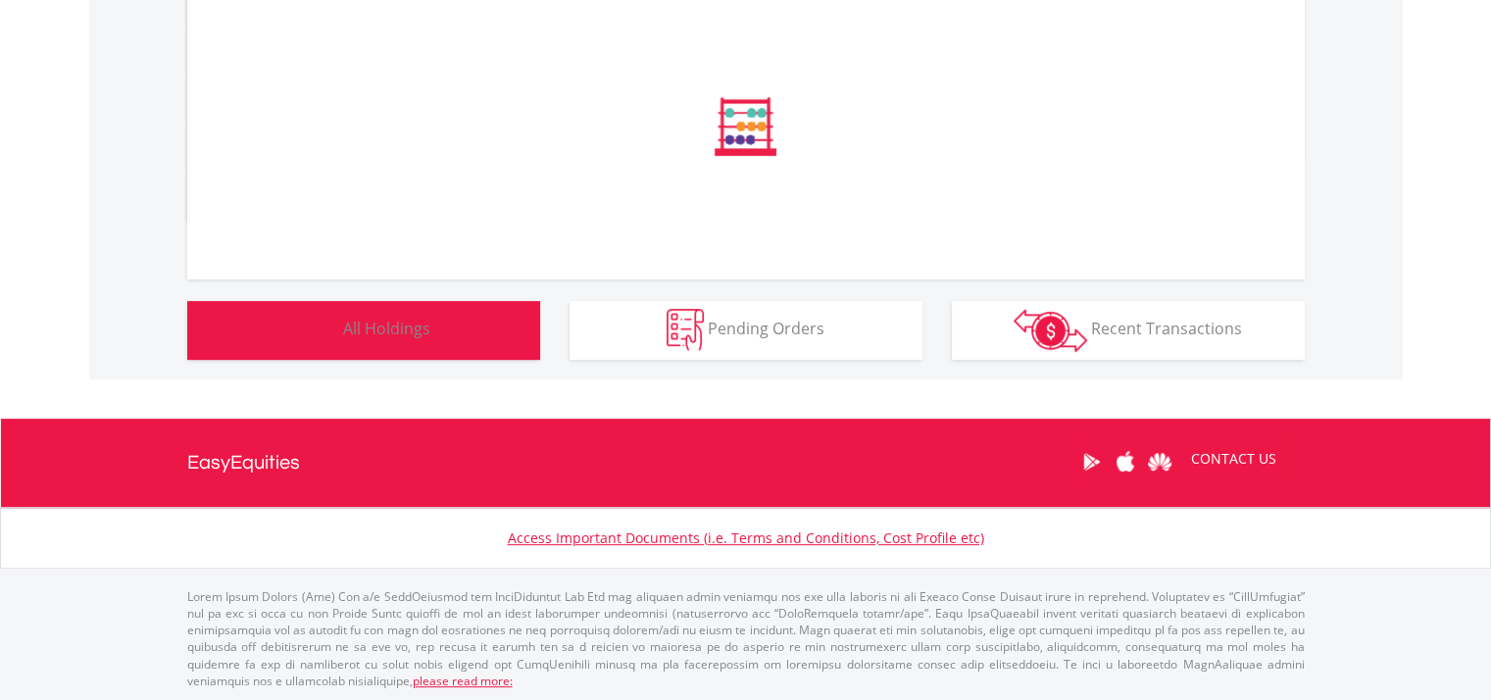
scroll to position [1074, 0]
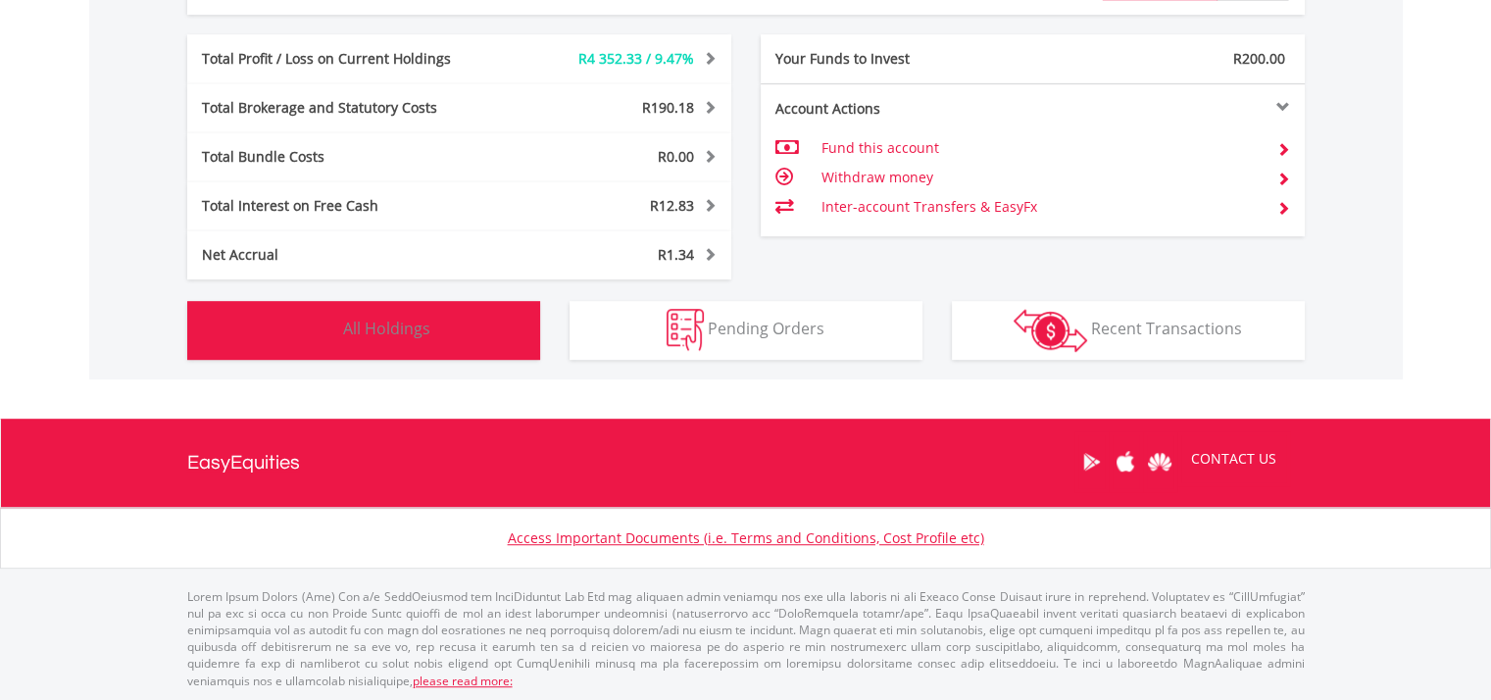
click at [361, 309] on button "Holdings All Holdings" at bounding box center [363, 330] width 353 height 59
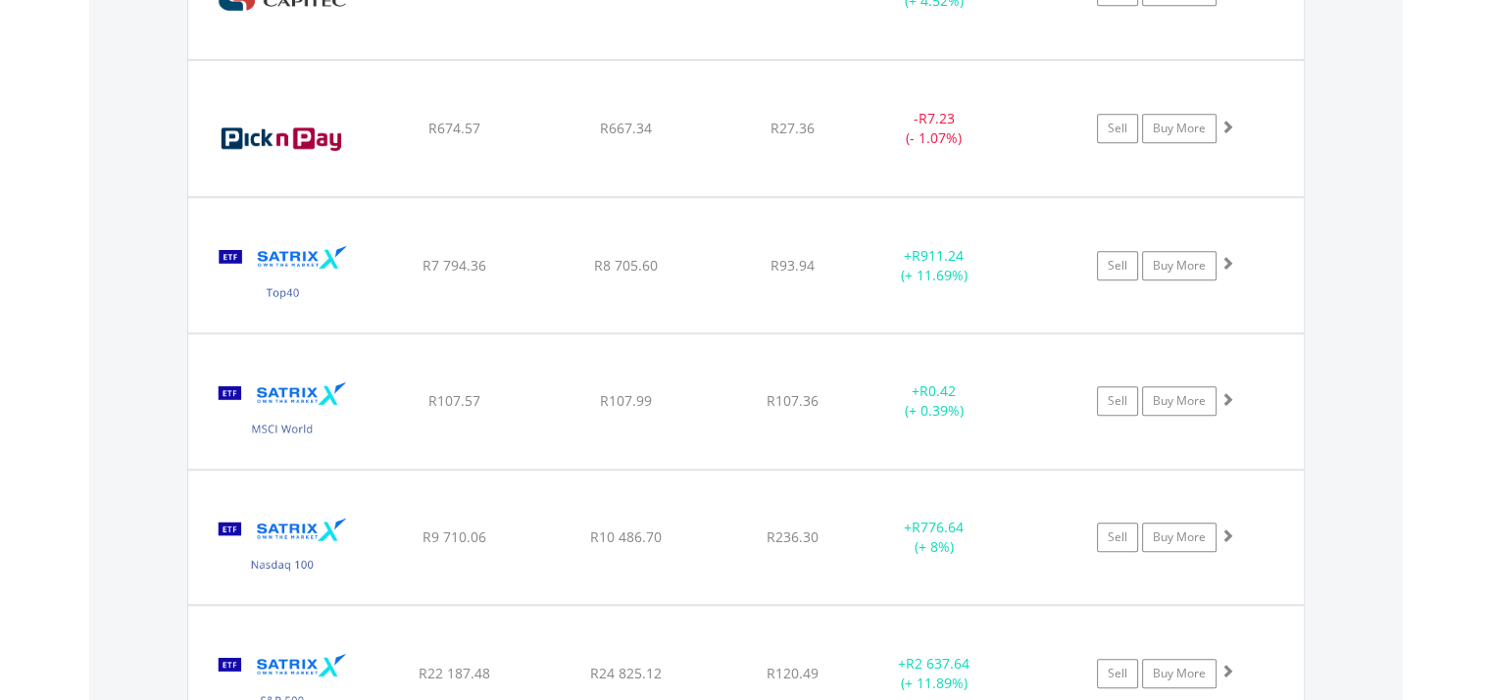
scroll to position [1589, 0]
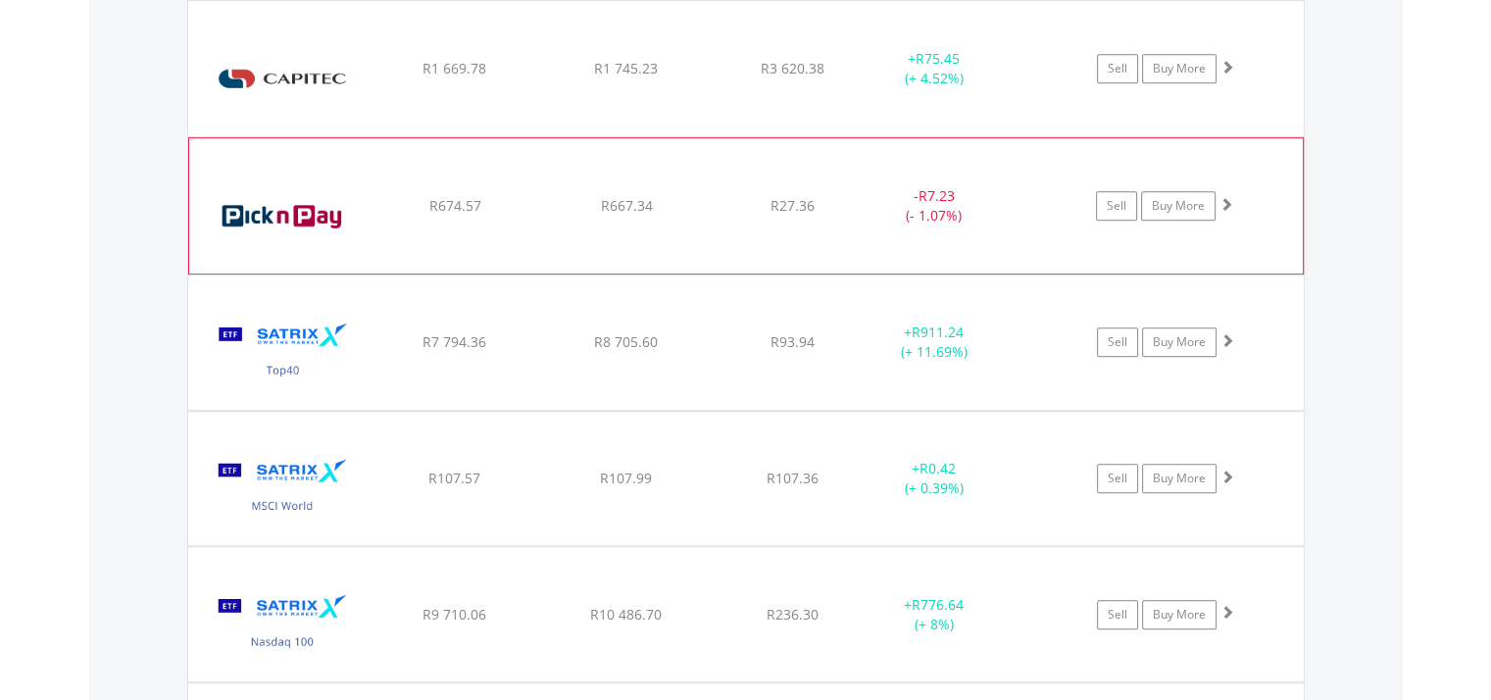
click at [304, 195] on img at bounding box center [283, 216] width 169 height 106
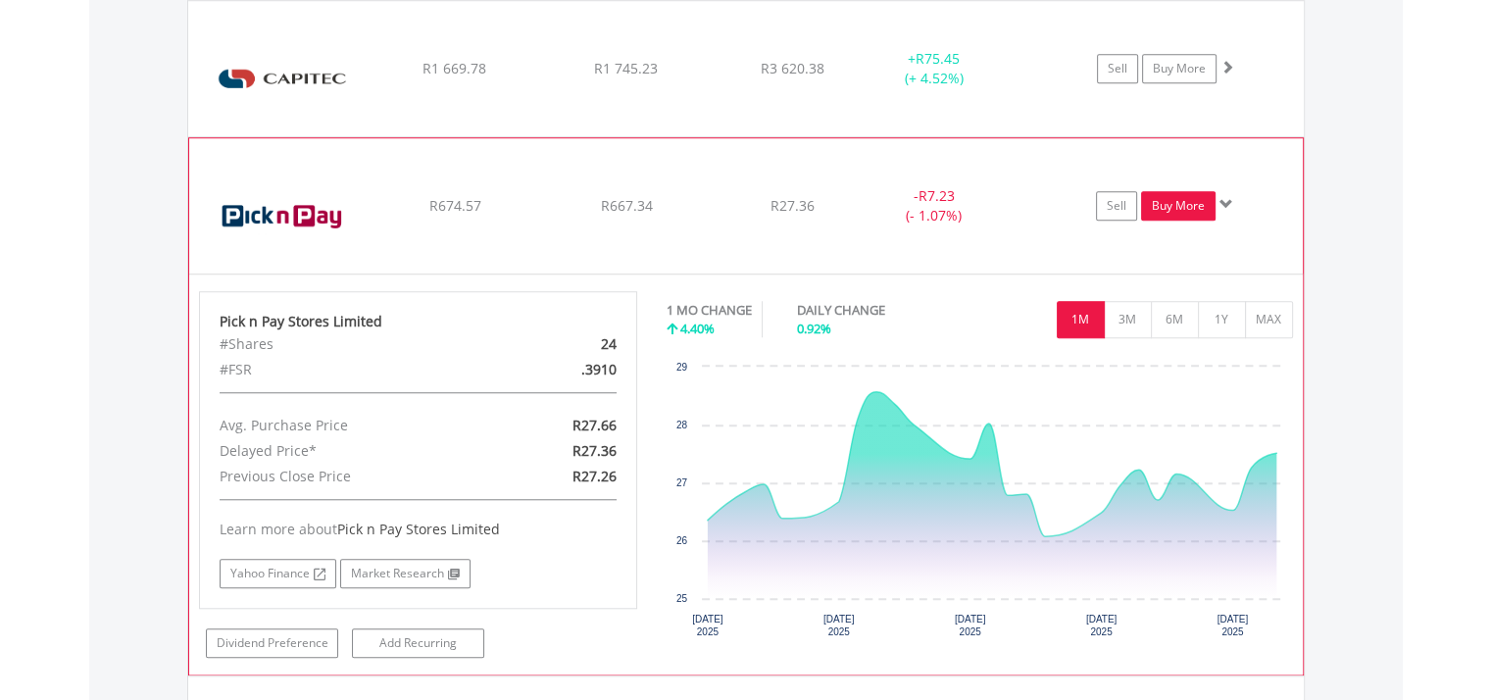
click at [1179, 200] on link "Buy More" at bounding box center [1178, 205] width 75 height 29
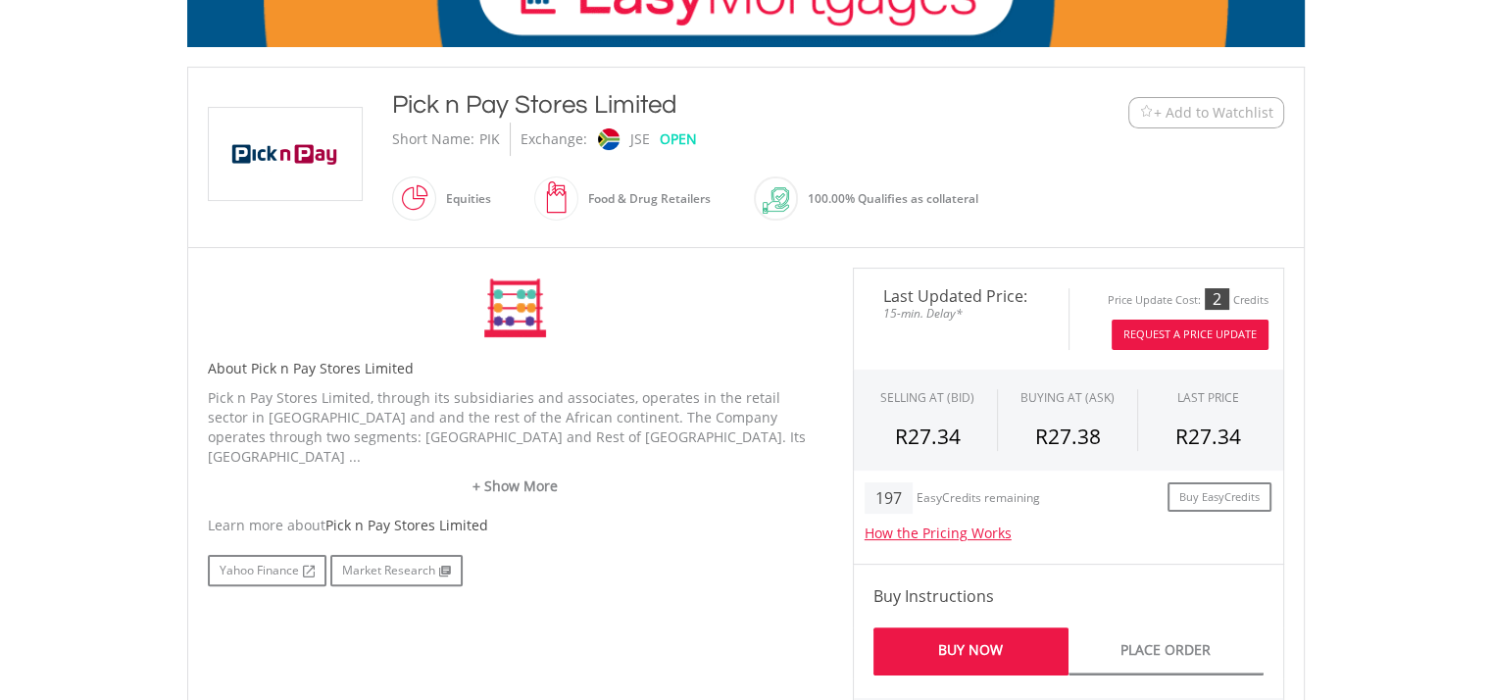
scroll to position [490, 0]
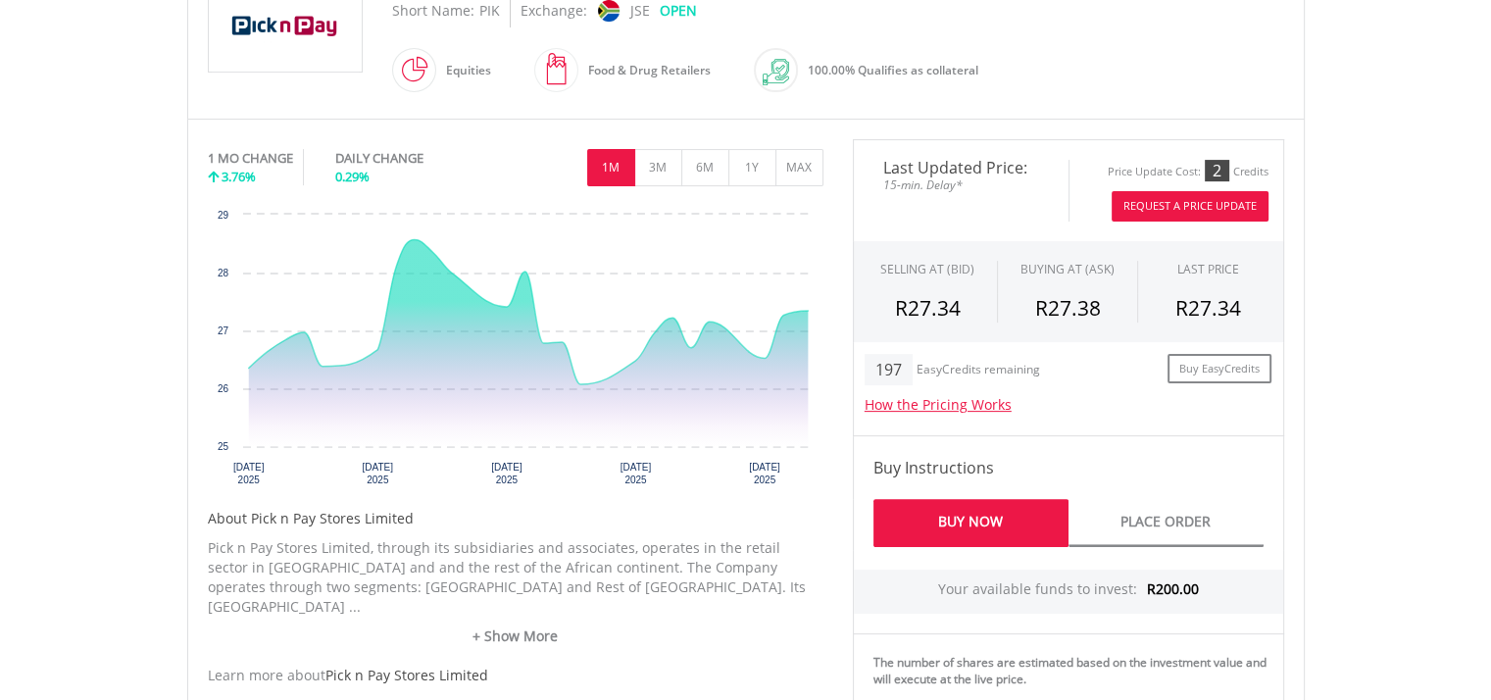
click at [1222, 199] on button "Request A Price Update" at bounding box center [1190, 206] width 157 height 30
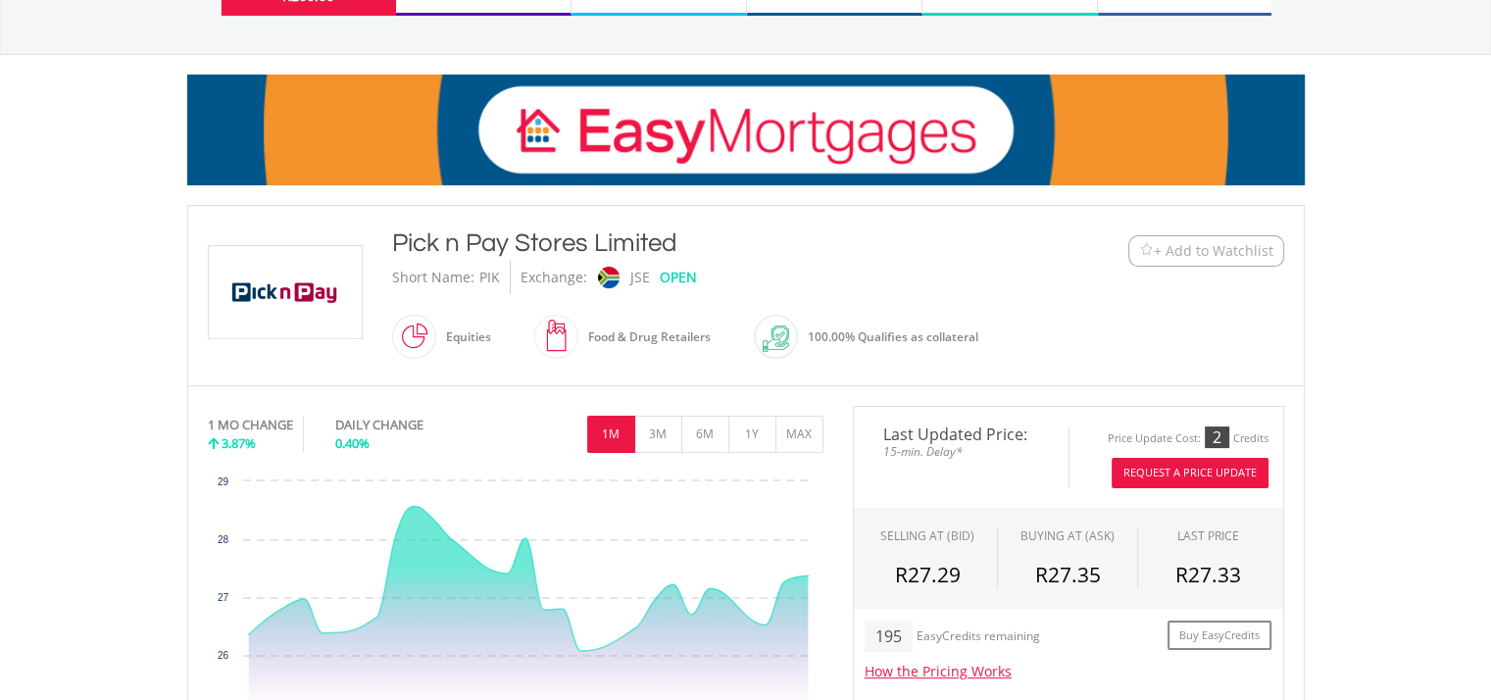
scroll to position [196, 0]
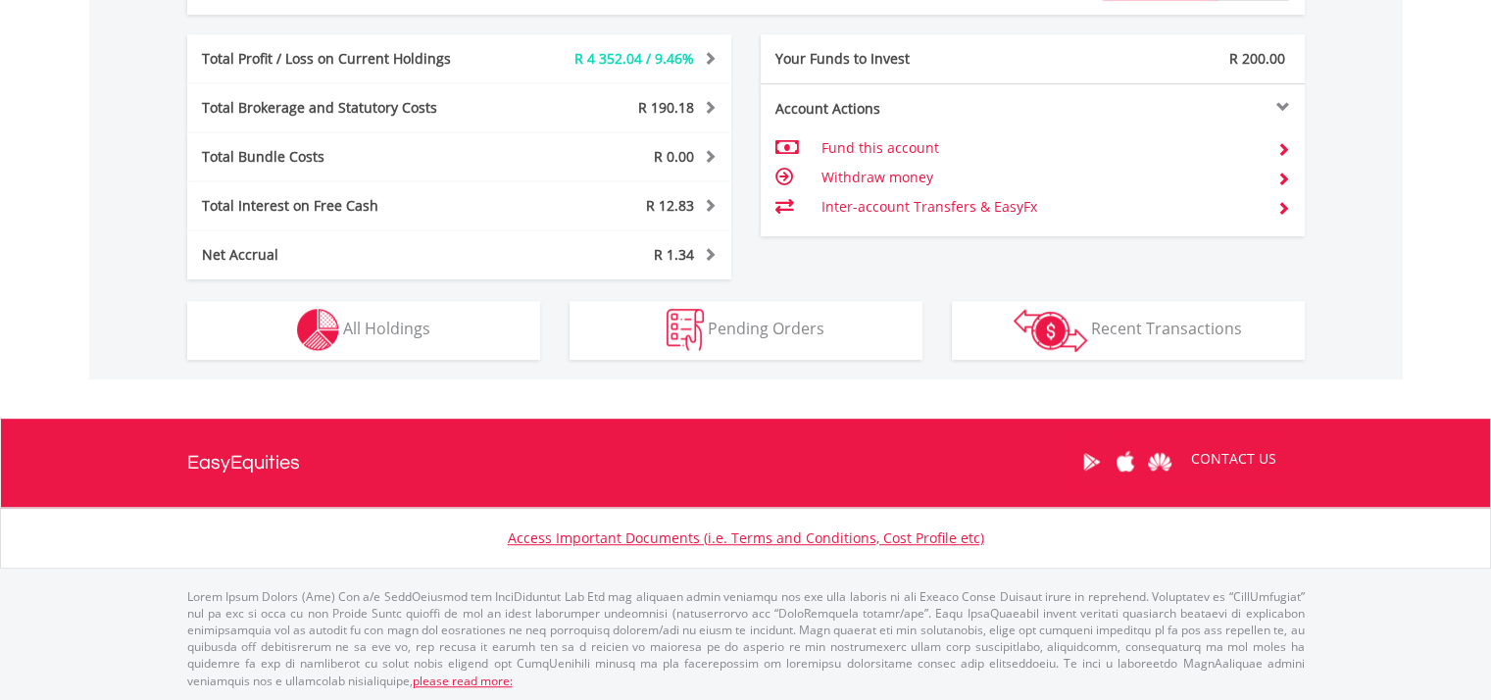
scroll to position [188, 373]
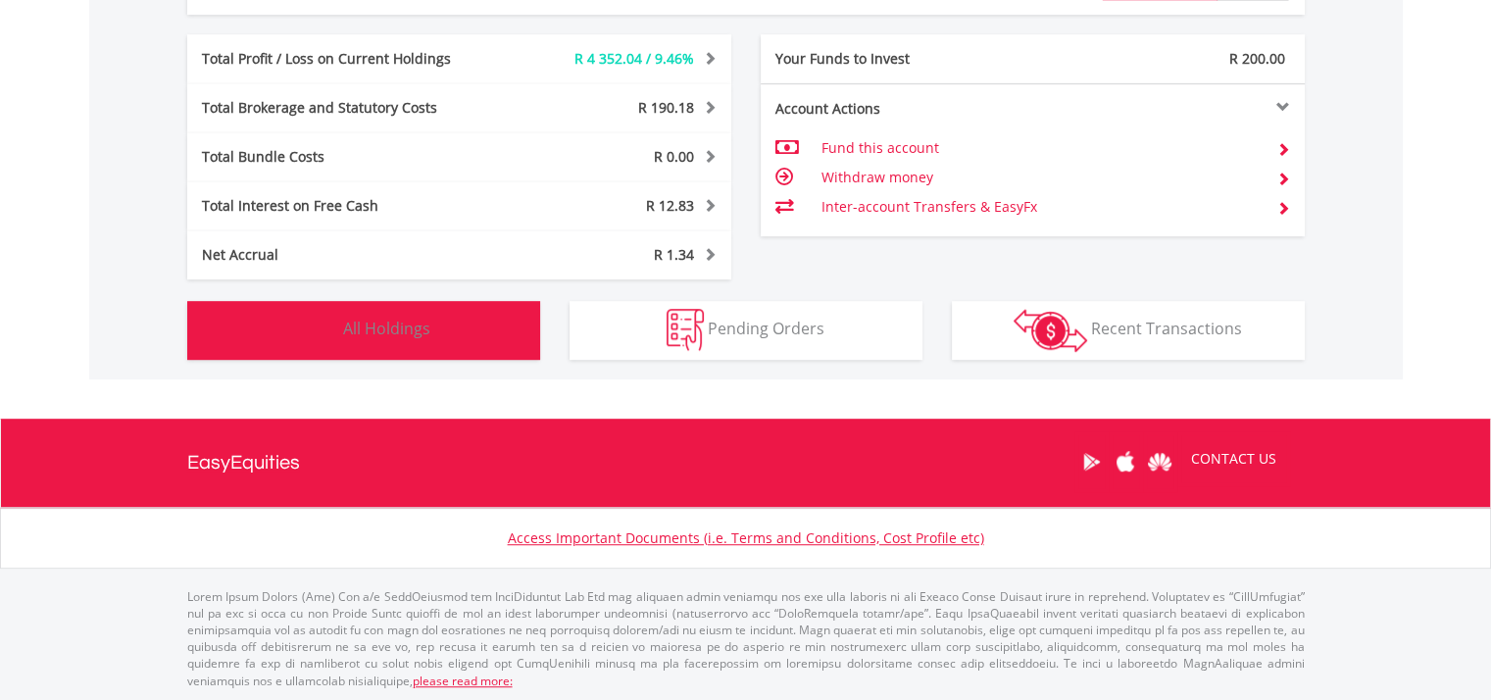
click at [467, 321] on button "Holdings All Holdings" at bounding box center [363, 330] width 353 height 59
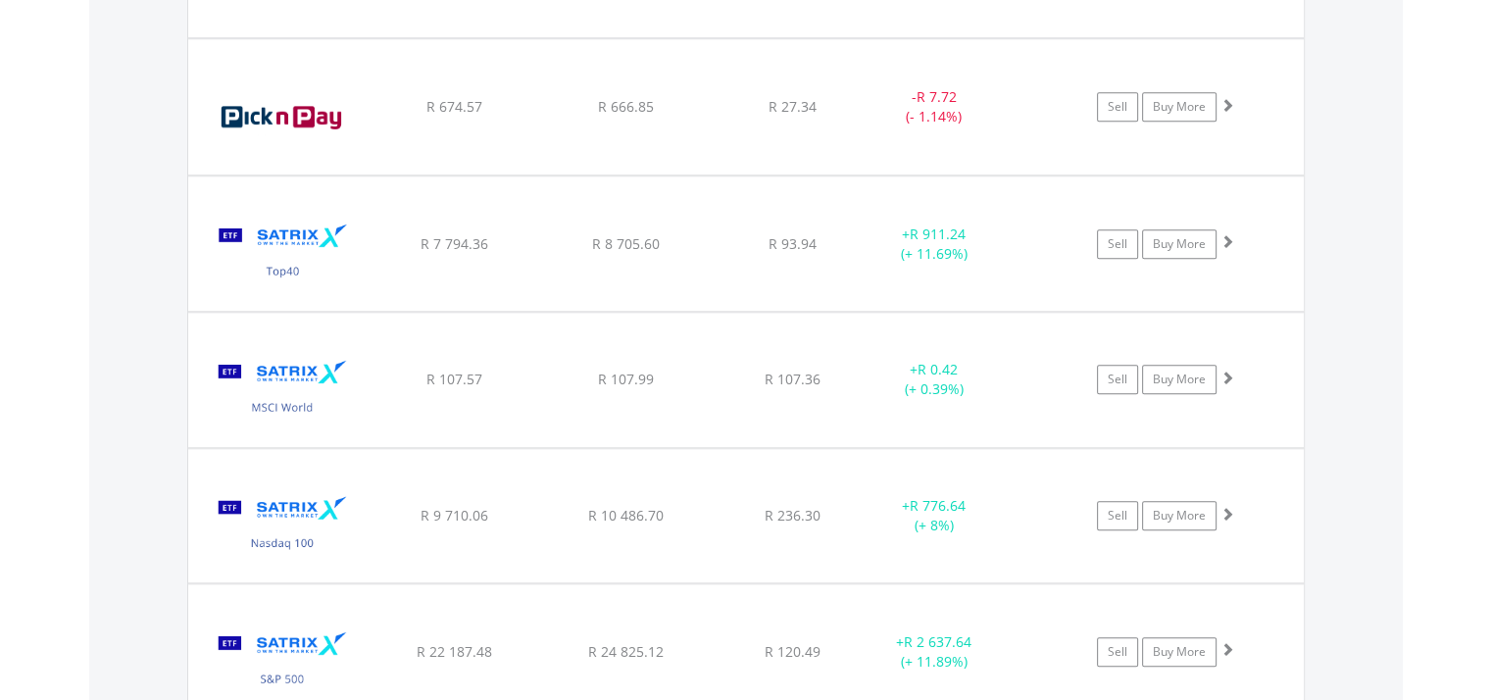
scroll to position [1590, 0]
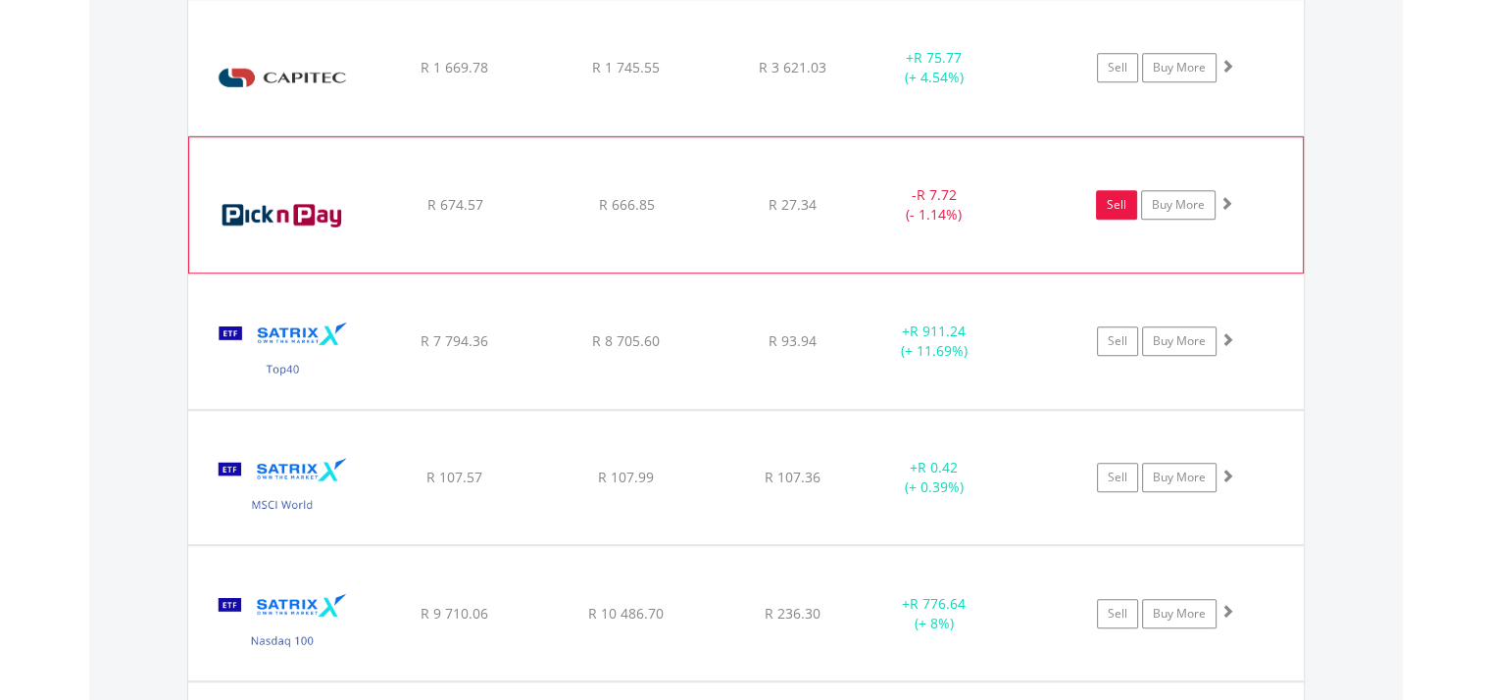
click at [1122, 207] on link "Sell" at bounding box center [1116, 204] width 41 height 29
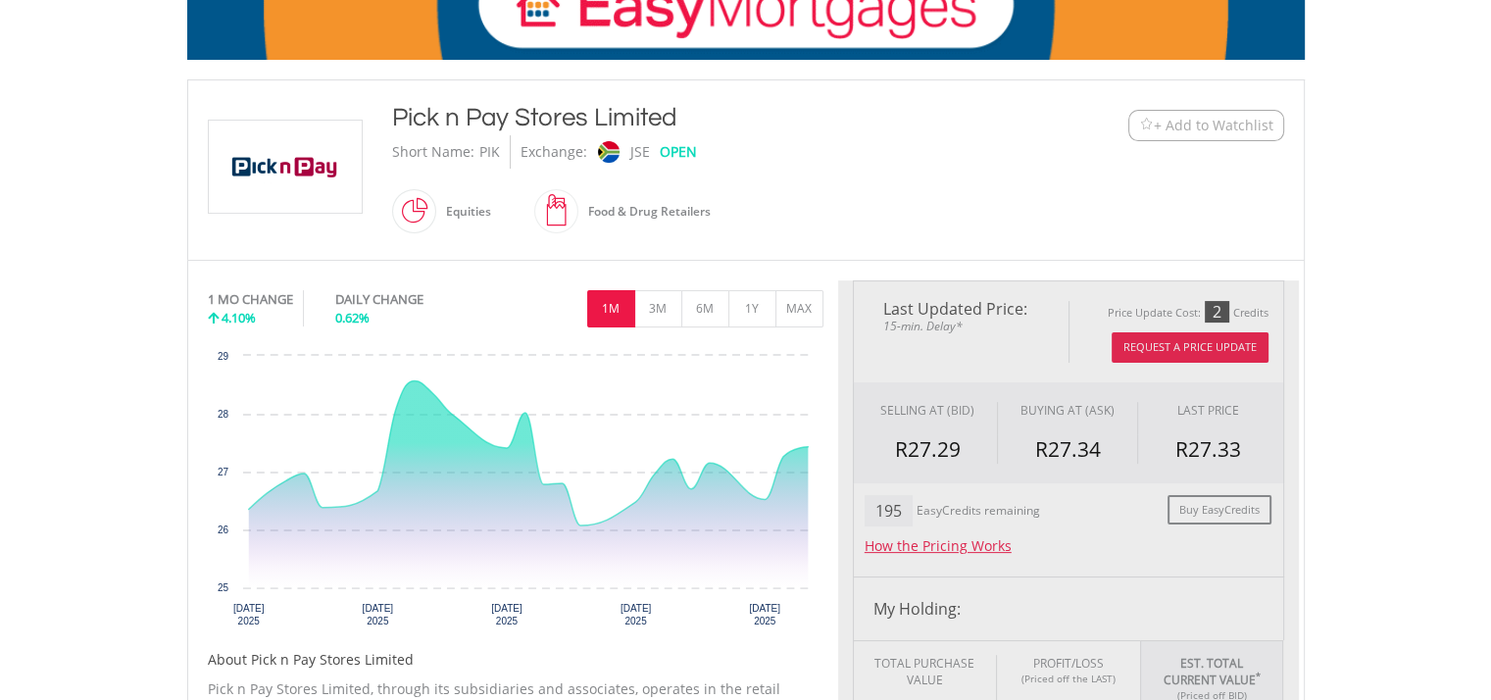
scroll to position [392, 0]
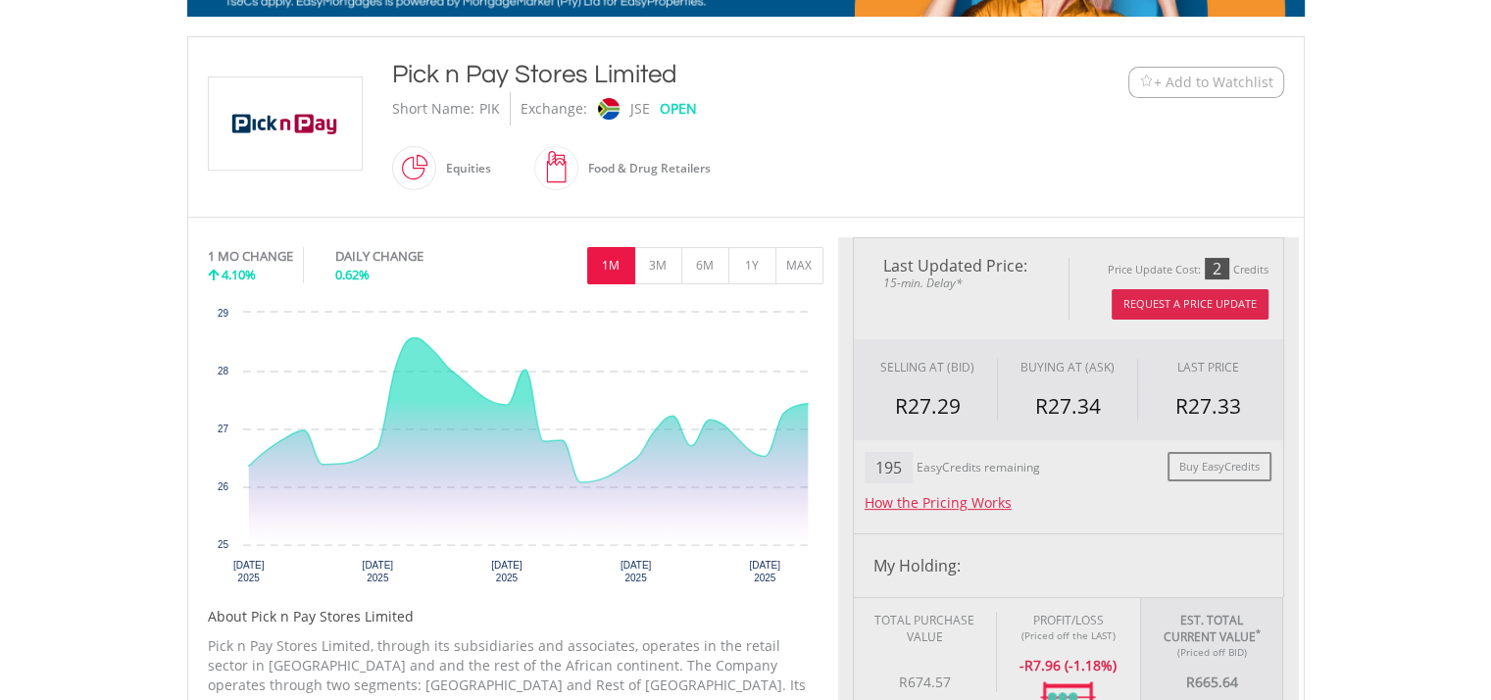
type input "******"
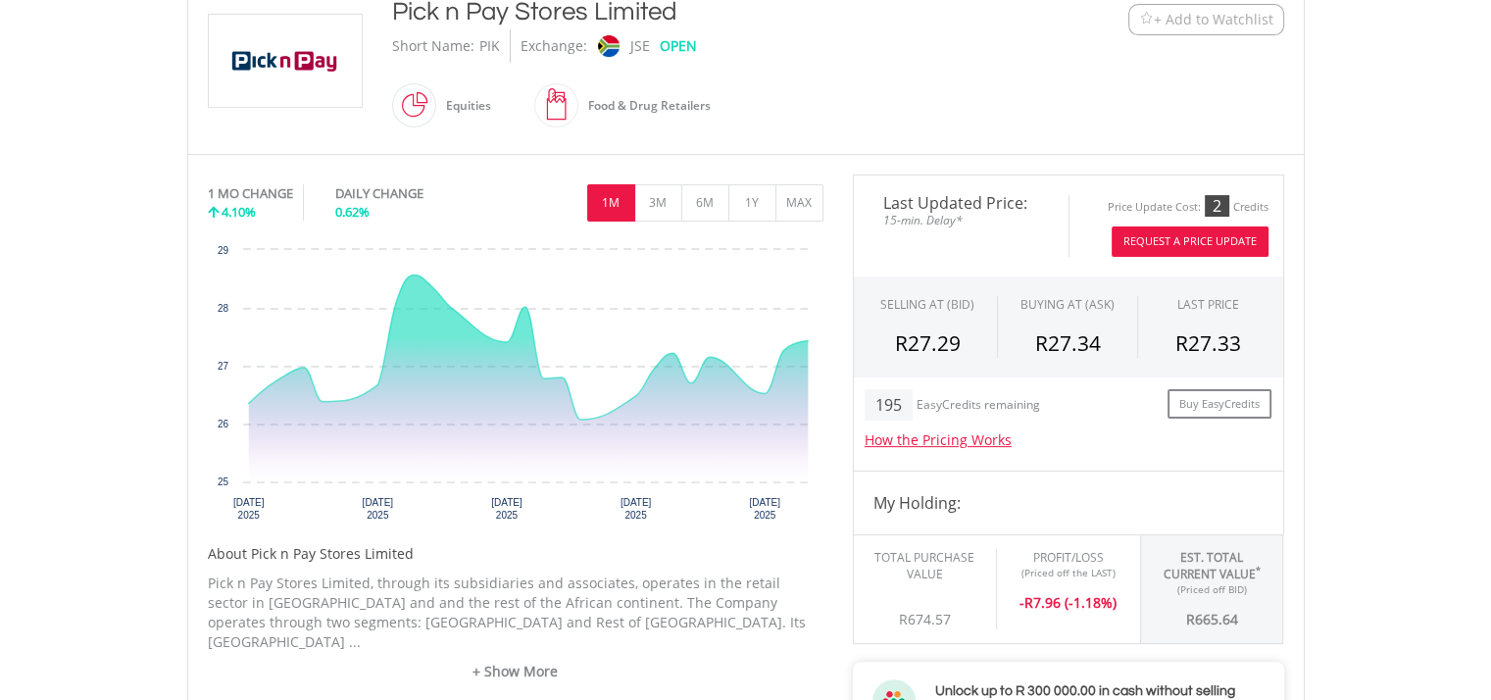
scroll to position [484, 0]
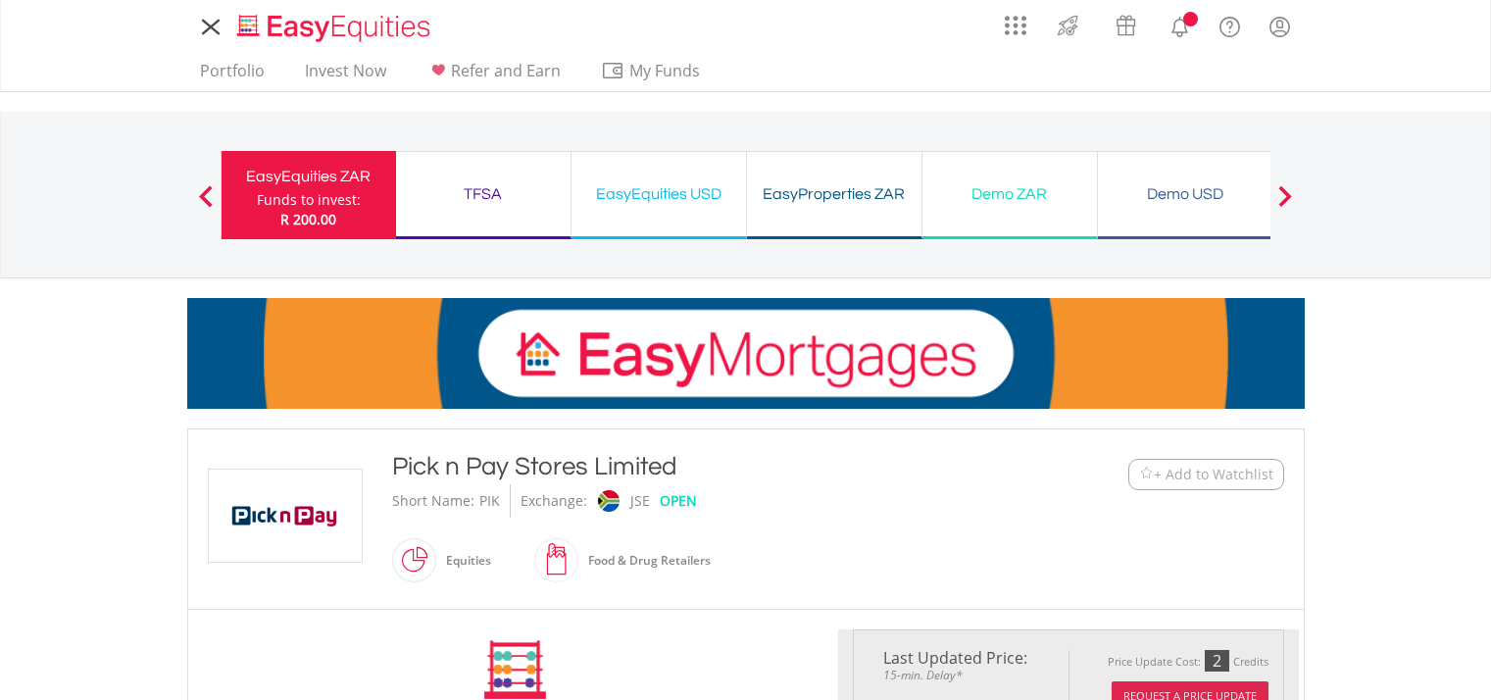
scroll to position [490, 0]
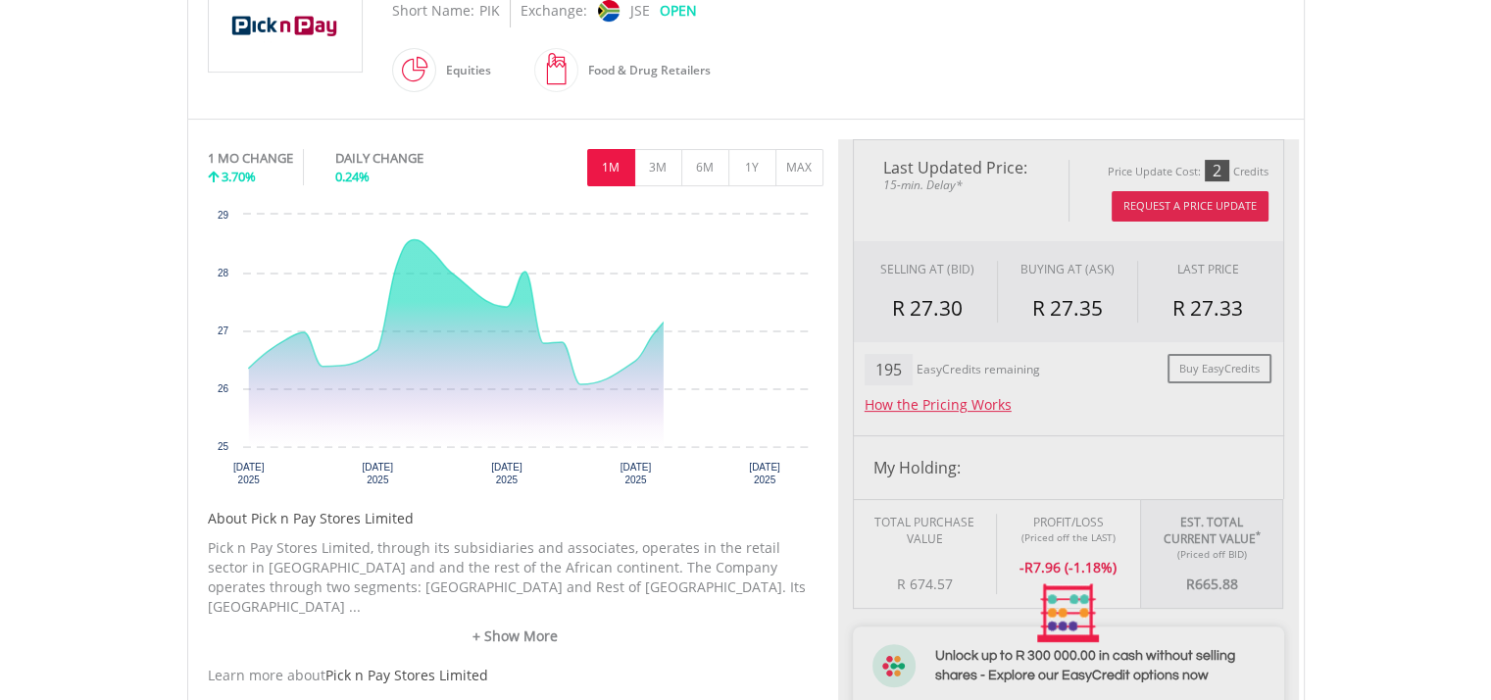
type input "******"
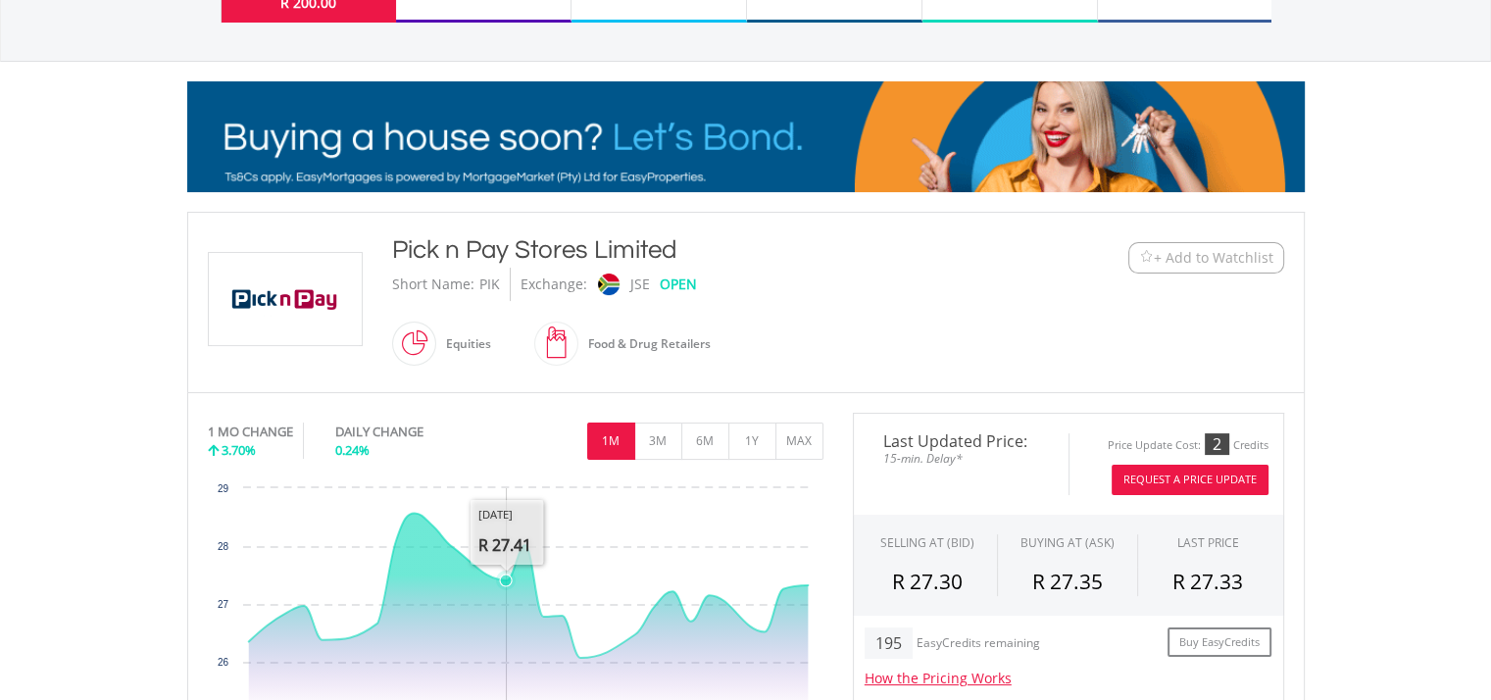
scroll to position [196, 0]
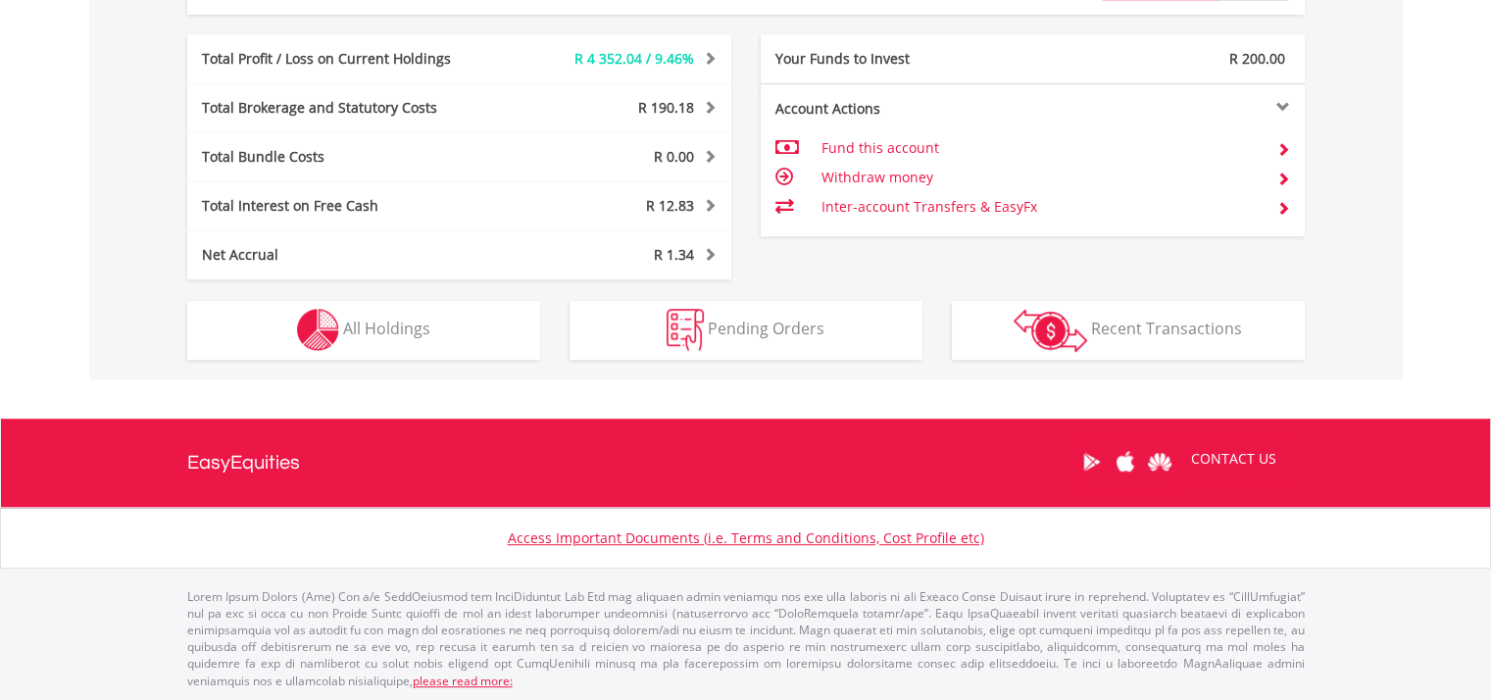
scroll to position [188, 373]
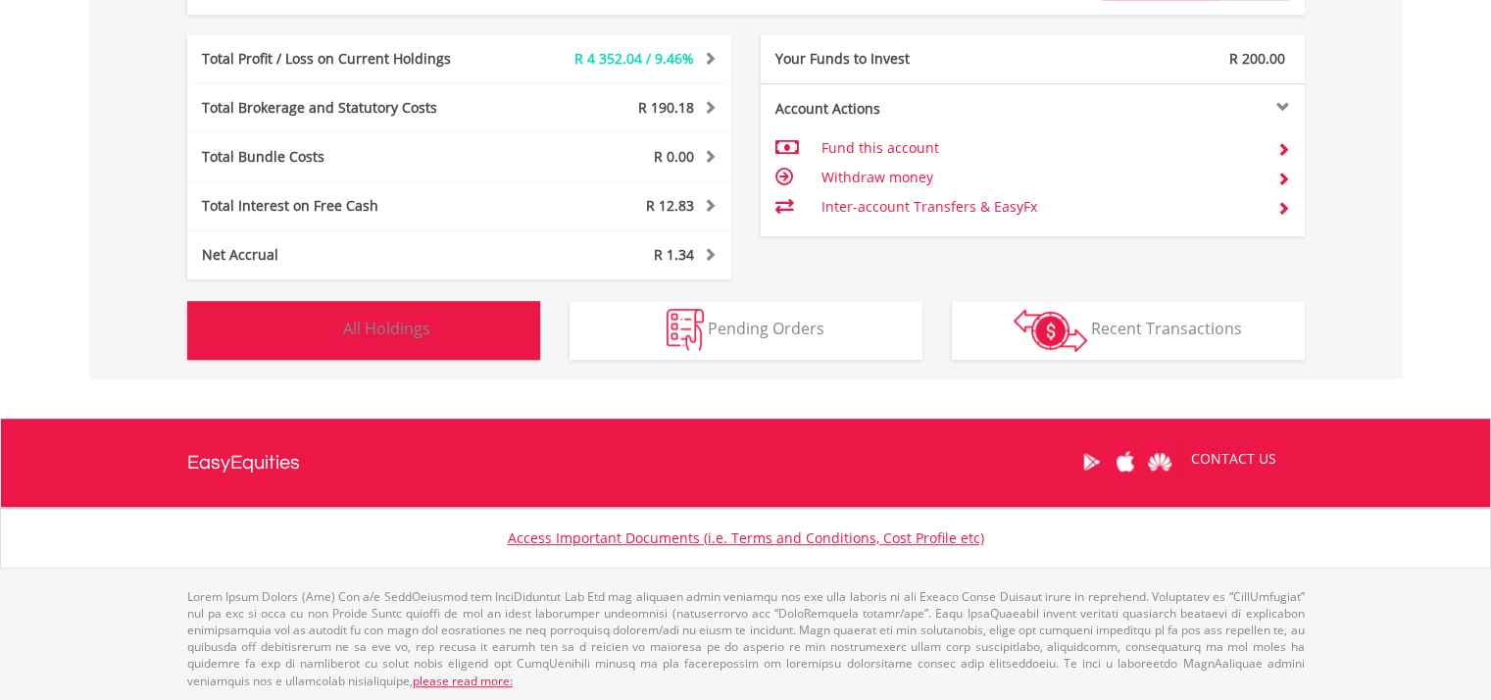
click at [477, 337] on button "Holdings All Holdings" at bounding box center [363, 330] width 353 height 59
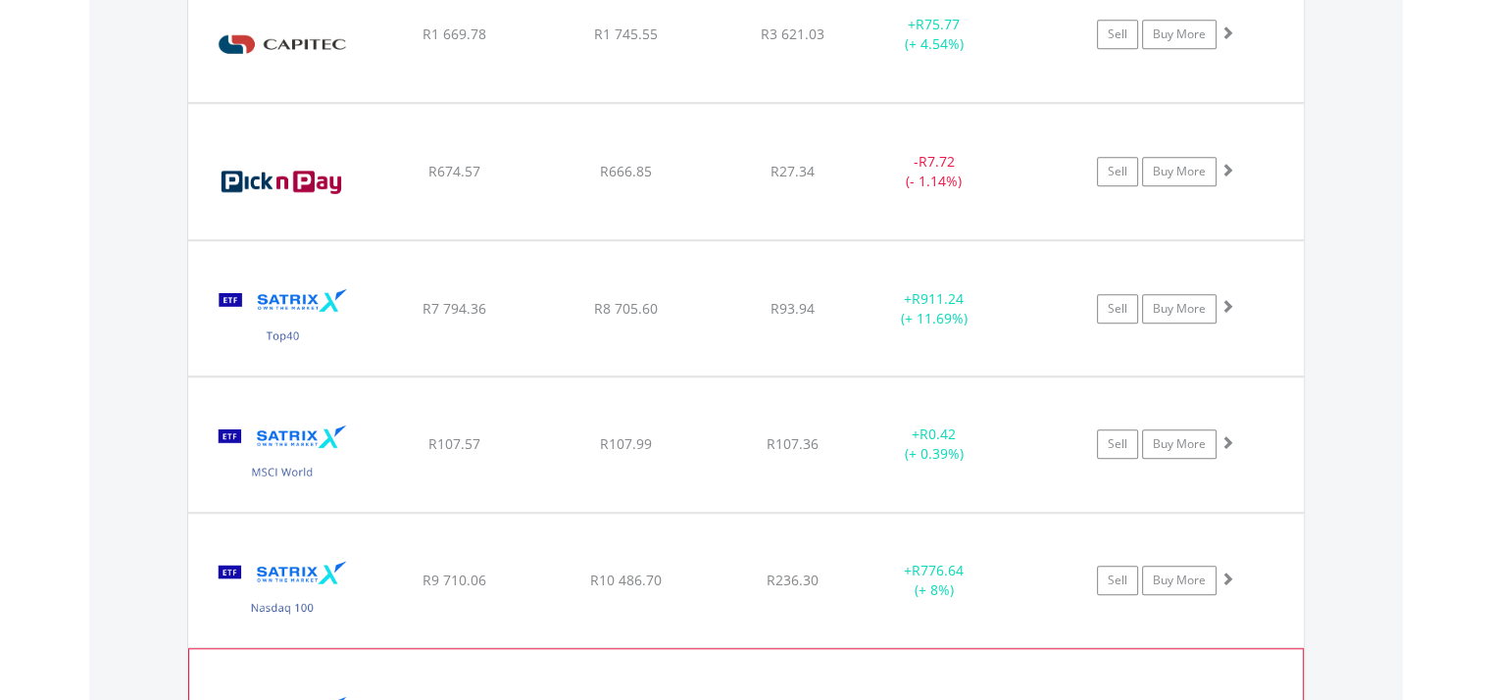
scroll to position [1589, 0]
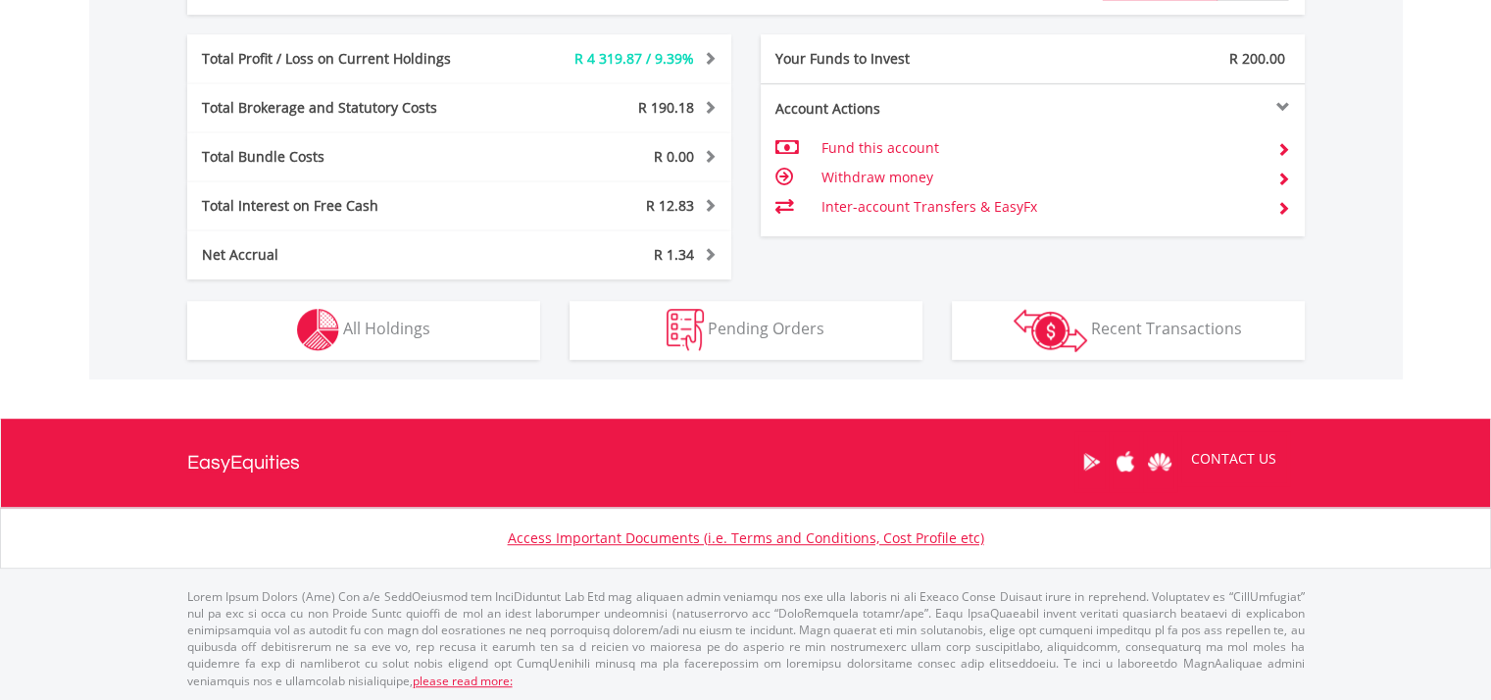
scroll to position [188, 373]
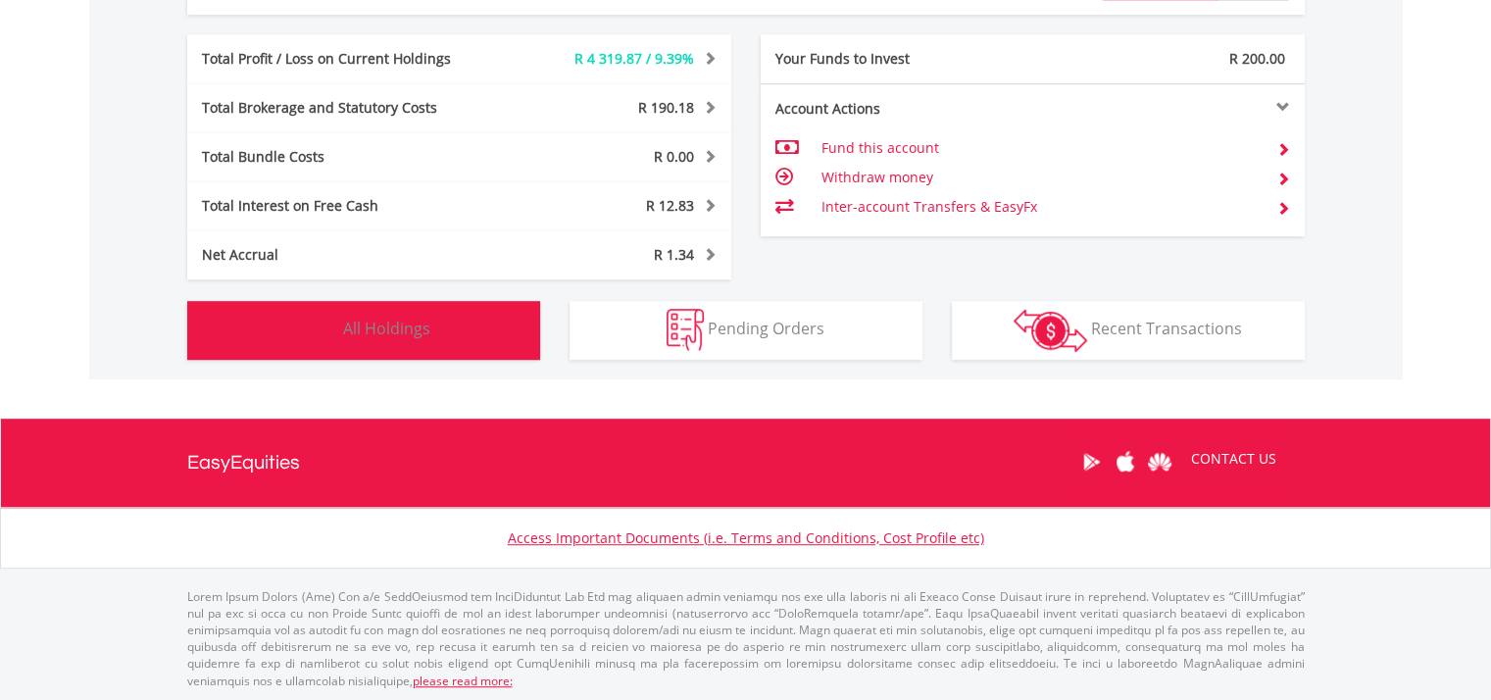
click at [490, 338] on button "Holdings All Holdings" at bounding box center [363, 330] width 353 height 59
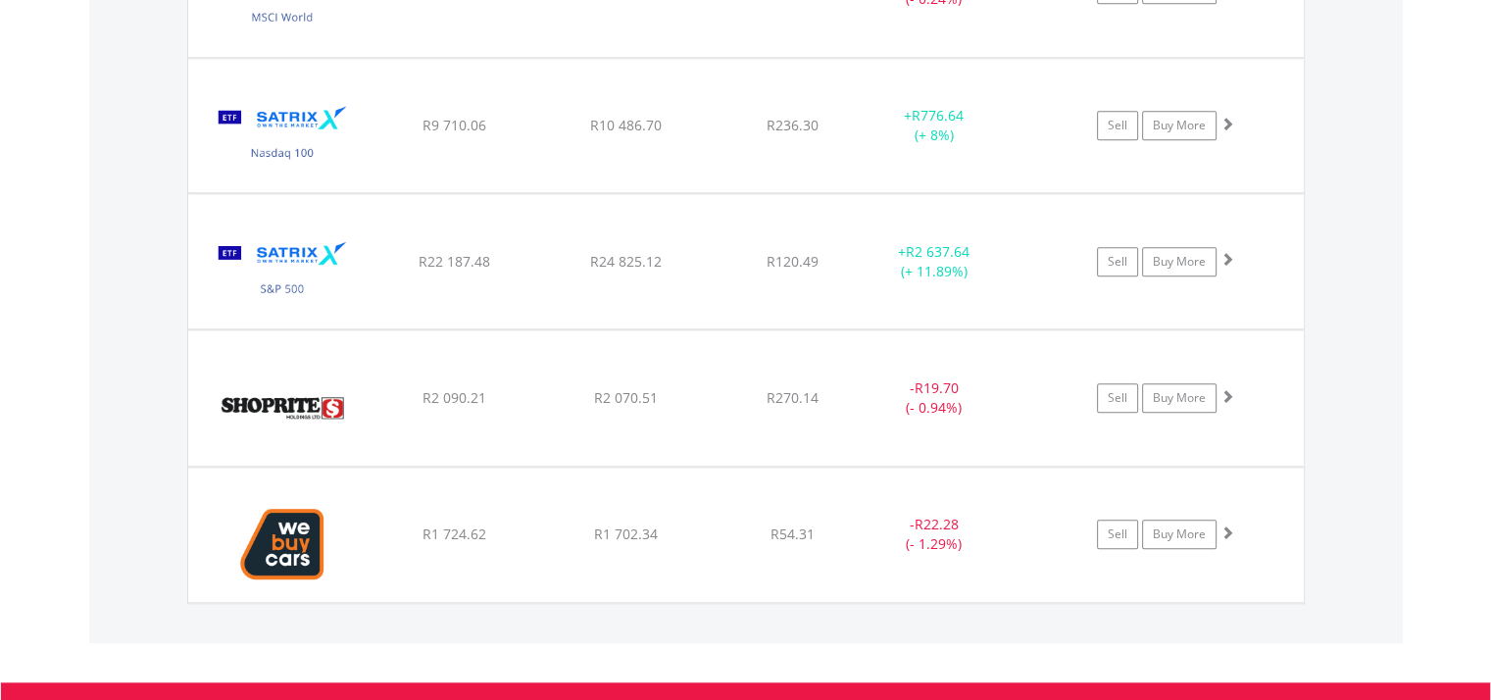
scroll to position [2079, 0]
click at [360, 391] on img at bounding box center [283, 407] width 169 height 106
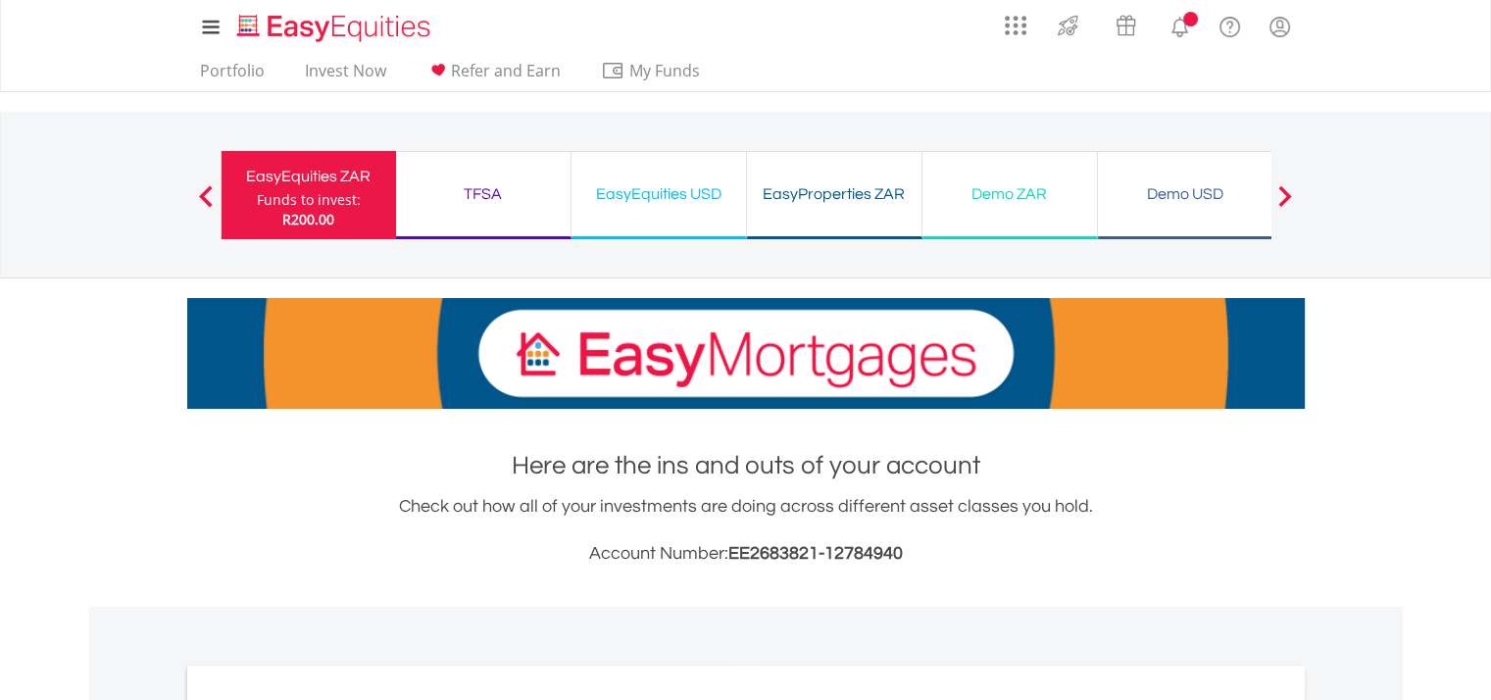
scroll to position [690, 0]
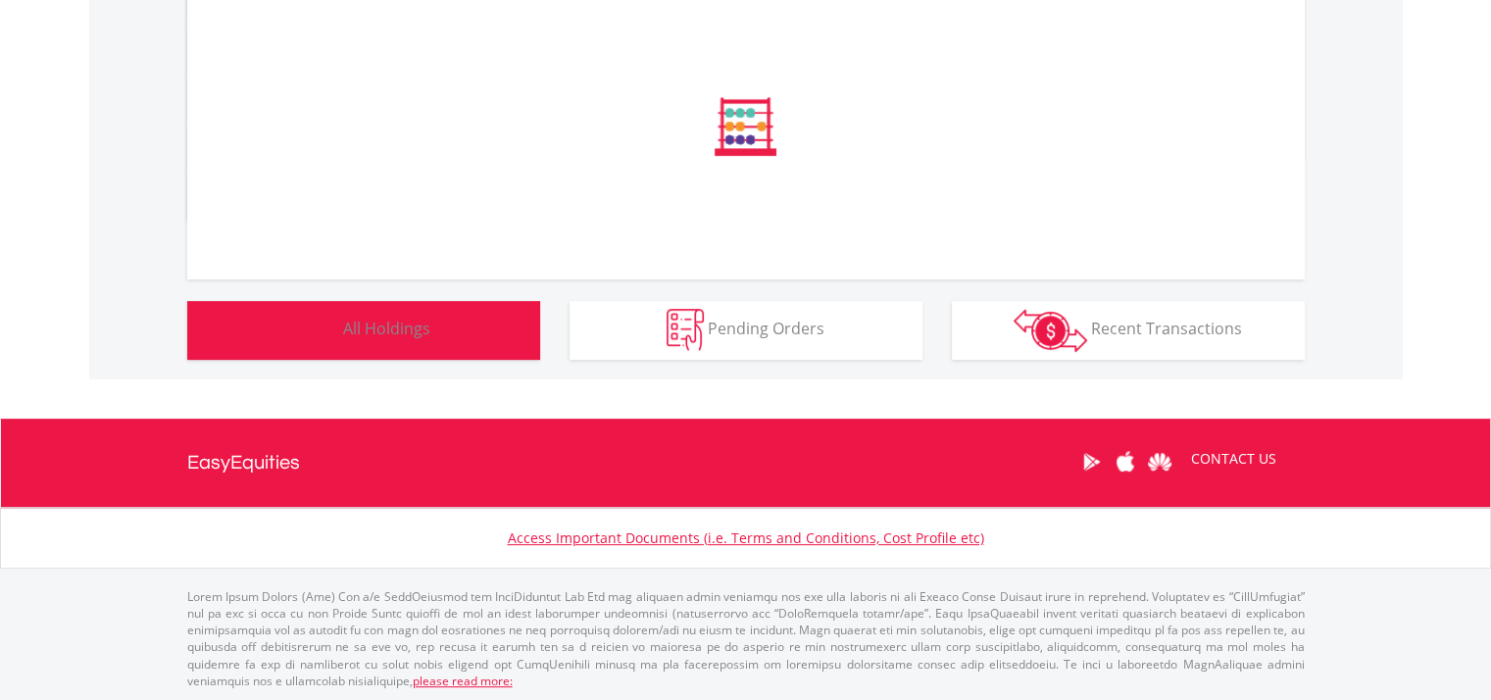
drag, startPoint x: 409, startPoint y: 332, endPoint x: 439, endPoint y: 347, distance: 33.8
click at [410, 333] on span "All Holdings" at bounding box center [386, 329] width 87 height 22
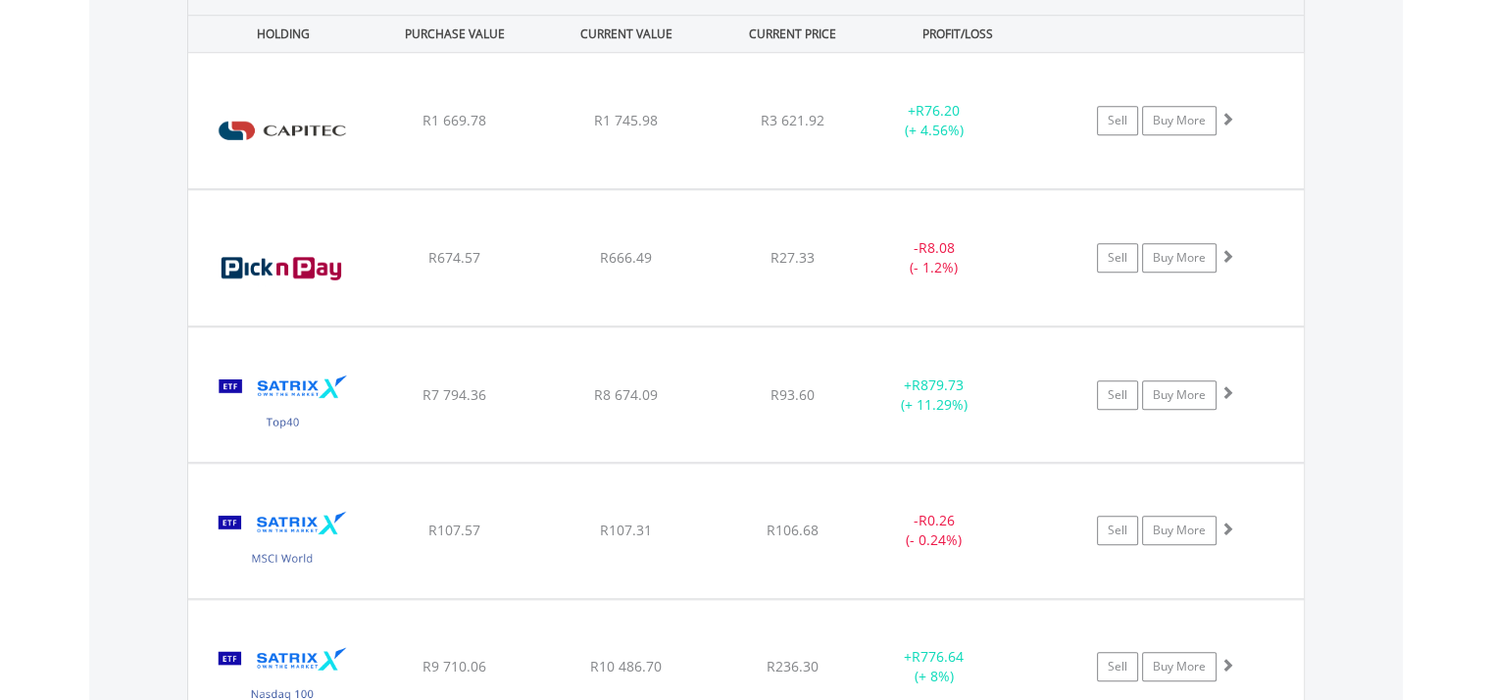
scroll to position [1491, 0]
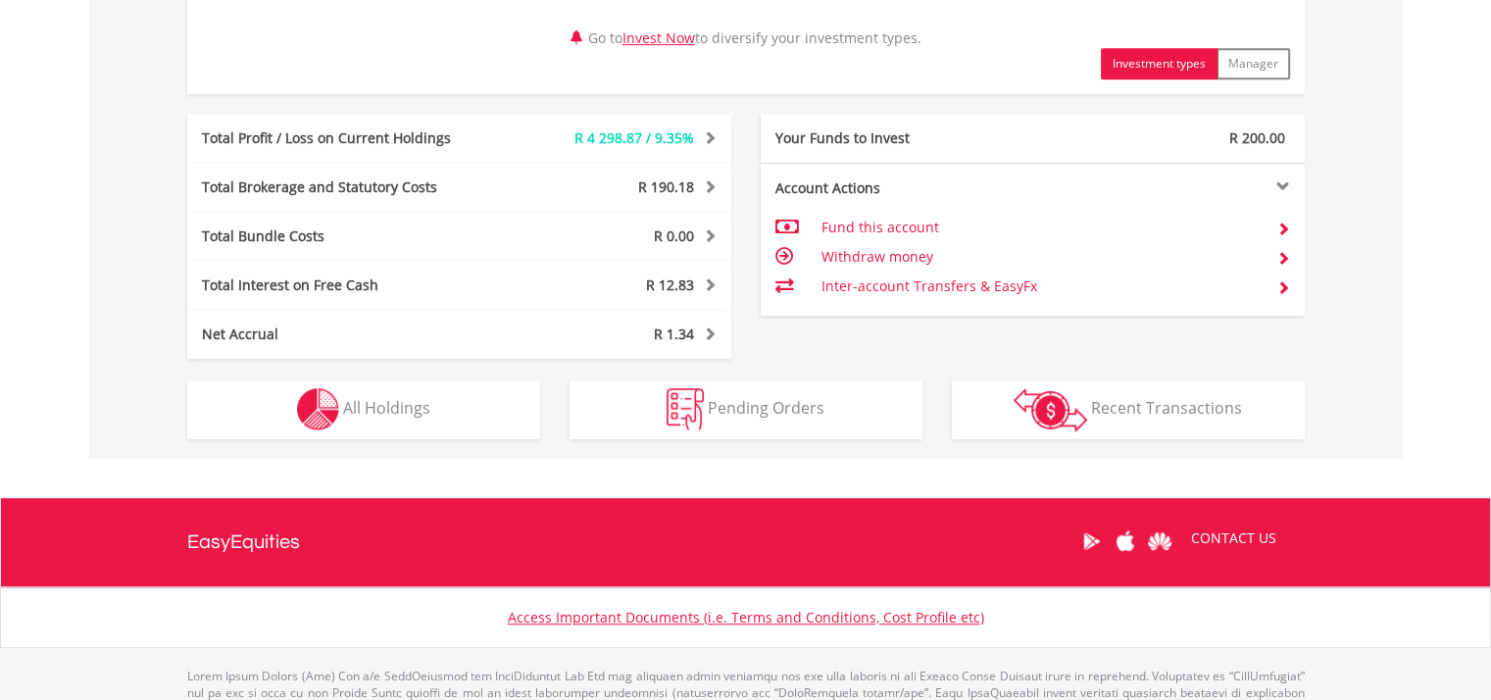
scroll to position [1074, 0]
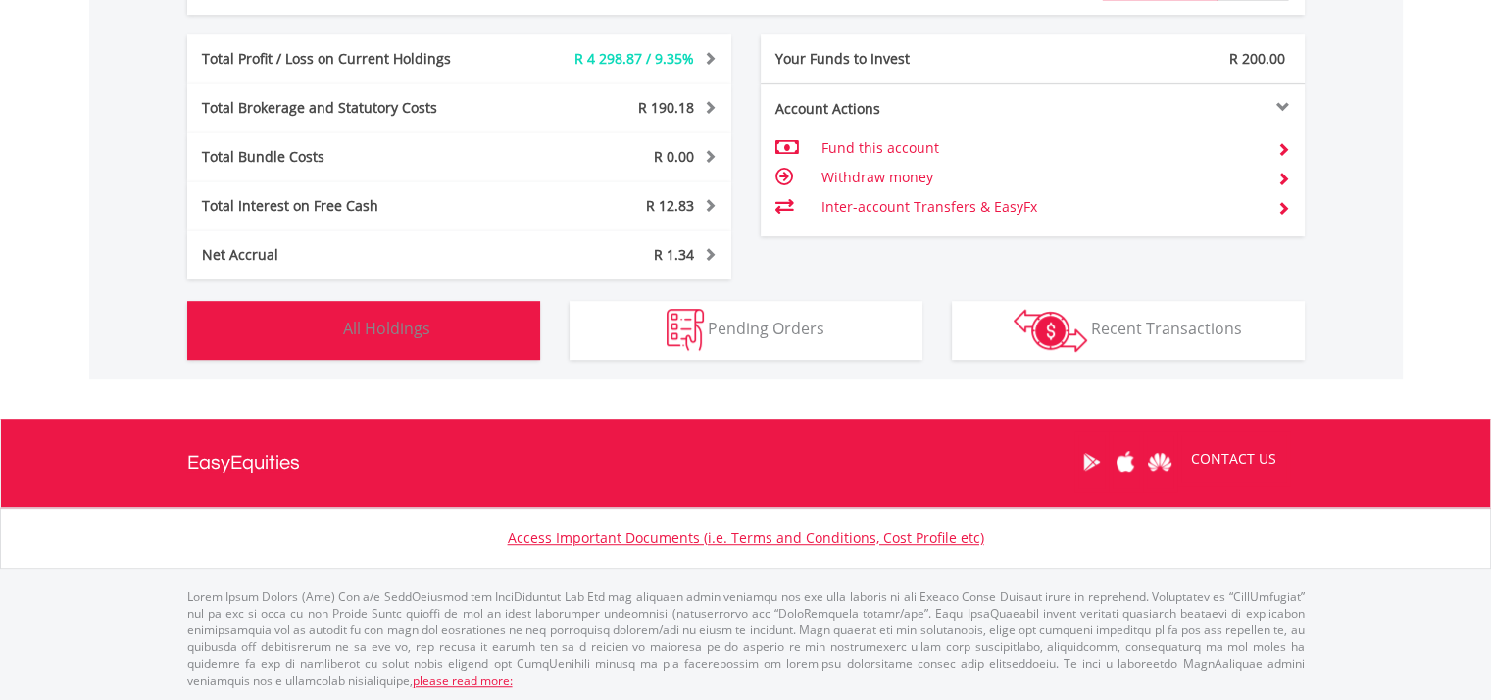
click at [494, 321] on button "Holdings All Holdings" at bounding box center [363, 330] width 353 height 59
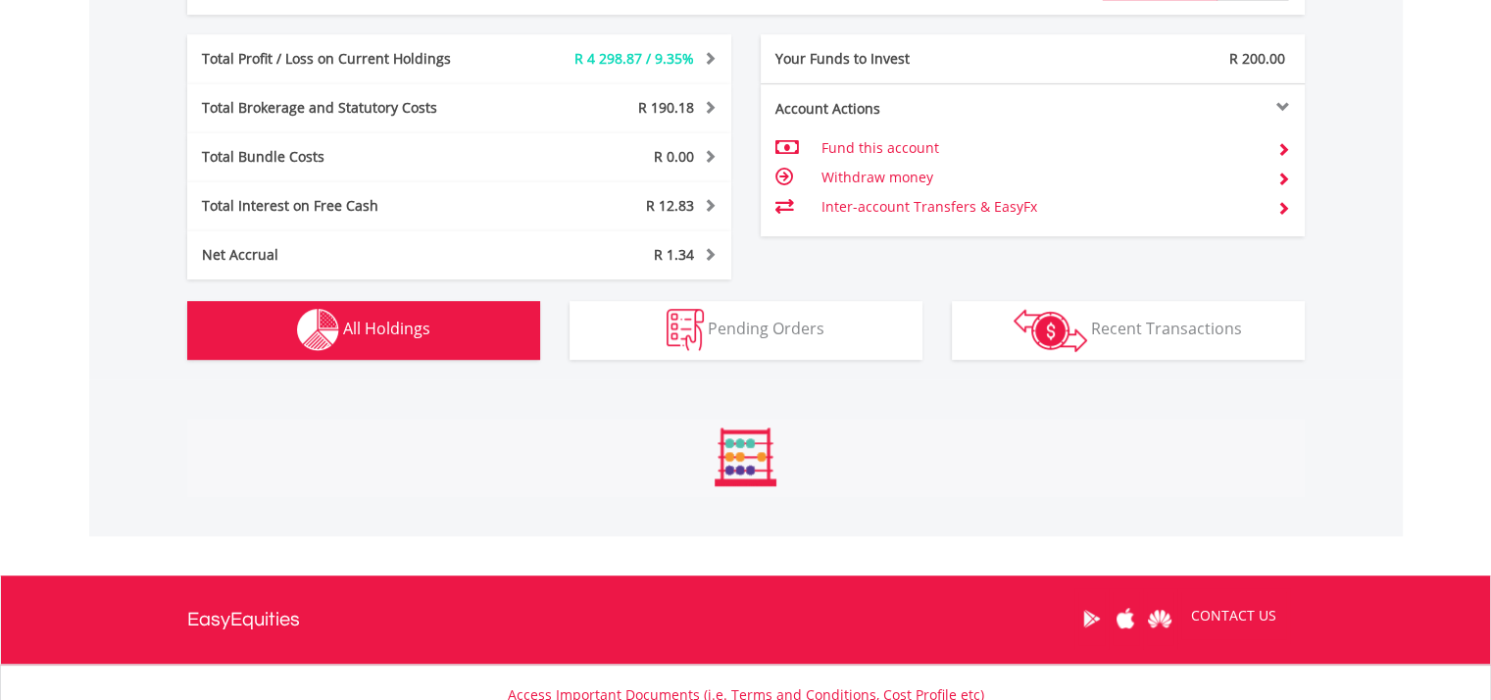
scroll to position [1491, 0]
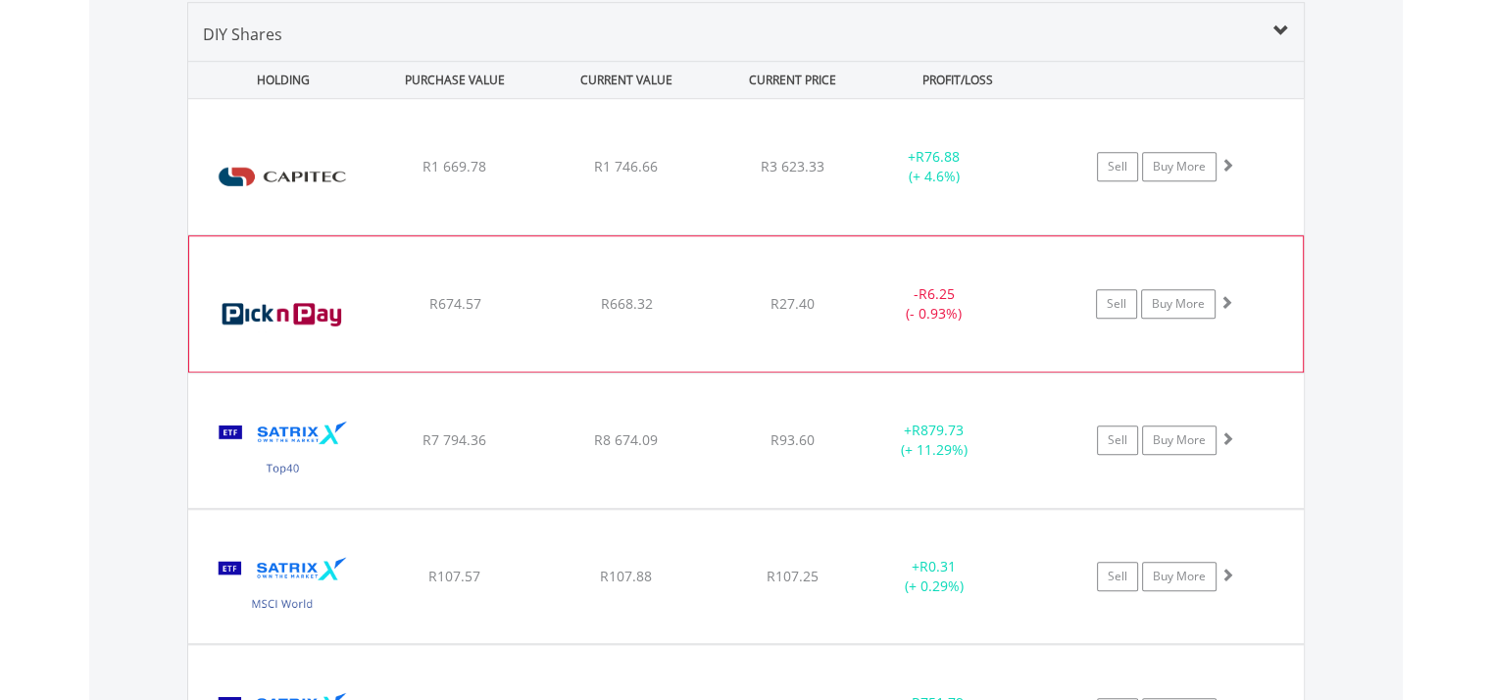
click at [307, 313] on img at bounding box center [283, 314] width 169 height 106
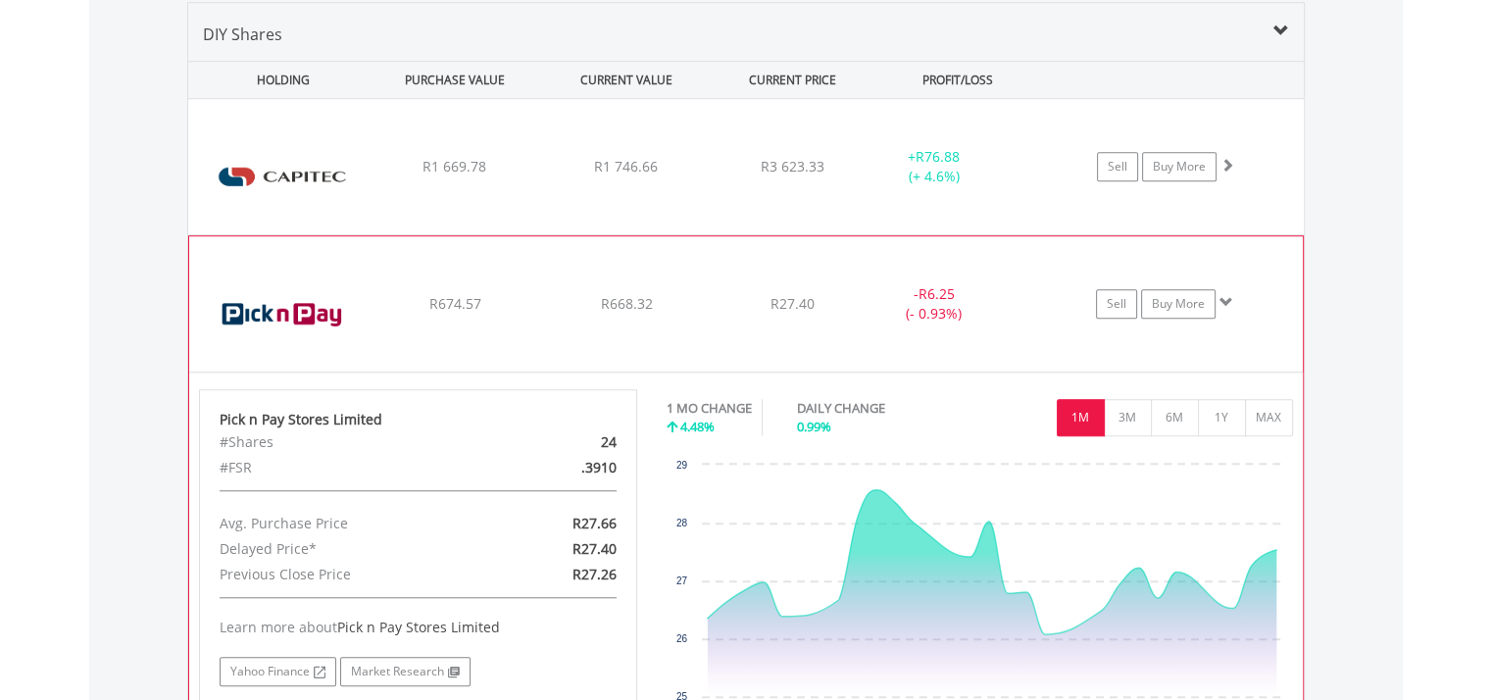
click at [349, 306] on img at bounding box center [283, 314] width 169 height 106
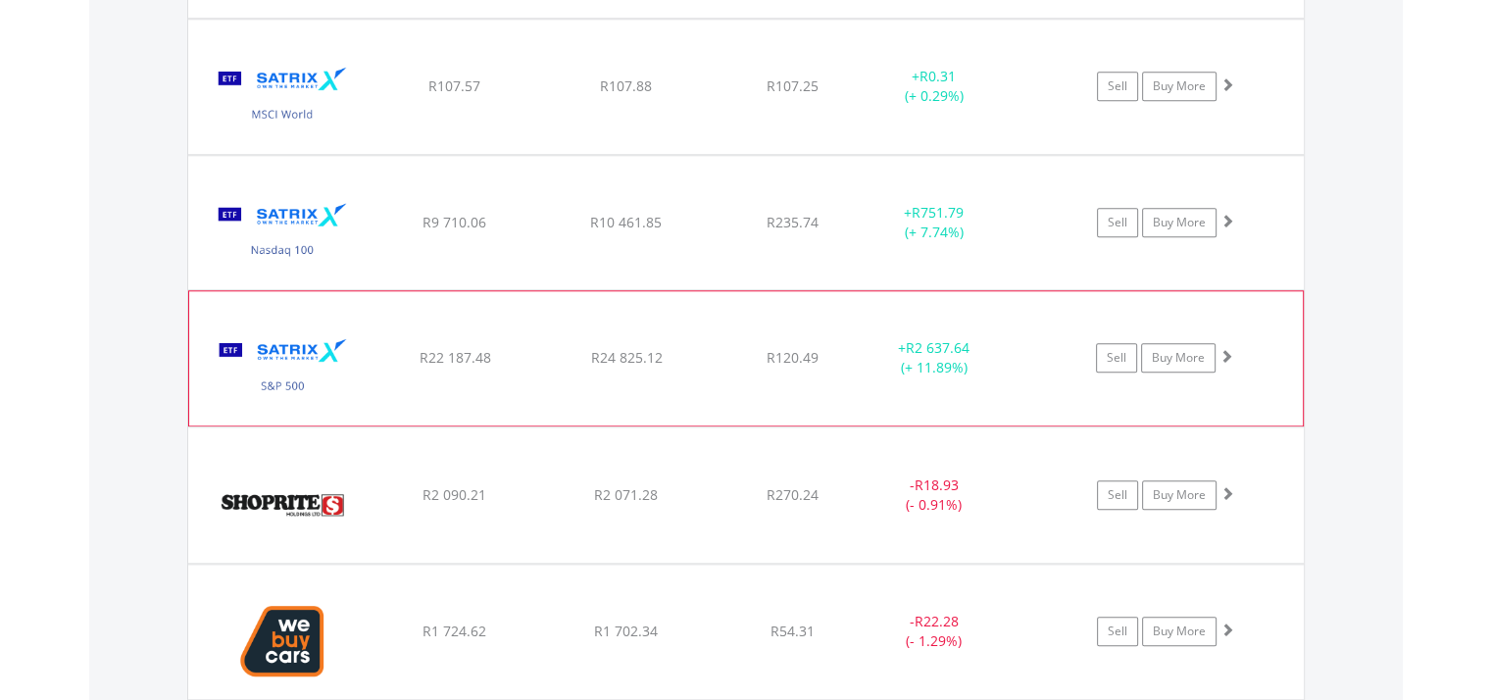
scroll to position [1982, 0]
click at [339, 368] on img at bounding box center [283, 367] width 169 height 104
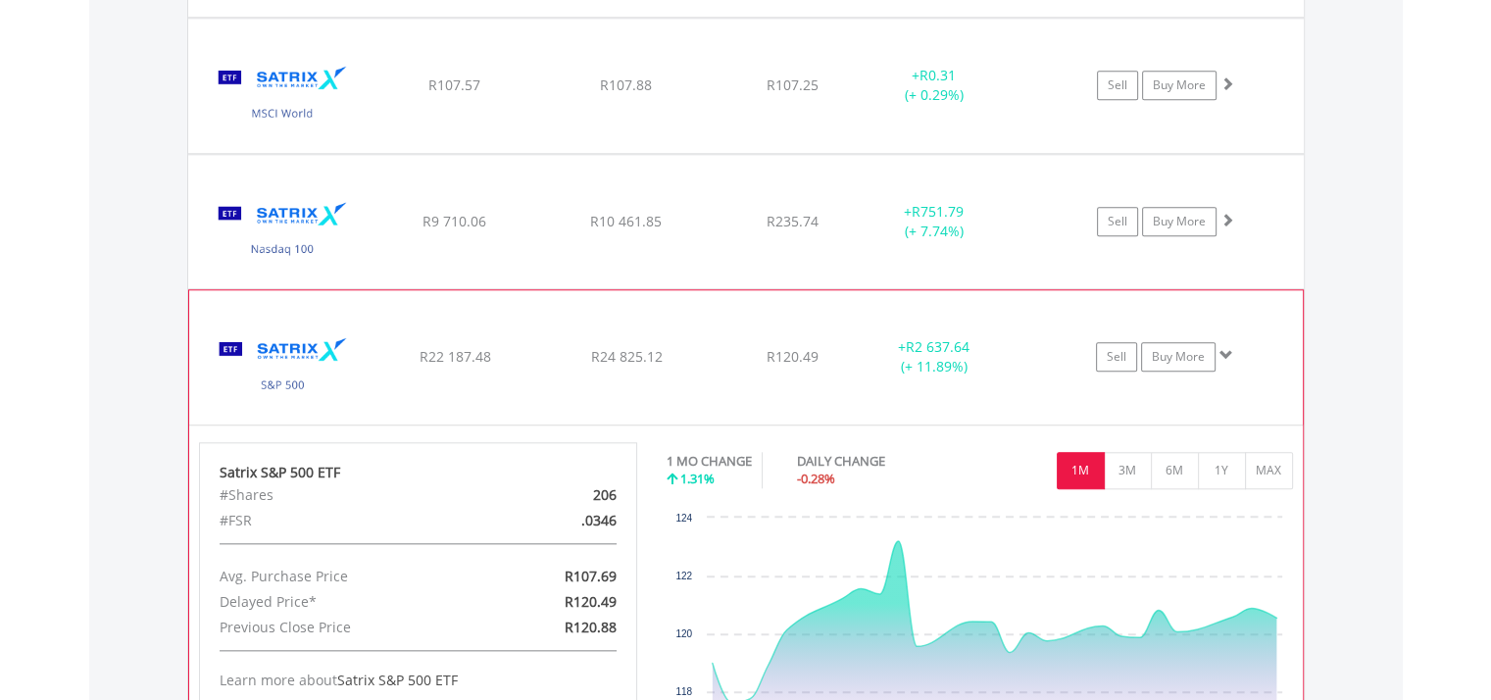
click at [339, 368] on img at bounding box center [283, 367] width 169 height 104
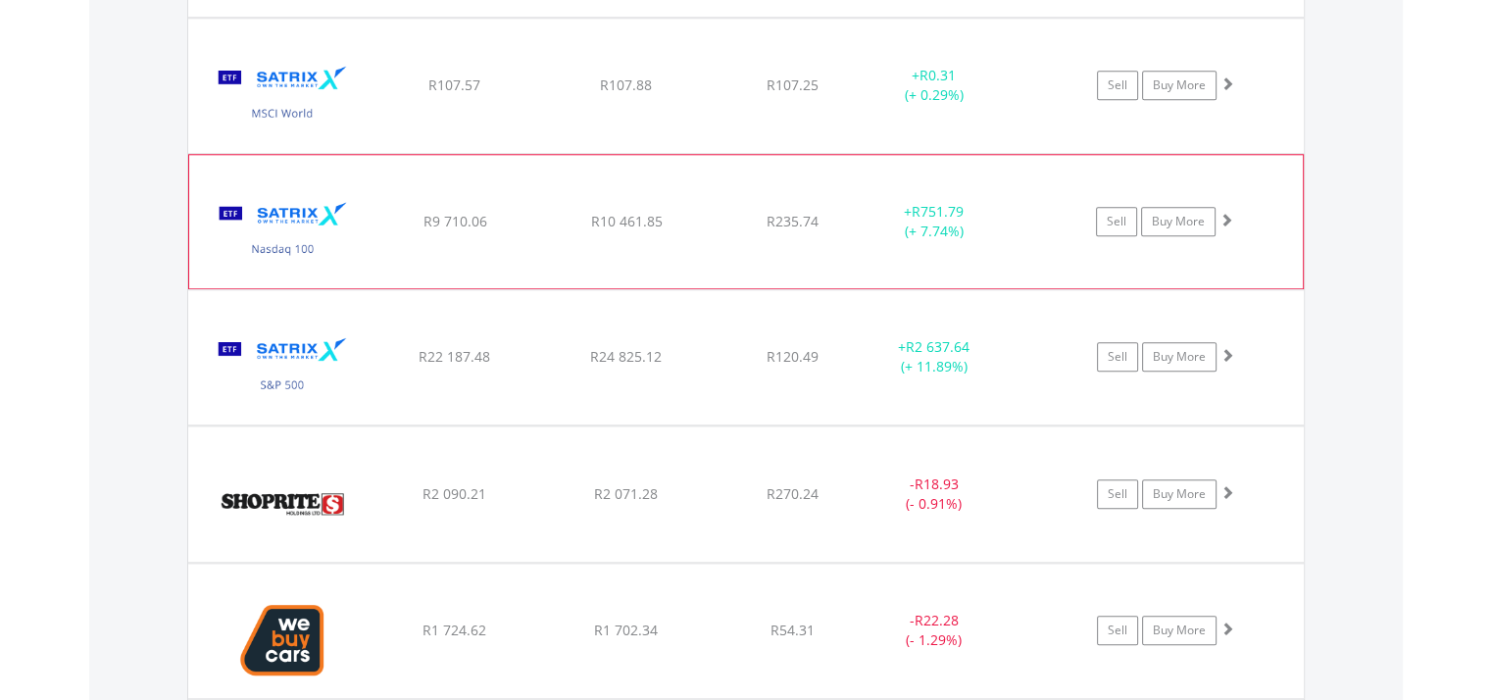
click at [314, 247] on img at bounding box center [283, 231] width 169 height 104
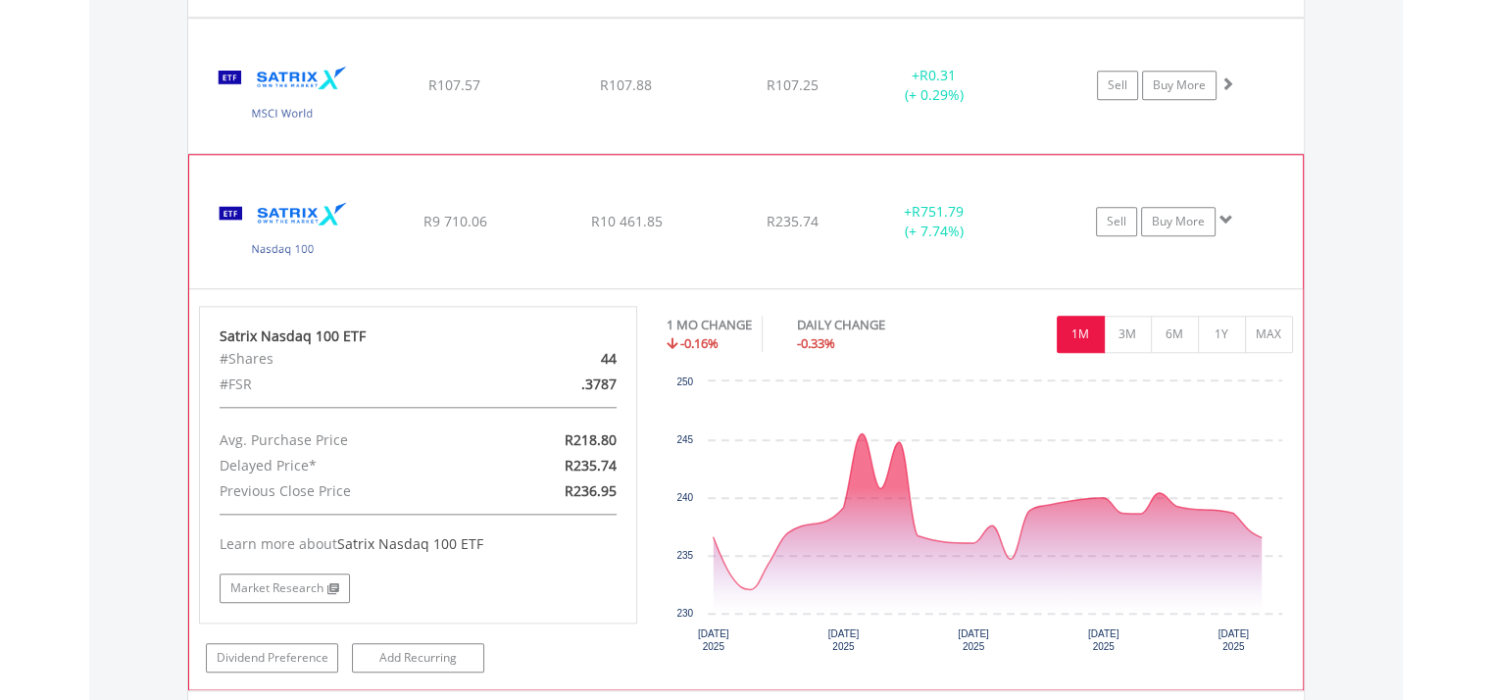
click at [314, 247] on img at bounding box center [283, 231] width 169 height 104
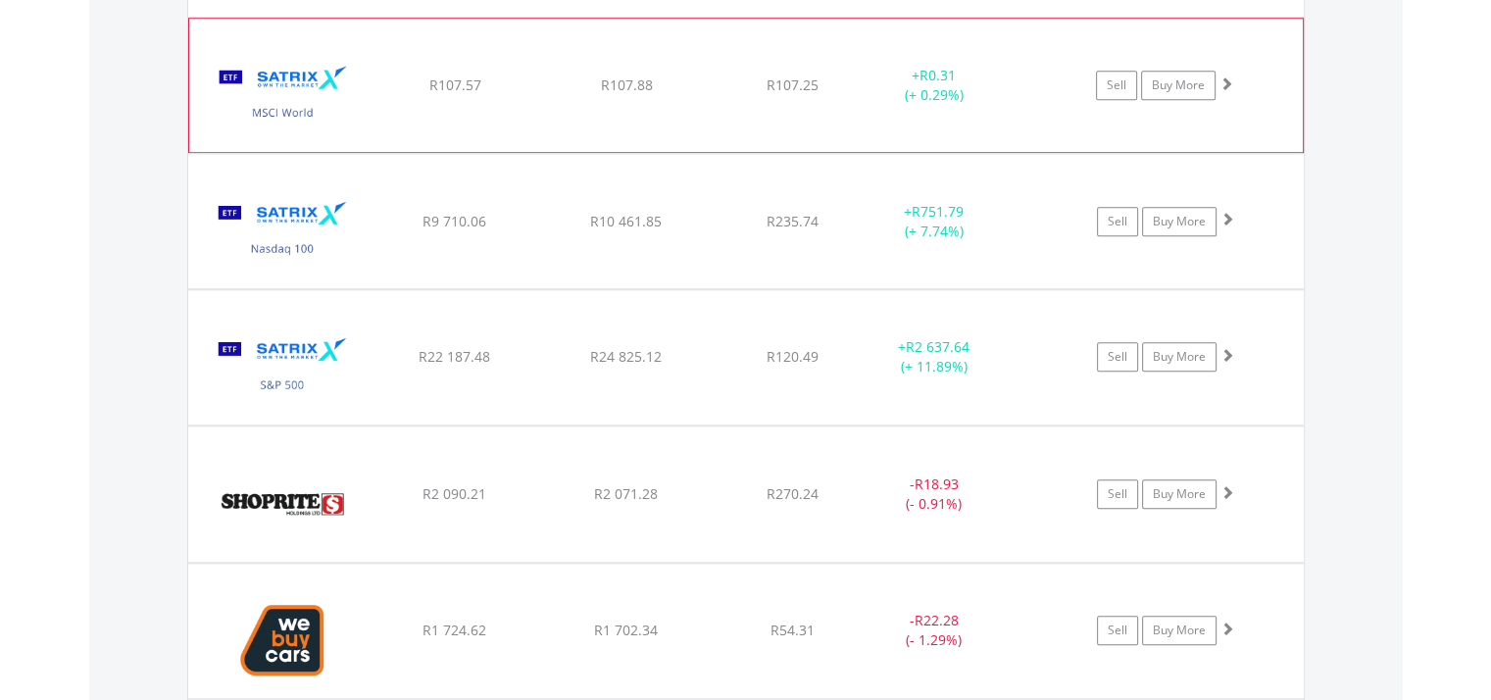
click at [292, 106] on img at bounding box center [283, 95] width 169 height 104
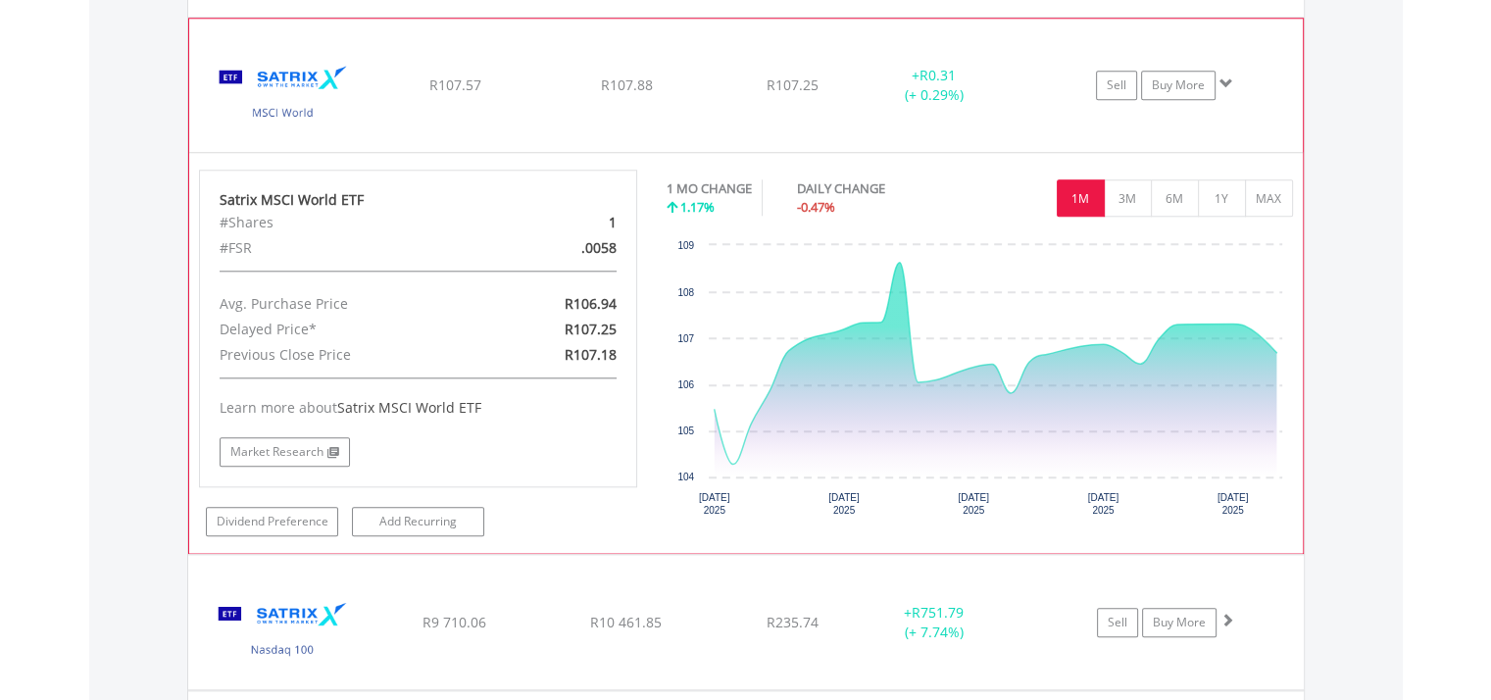
click at [292, 106] on img at bounding box center [283, 95] width 169 height 104
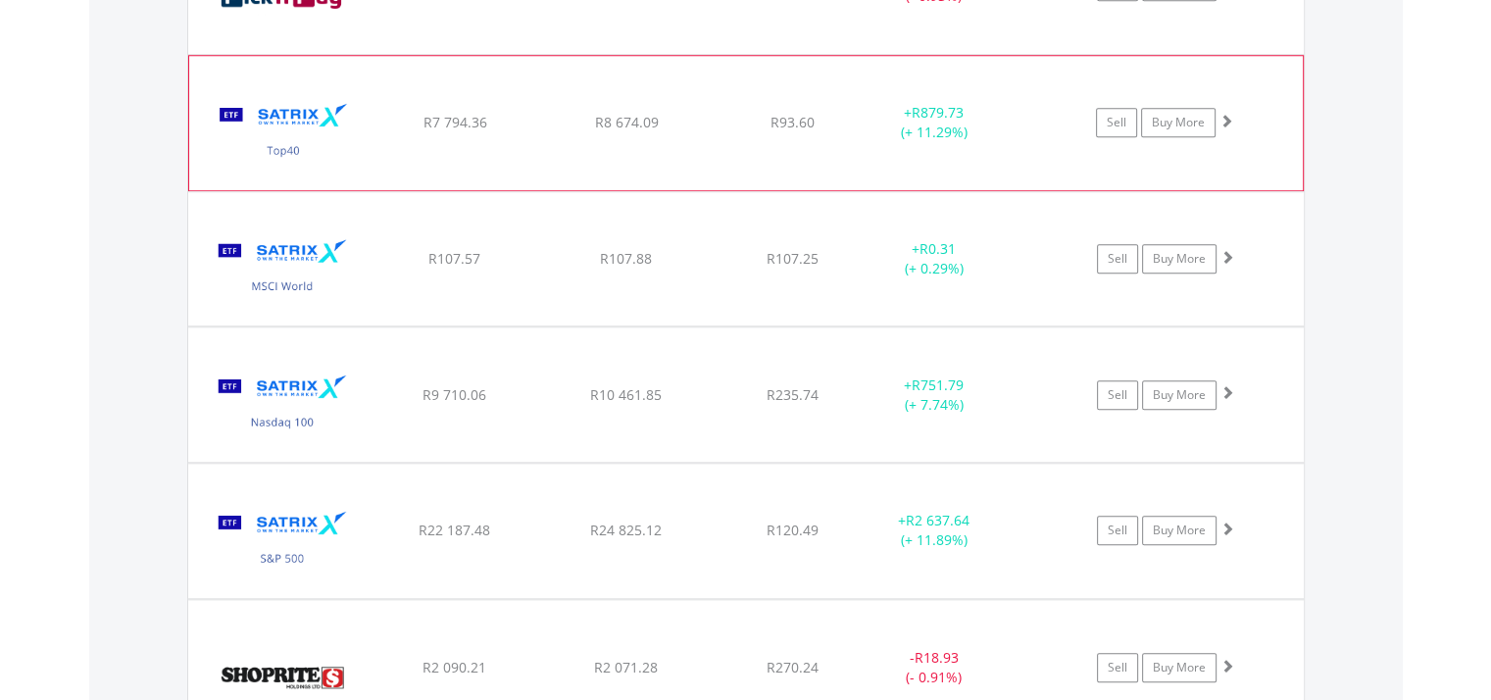
scroll to position [1786, 0]
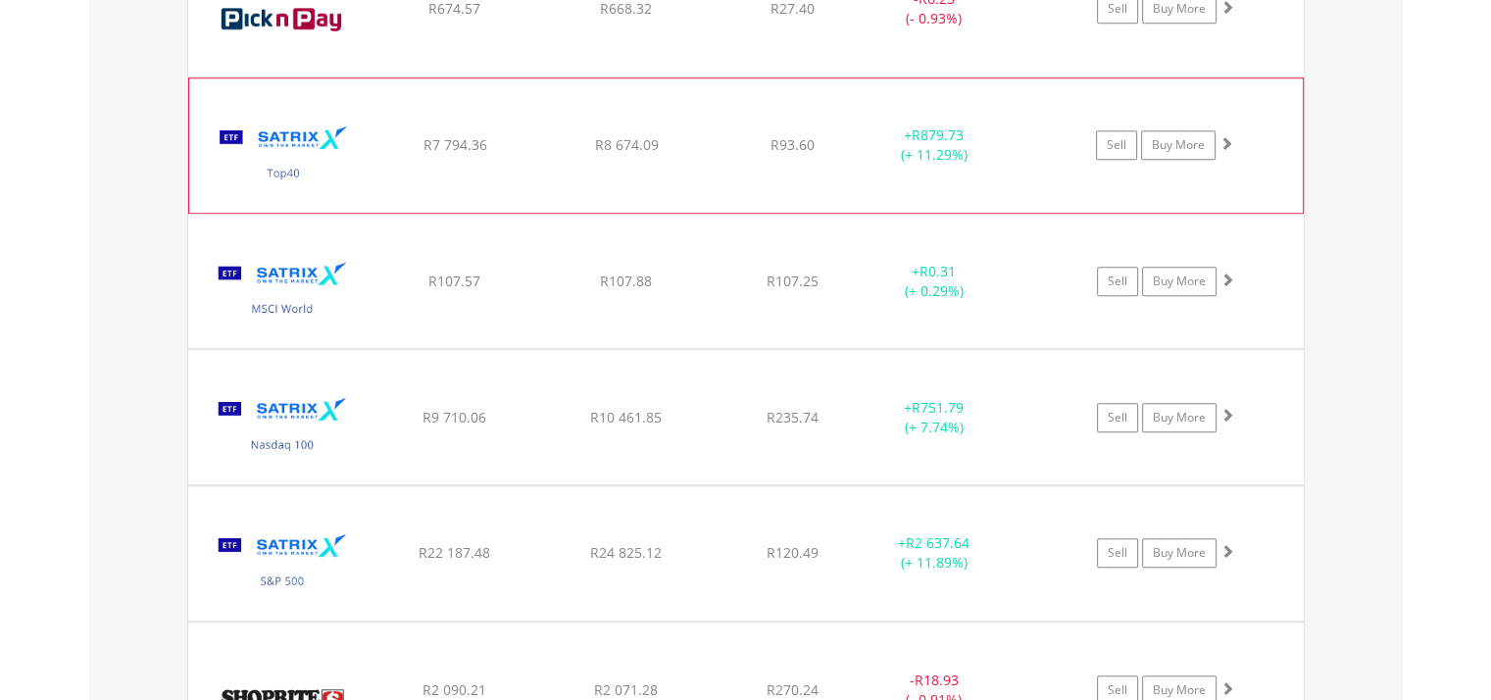
click at [321, 149] on img at bounding box center [283, 155] width 169 height 104
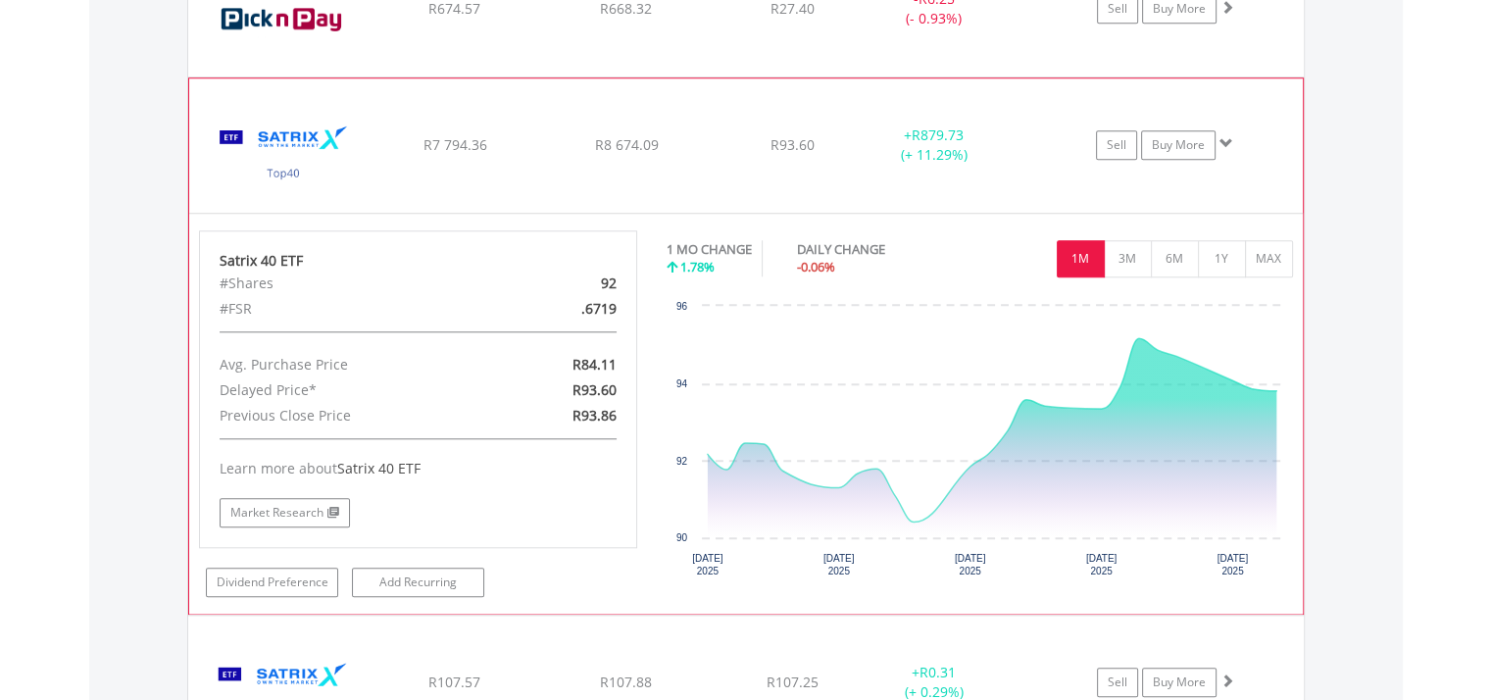
click at [321, 149] on img at bounding box center [283, 155] width 169 height 104
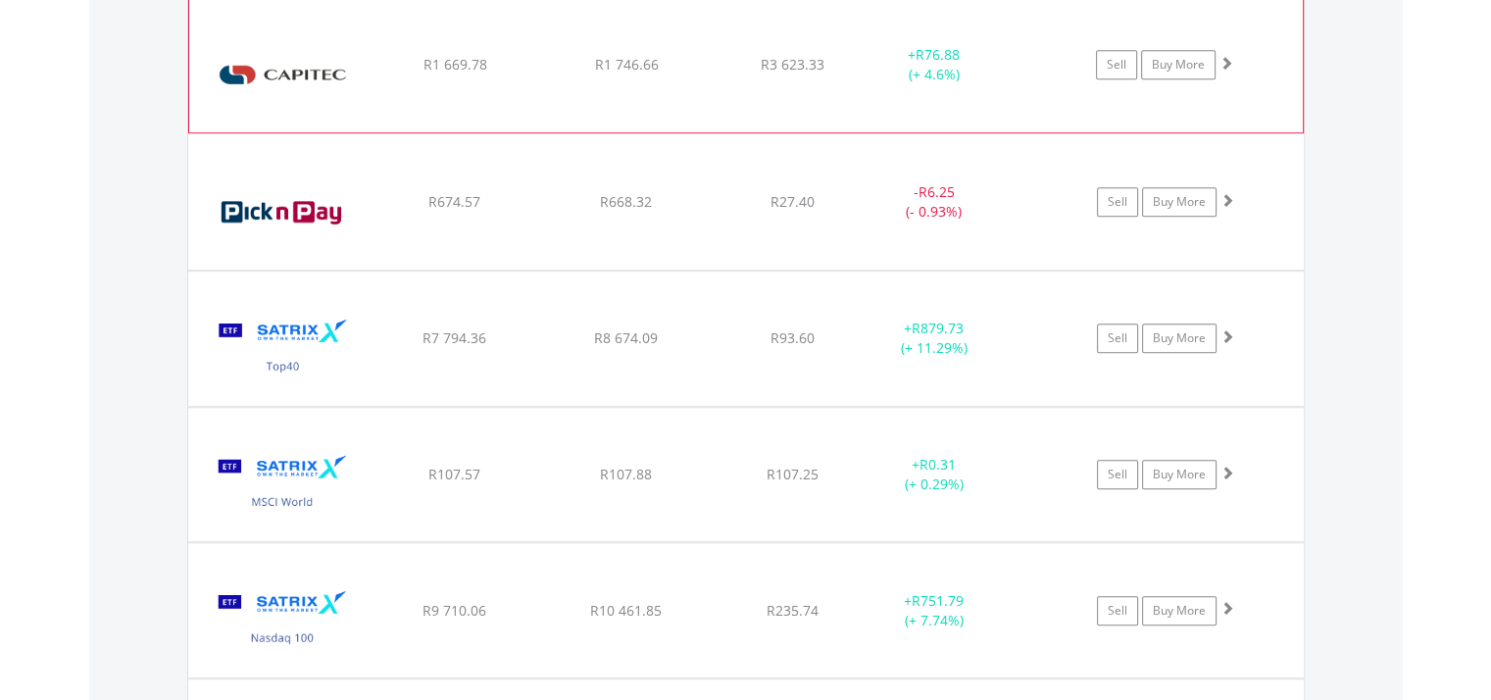
scroll to position [1590, 0]
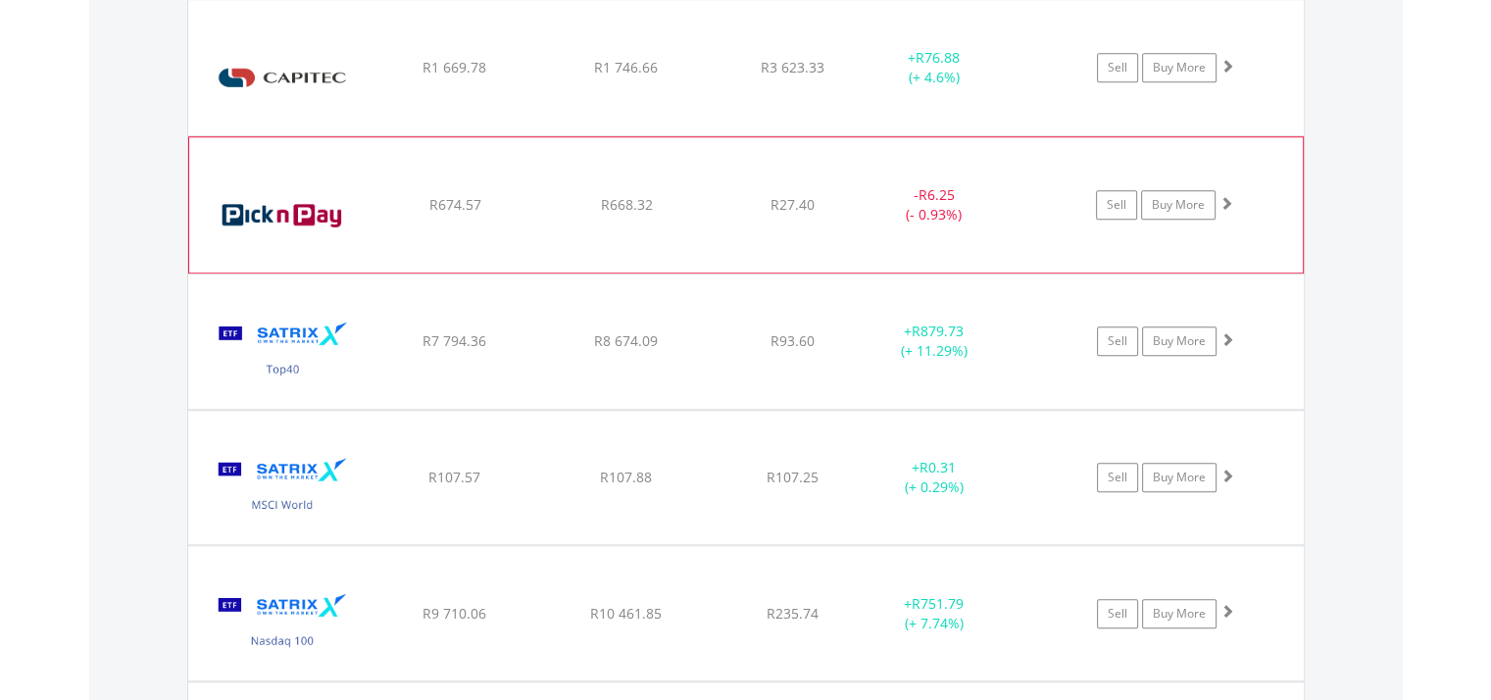
click at [330, 207] on img at bounding box center [283, 215] width 169 height 106
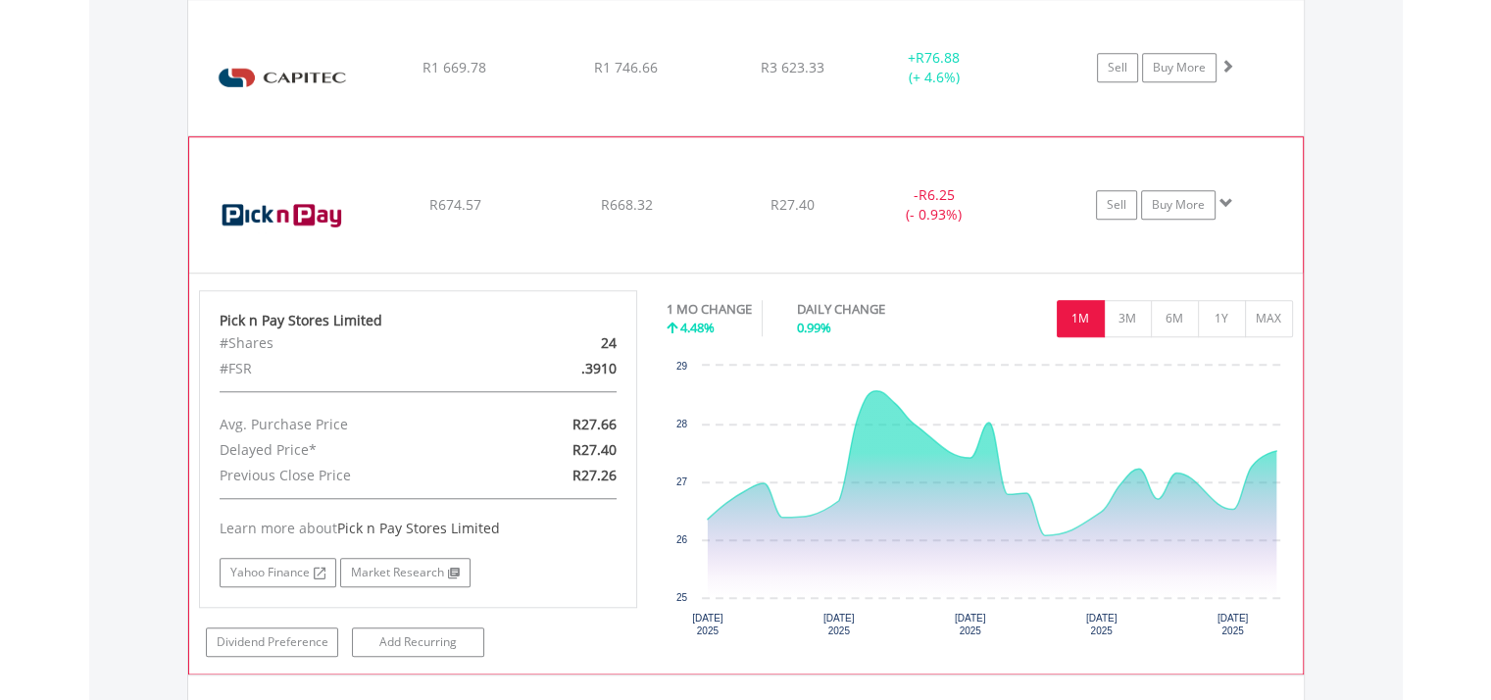
click at [333, 208] on img at bounding box center [283, 215] width 169 height 106
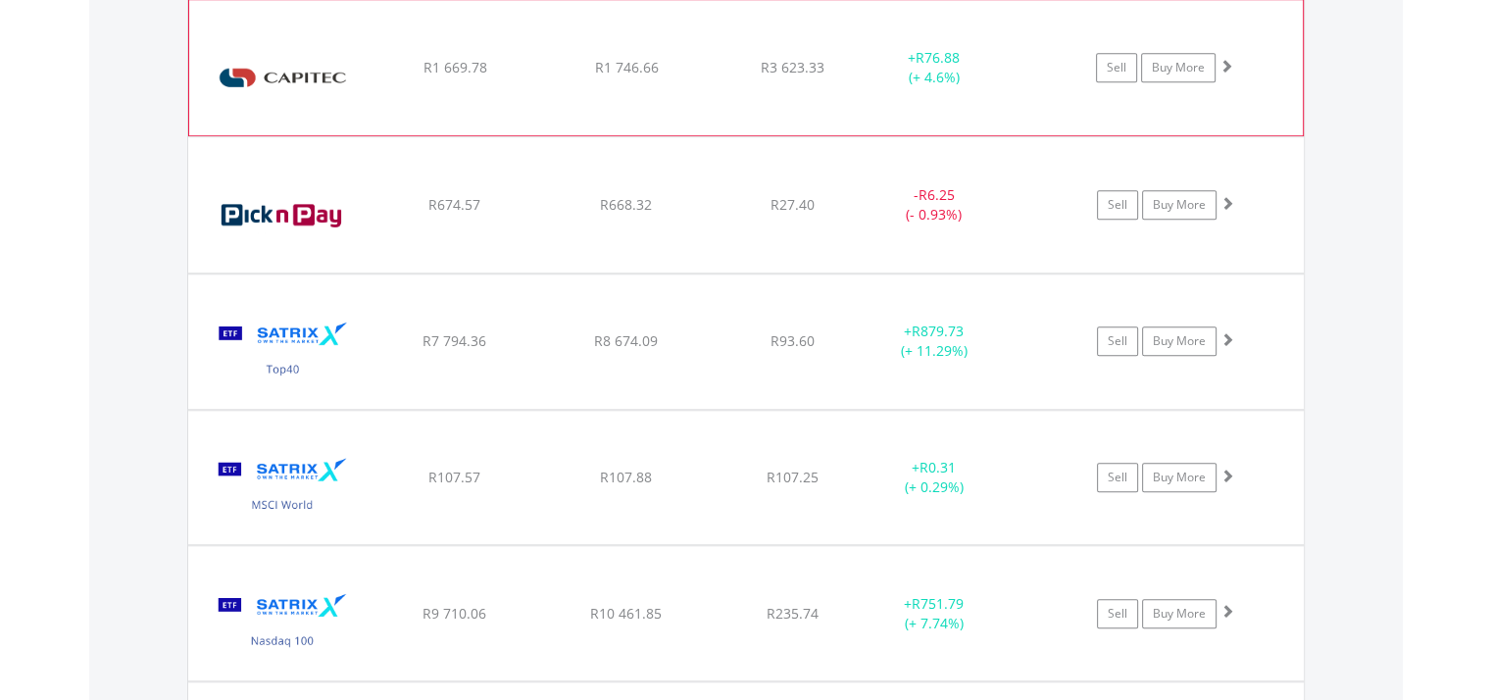
click at [318, 101] on img at bounding box center [283, 78] width 169 height 106
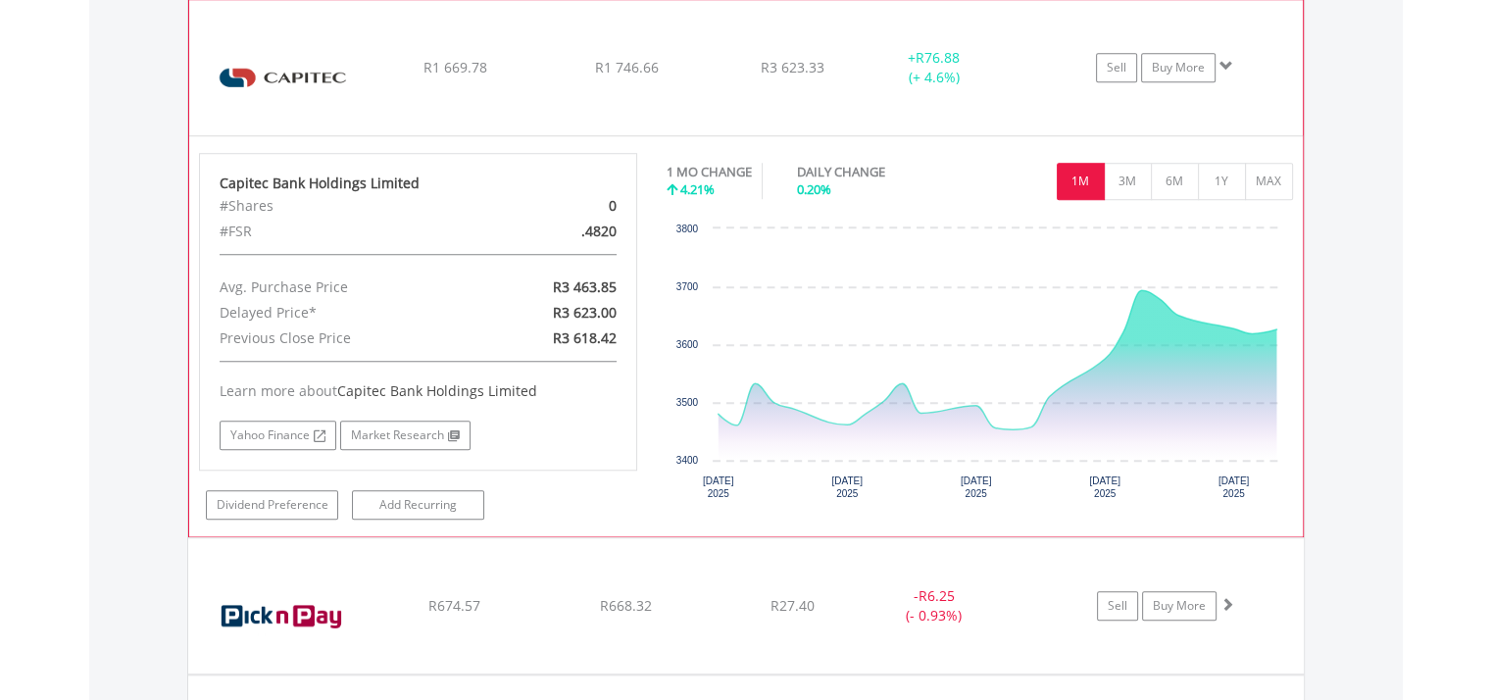
click at [318, 101] on img at bounding box center [283, 78] width 169 height 106
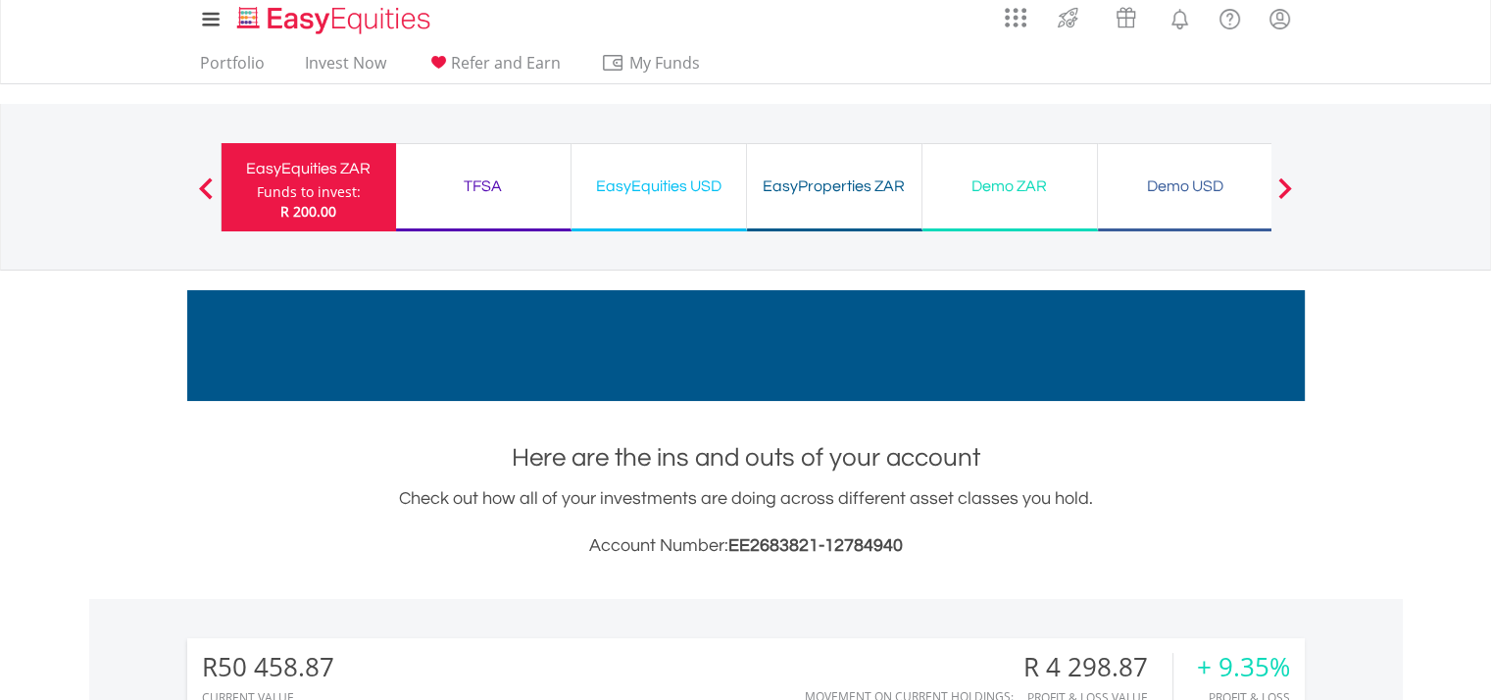
scroll to position [0, 0]
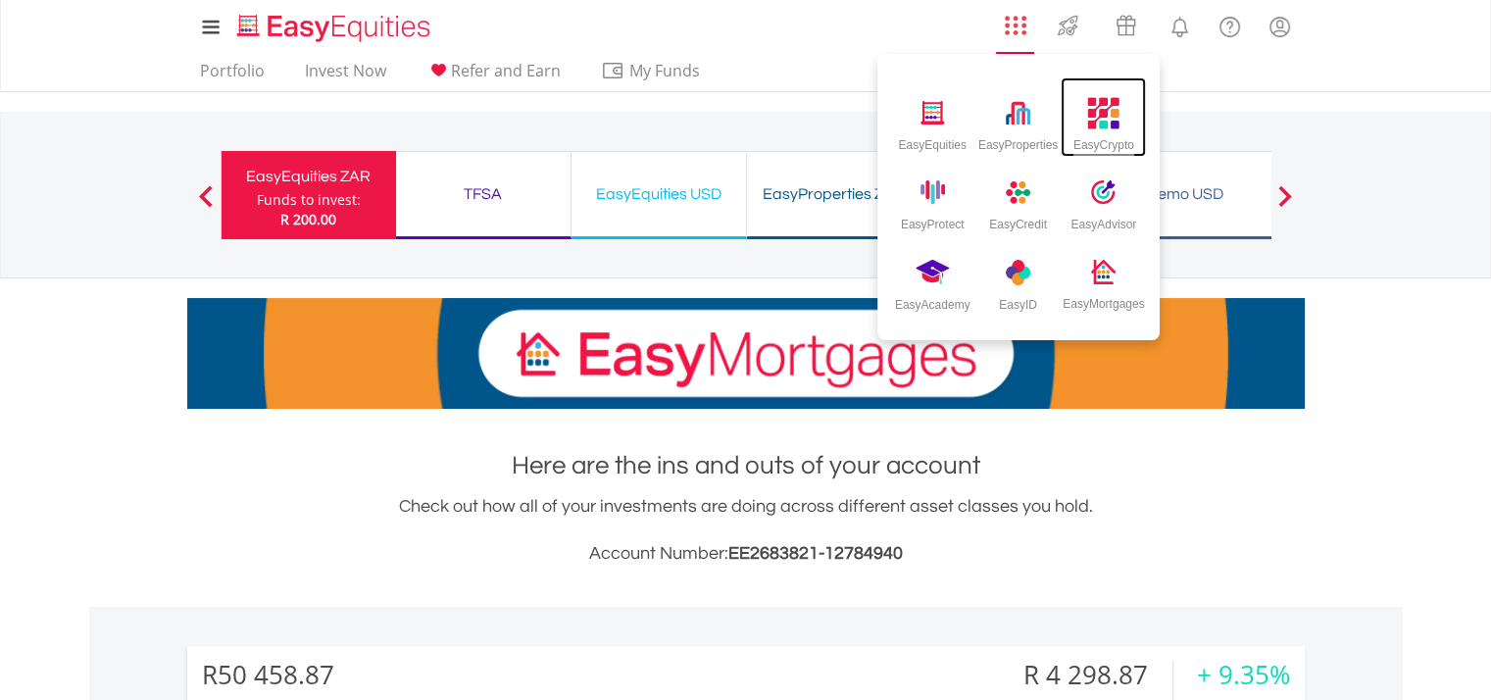
click at [1114, 130] on div "EasyCrypto" at bounding box center [1103, 141] width 61 height 22
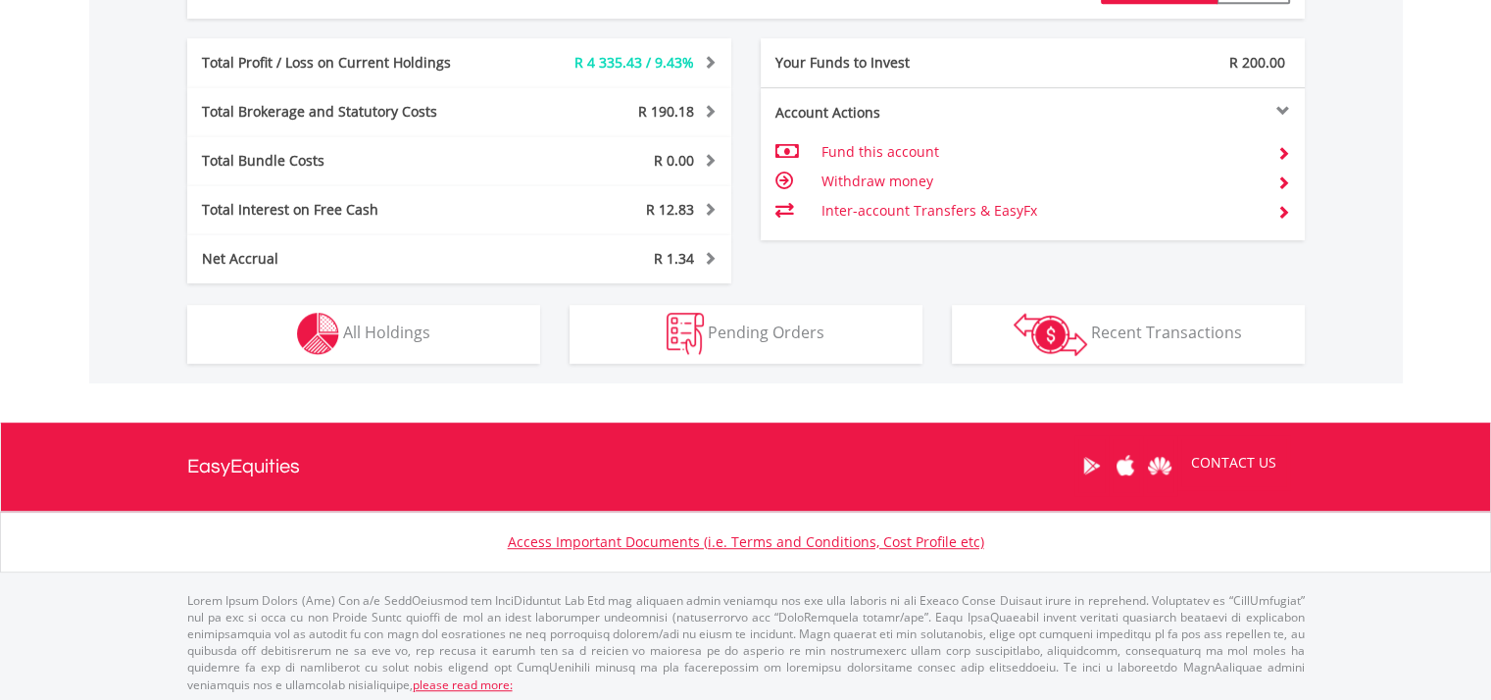
scroll to position [1074, 0]
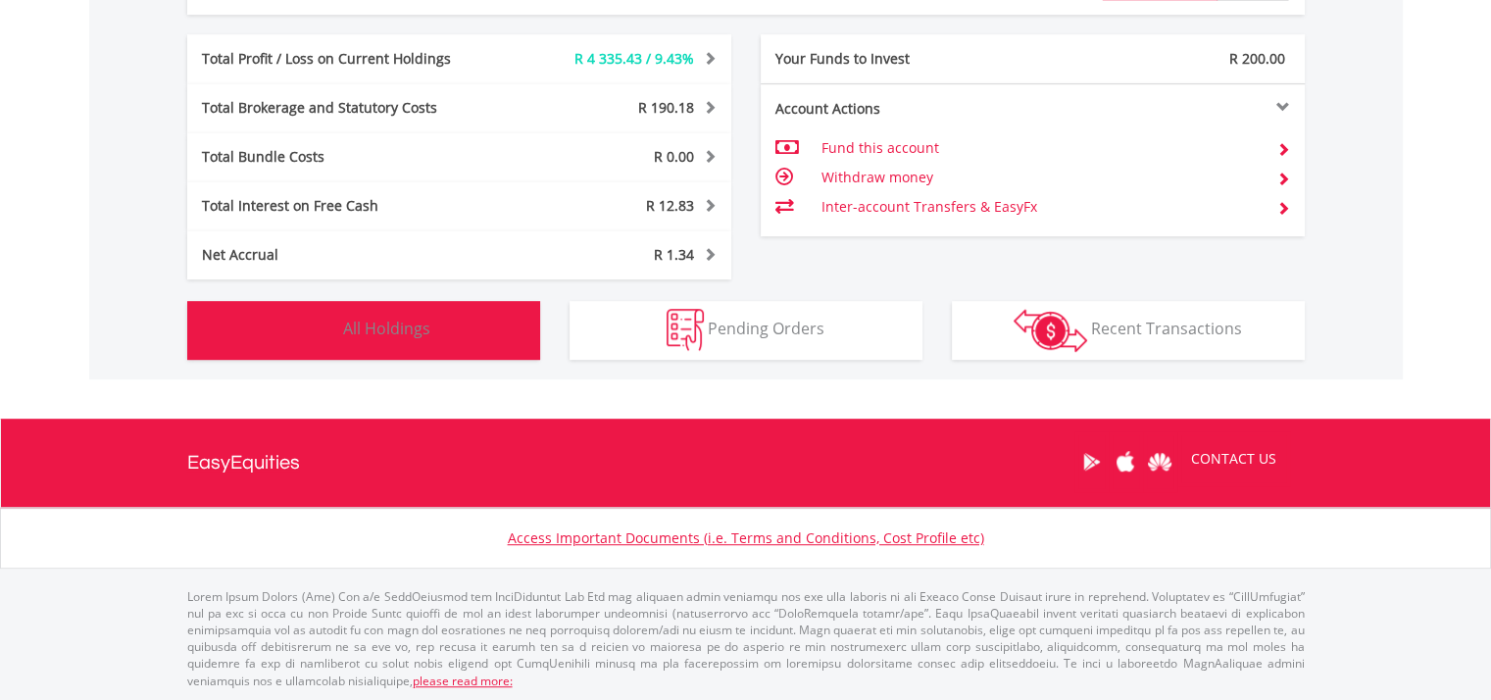
click at [486, 344] on button "Holdings All Holdings" at bounding box center [363, 330] width 353 height 59
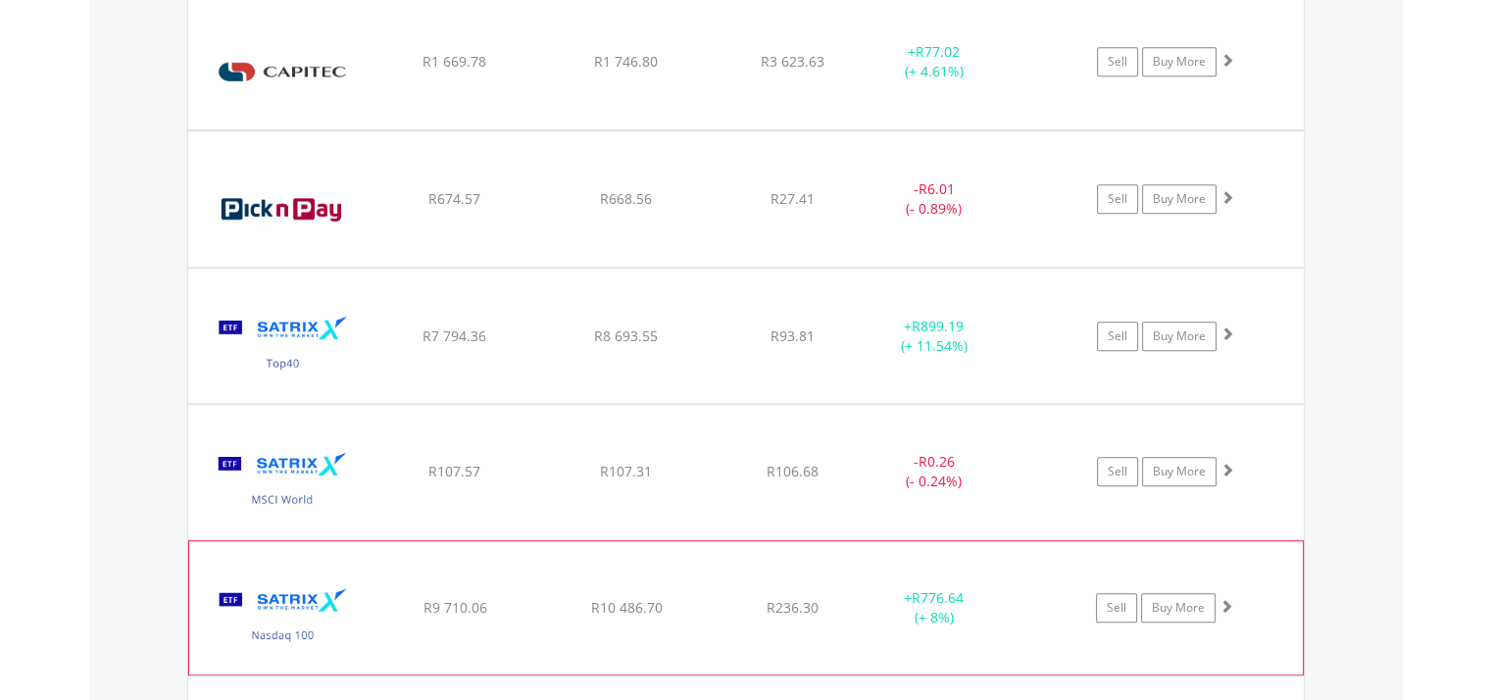
scroll to position [1585, 0]
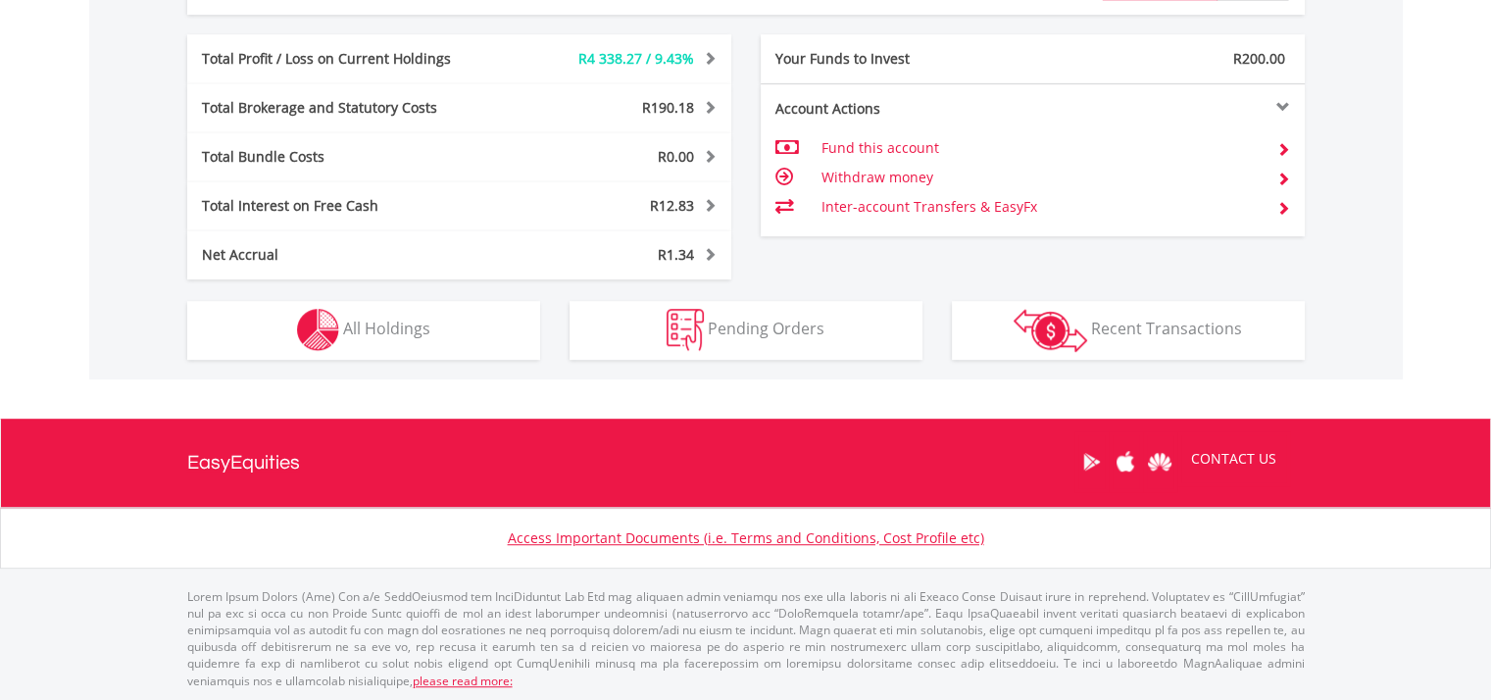
scroll to position [188, 373]
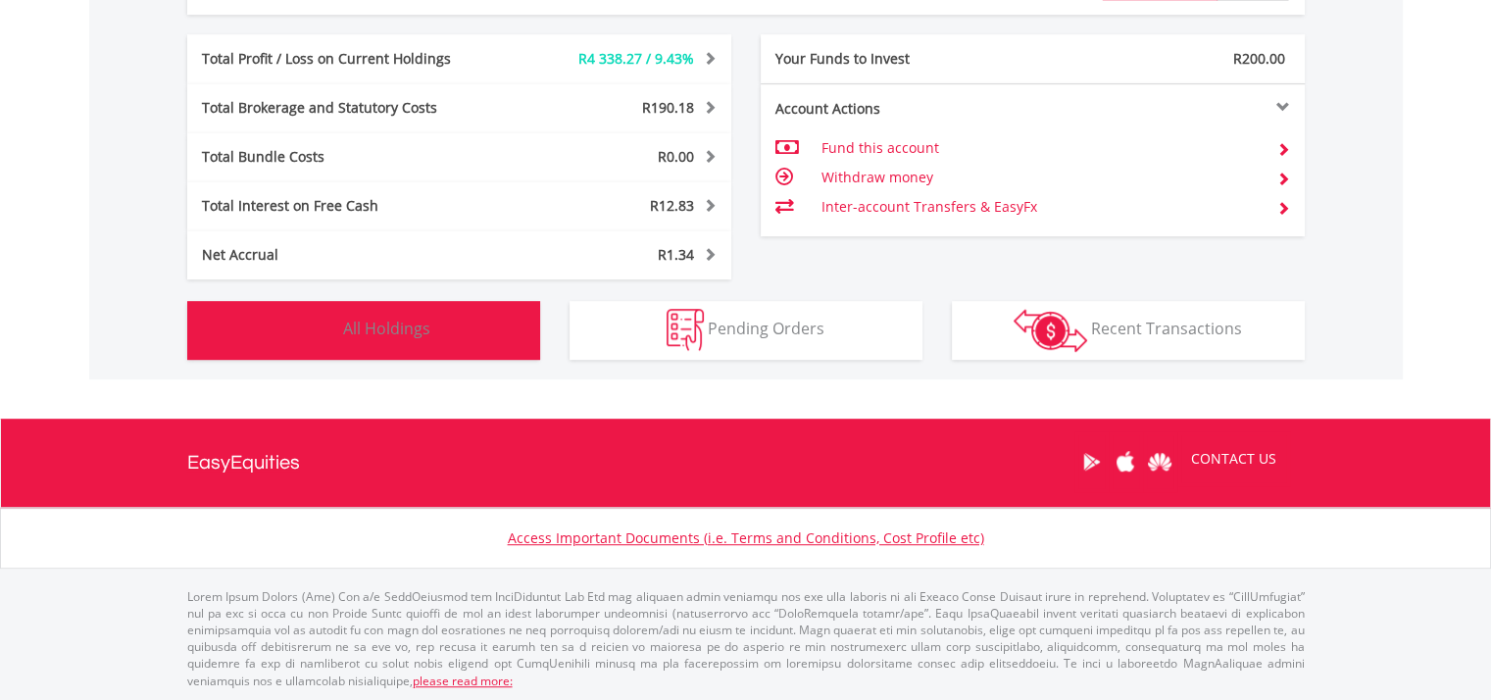
click at [423, 347] on button "Holdings All Holdings" at bounding box center [363, 330] width 353 height 59
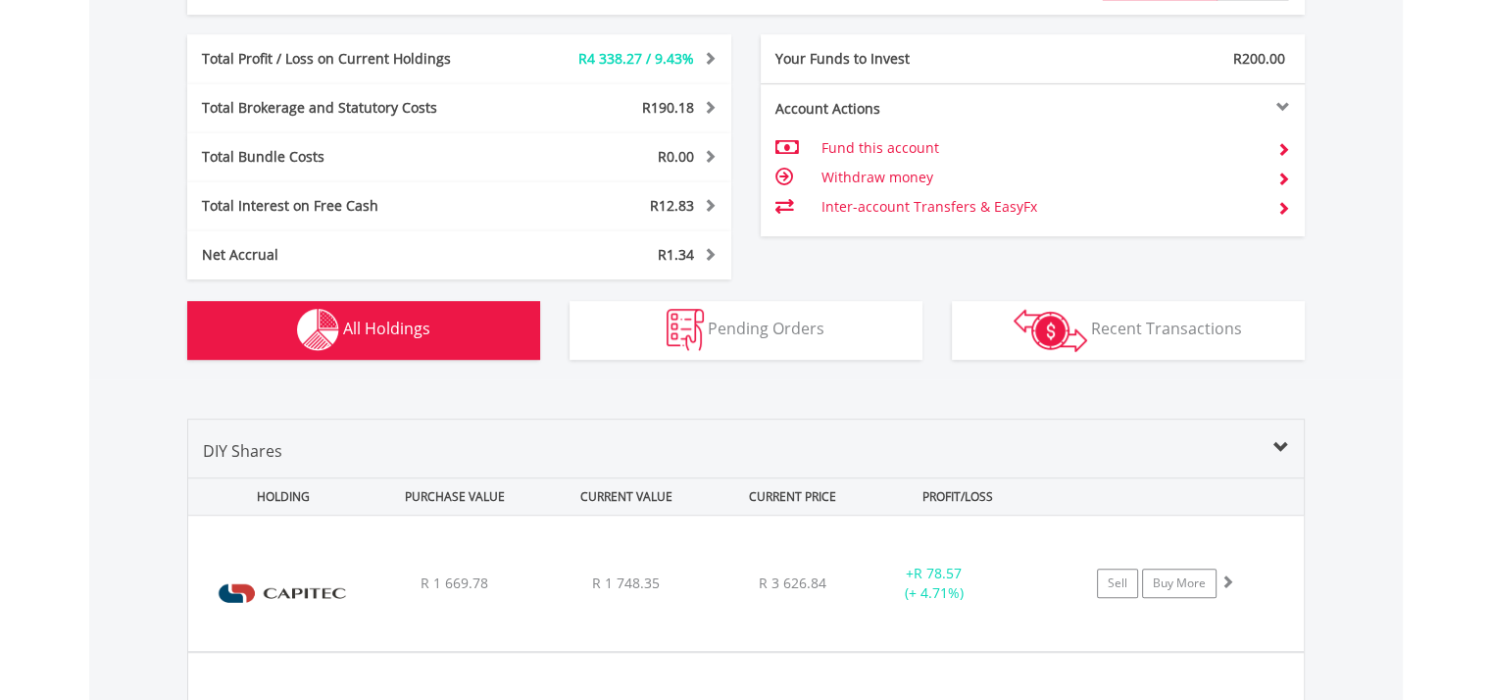
scroll to position [1491, 0]
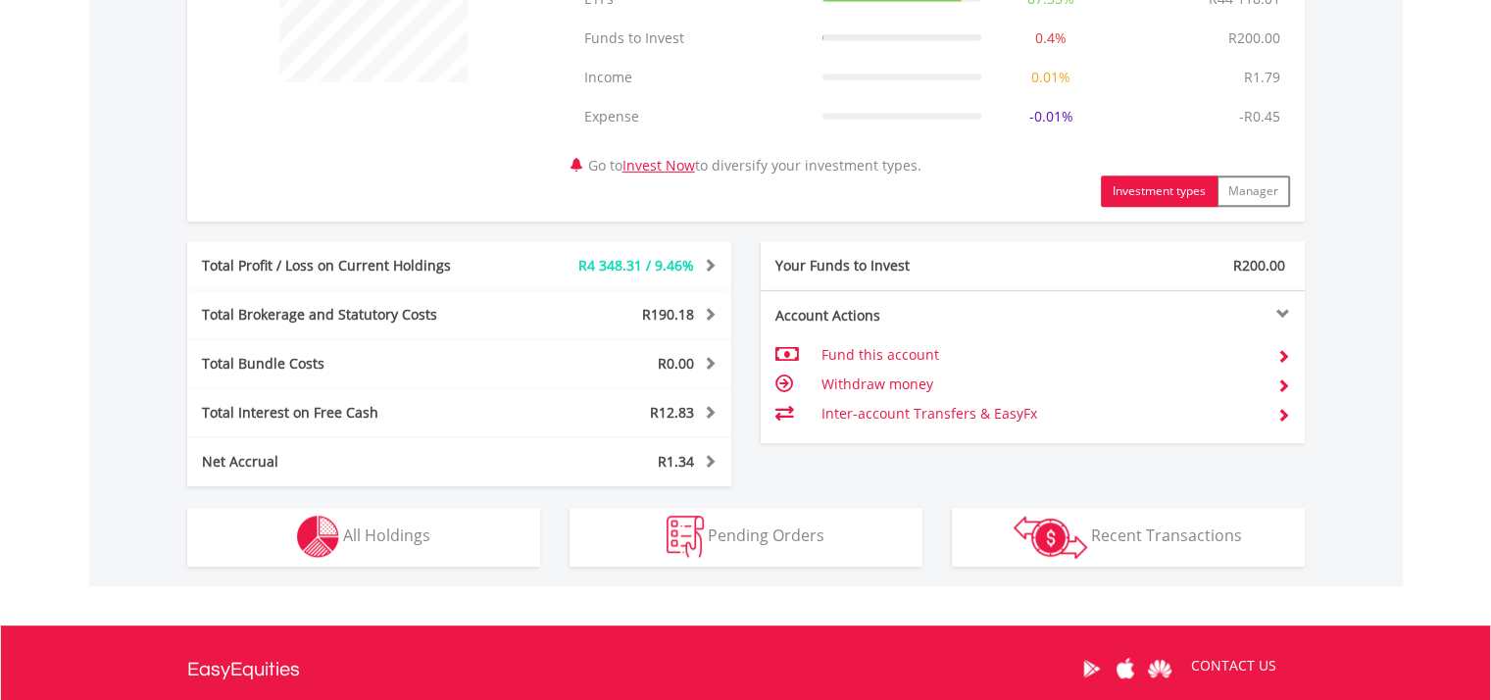
scroll to position [984, 0]
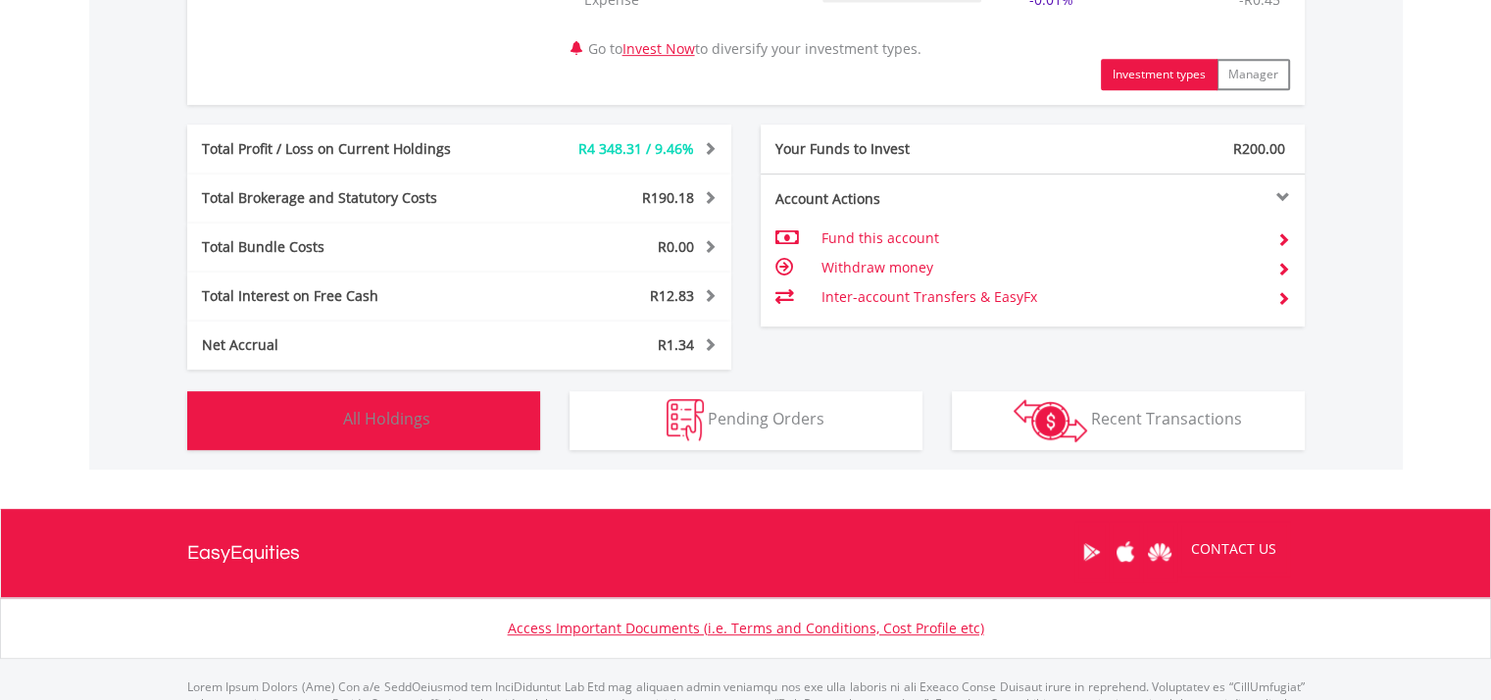
click at [455, 422] on button "Holdings All Holdings" at bounding box center [363, 420] width 353 height 59
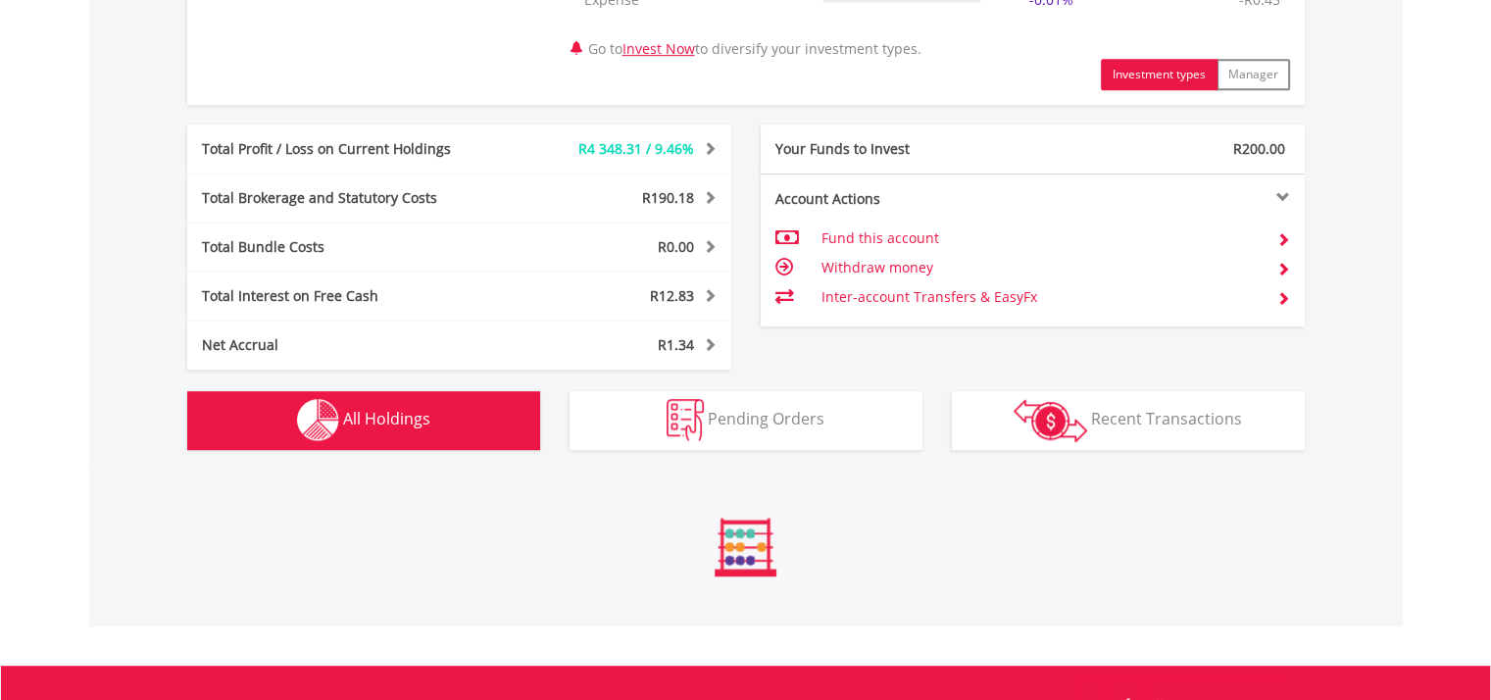
scroll to position [1491, 0]
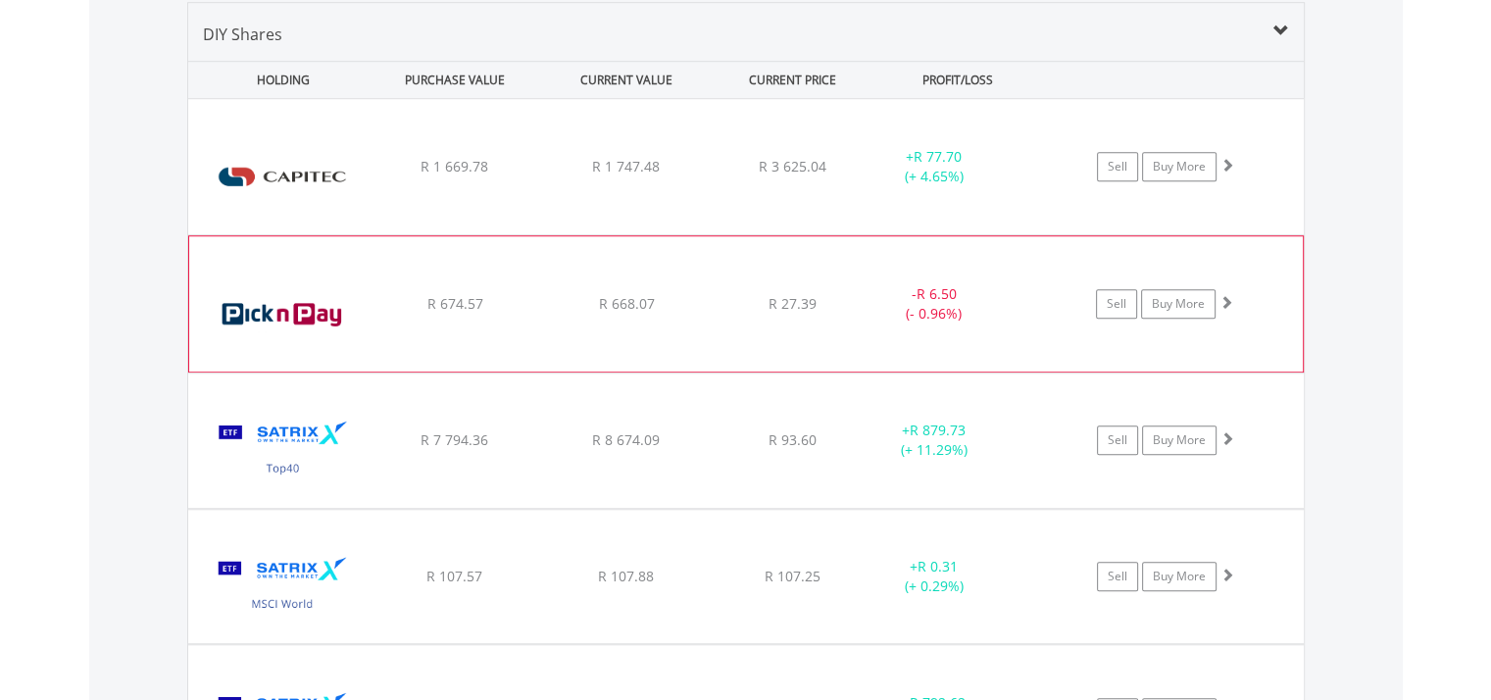
click at [308, 305] on img at bounding box center [283, 314] width 169 height 106
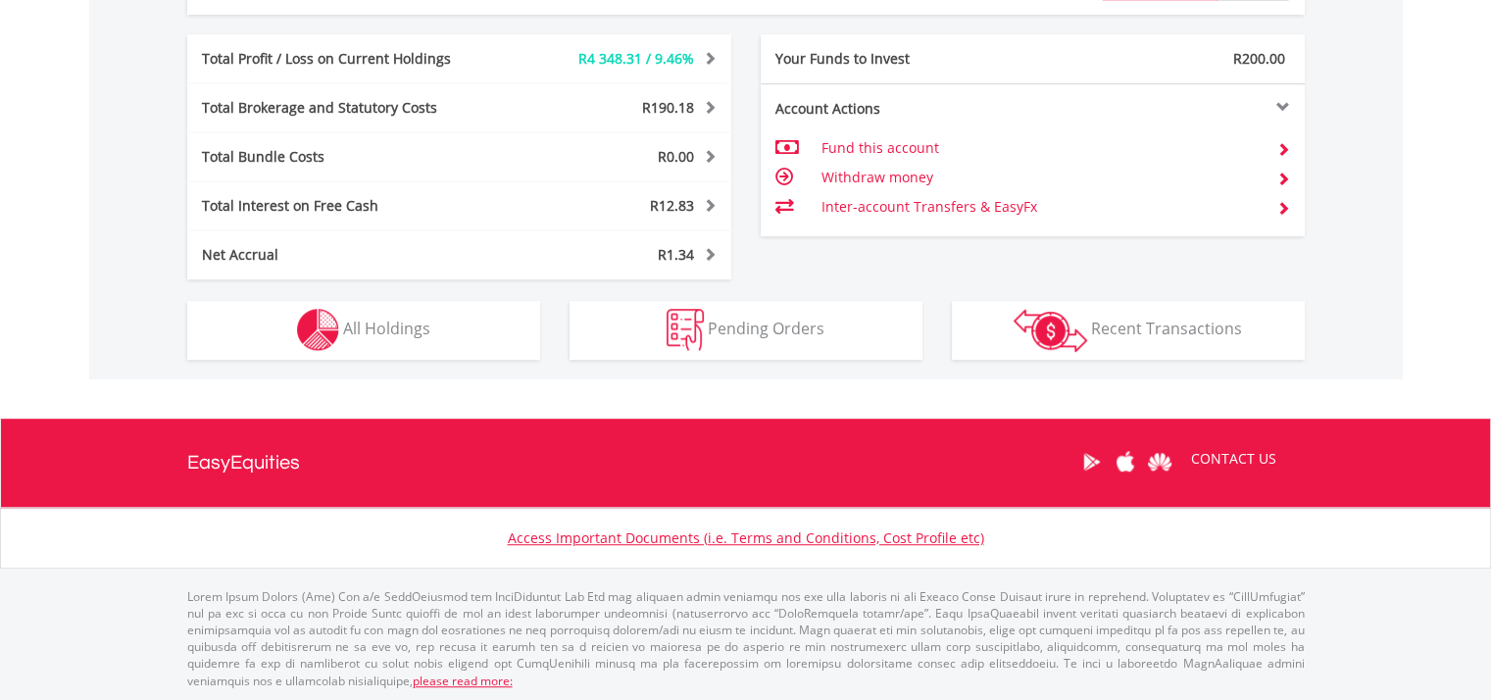
scroll to position [188, 373]
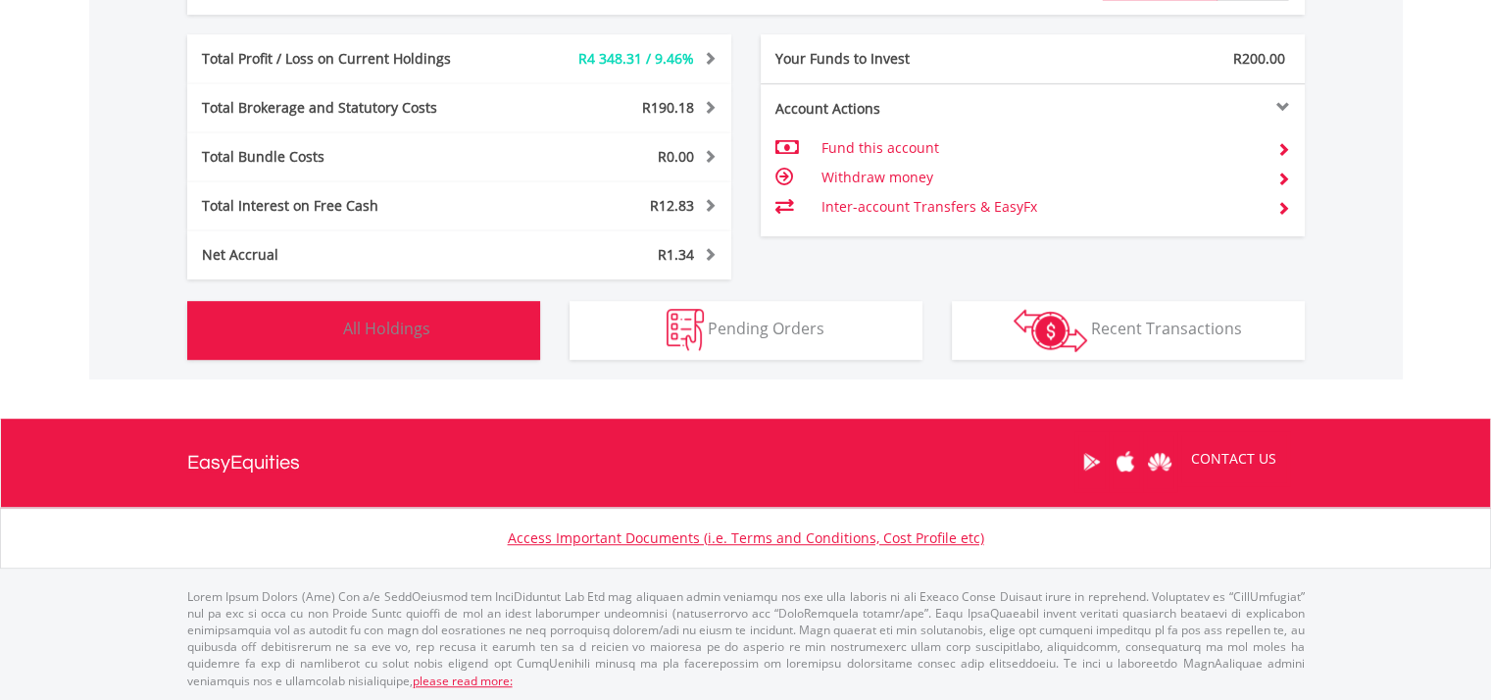
click at [420, 332] on span "All Holdings" at bounding box center [386, 329] width 87 height 22
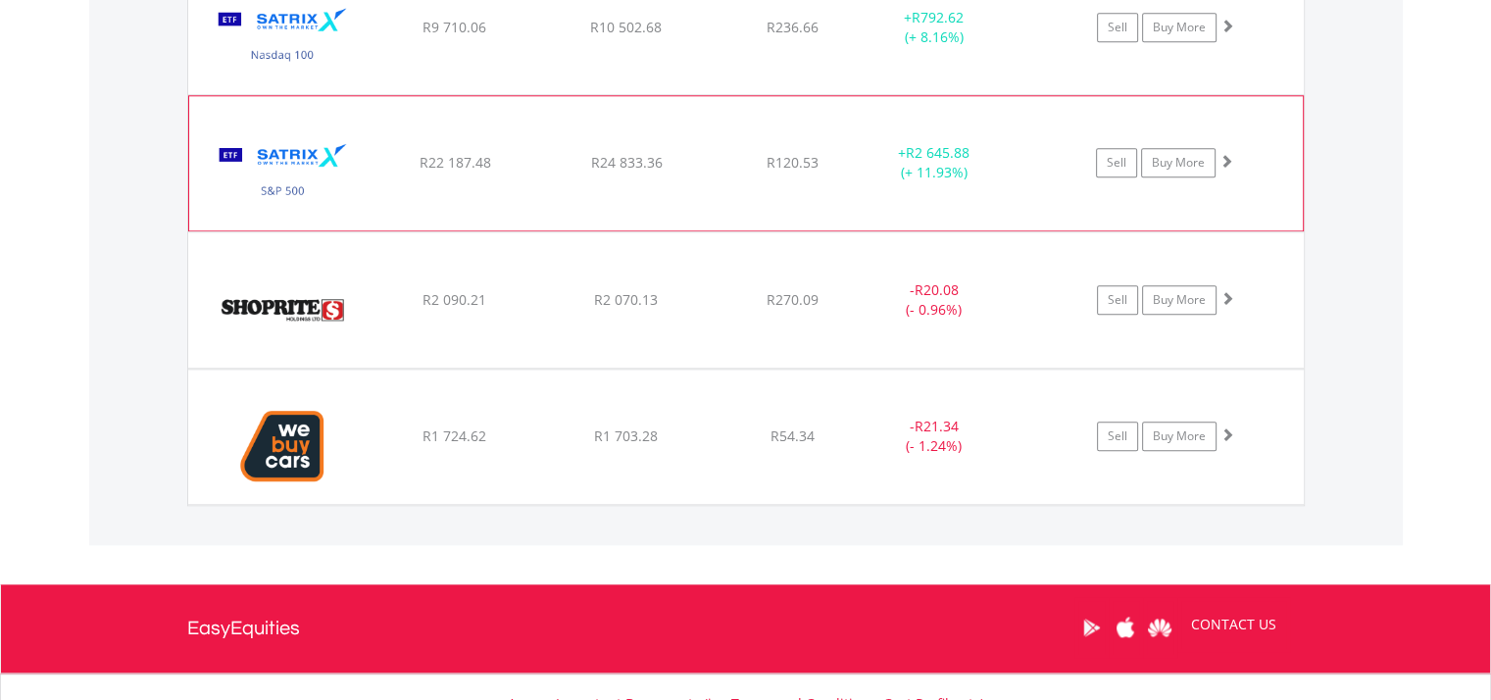
scroll to position [2177, 0]
